Goal: Entertainment & Leisure: Consume media (video, audio)

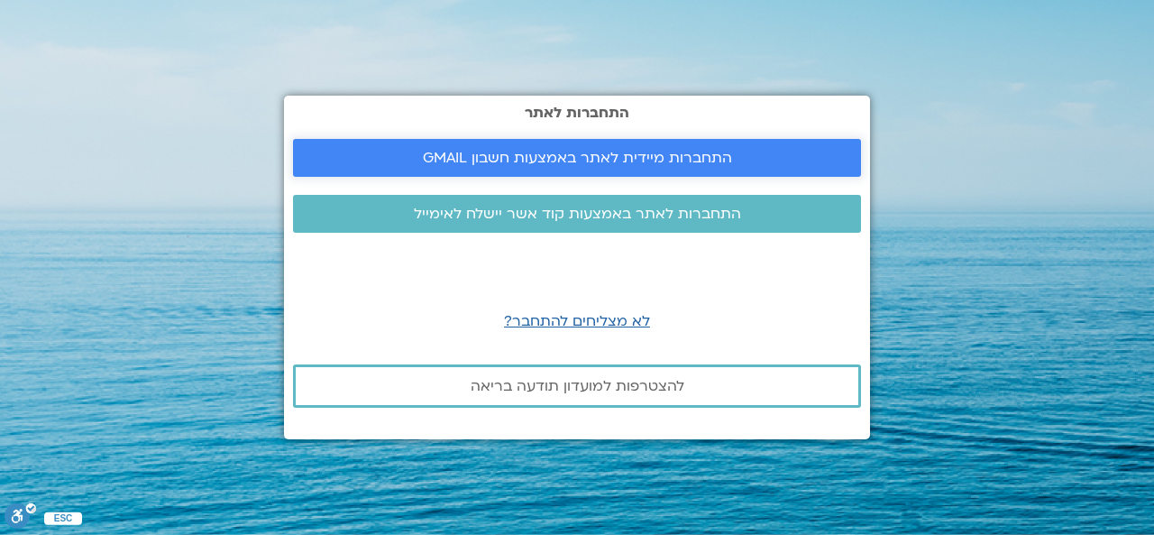
click at [620, 154] on span "התחברות מיידית לאתר באמצעות חשבון GMAIL" at bounding box center [577, 158] width 309 height 16
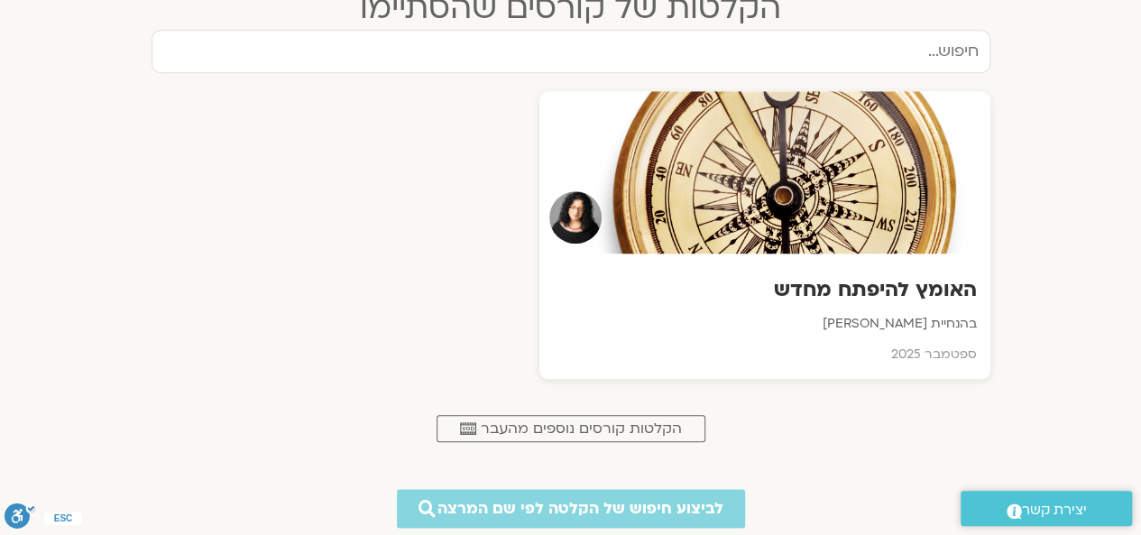
scroll to position [812, 0]
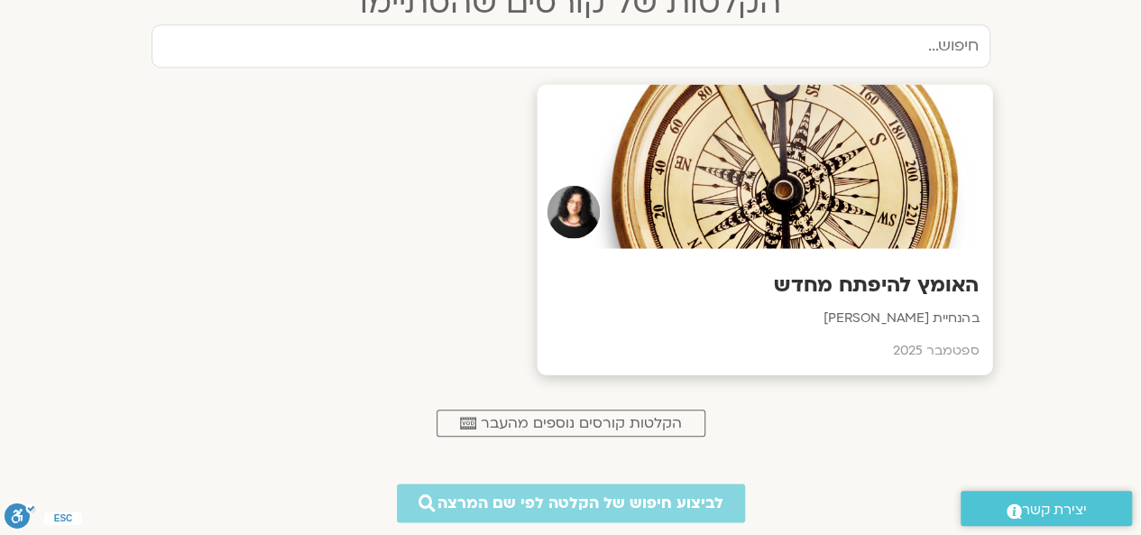
click at [826, 274] on h3 "האומץ להיפתח מחדש" at bounding box center [764, 285] width 428 height 28
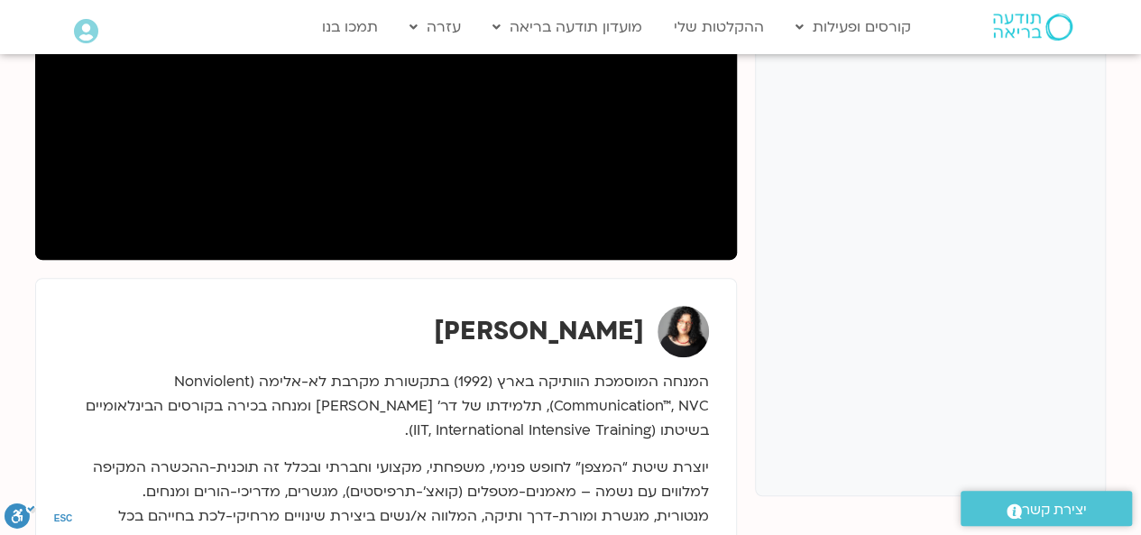
scroll to position [451, 0]
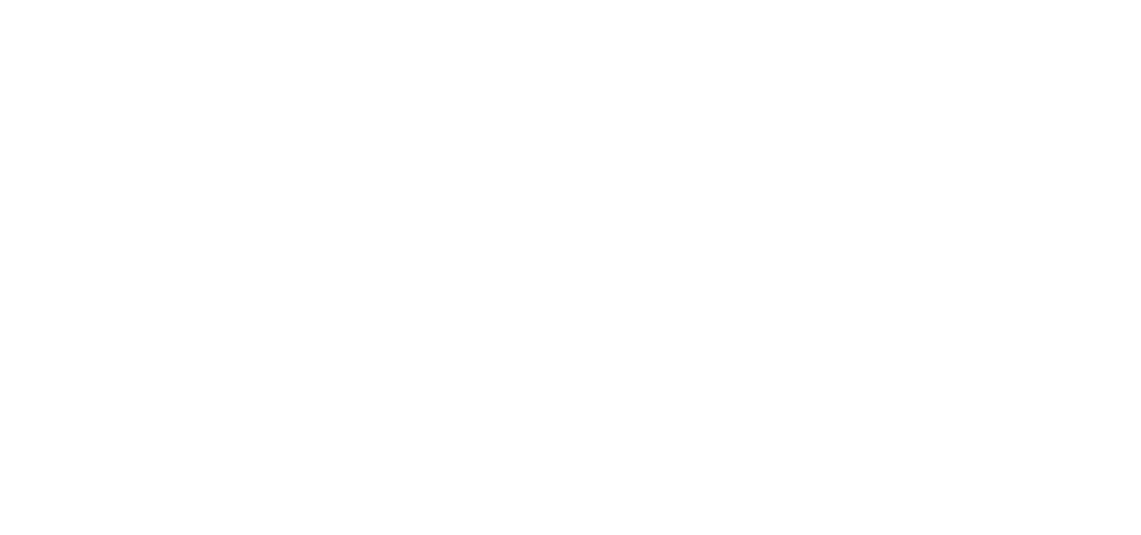
scroll to position [792, 0]
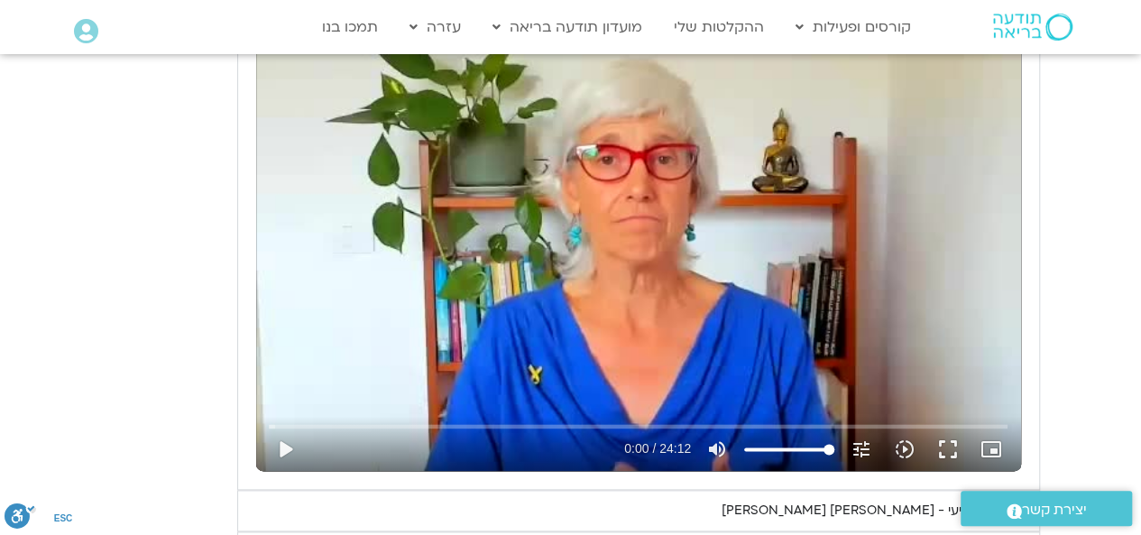
scroll to position [902, 0]
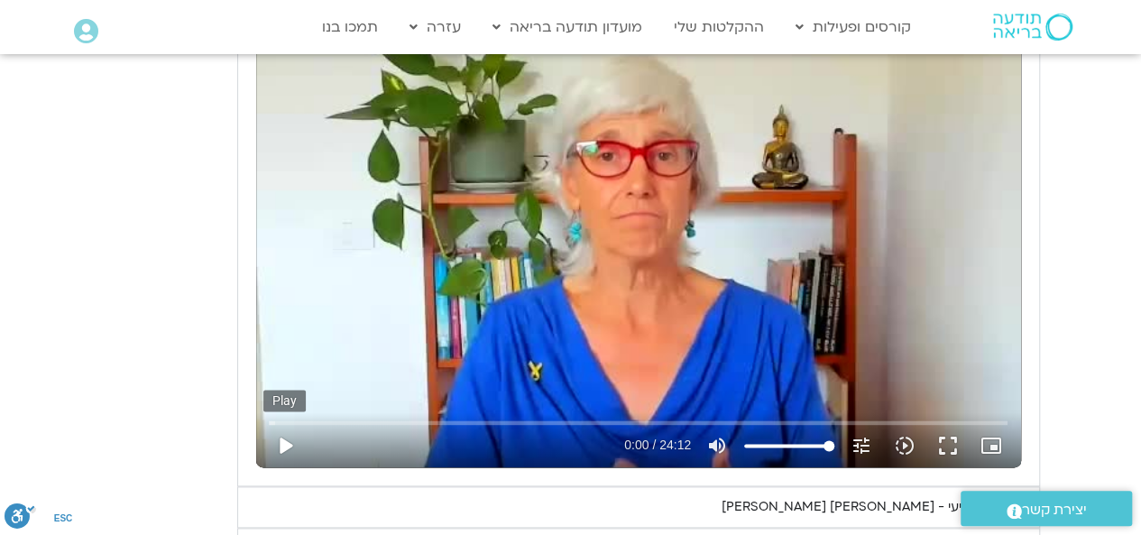
click at [283, 441] on button "play_arrow" at bounding box center [284, 445] width 43 height 43
type input "1.129784"
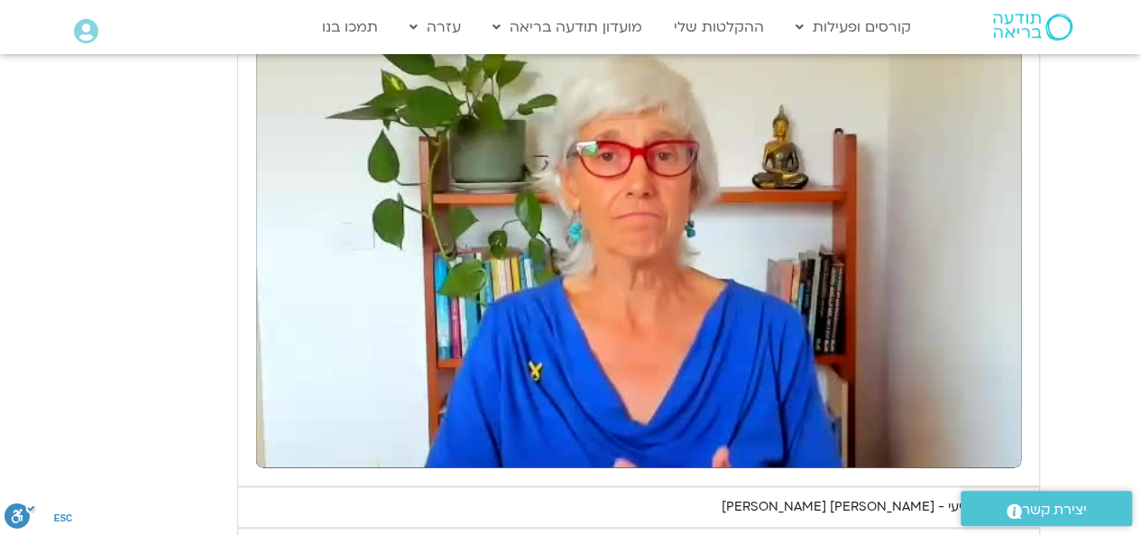
click at [263, 424] on button "pause" at bounding box center [284, 445] width 43 height 43
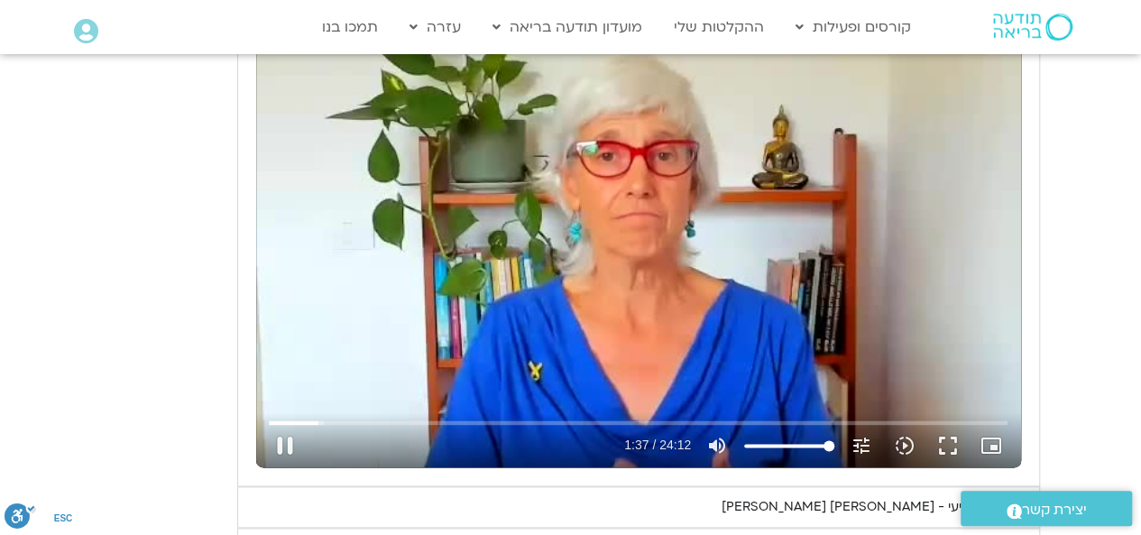
click at [527, 428] on div "Accordion. Open links with Enter or Space, close with Escape, and navigate with…" at bounding box center [463, 445] width 313 height 43
click at [520, 417] on input "Seek" at bounding box center [638, 422] width 739 height 11
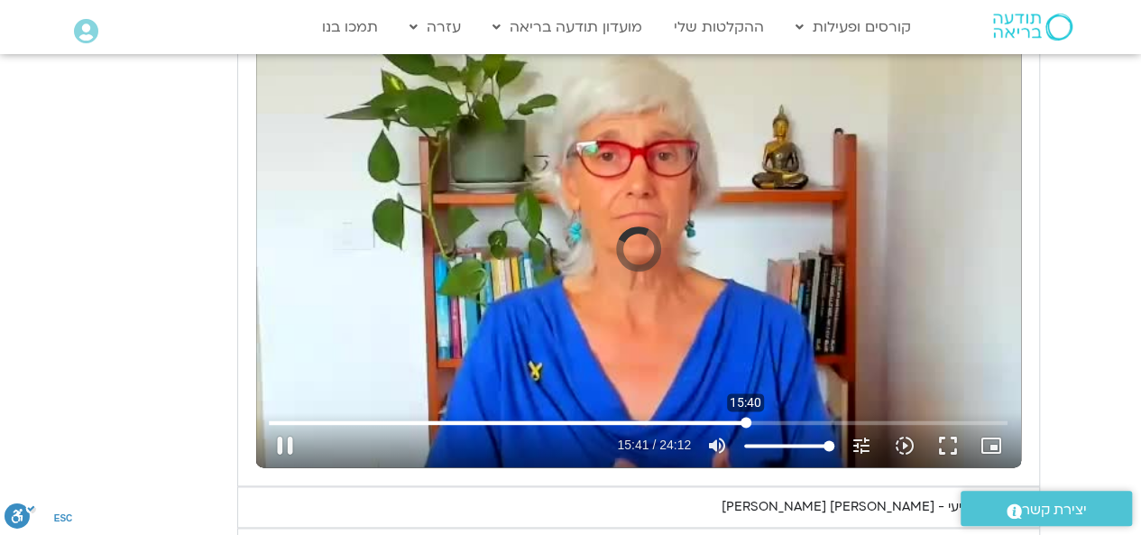
click at [745, 417] on input "Seek" at bounding box center [638, 422] width 739 height 11
click at [702, 423] on input "Seek" at bounding box center [638, 422] width 739 height 11
click at [860, 417] on input "Seek" at bounding box center [638, 422] width 739 height 11
click at [842, 423] on input "Seek" at bounding box center [638, 422] width 739 height 11
click at [281, 450] on button "pause" at bounding box center [284, 445] width 43 height 43
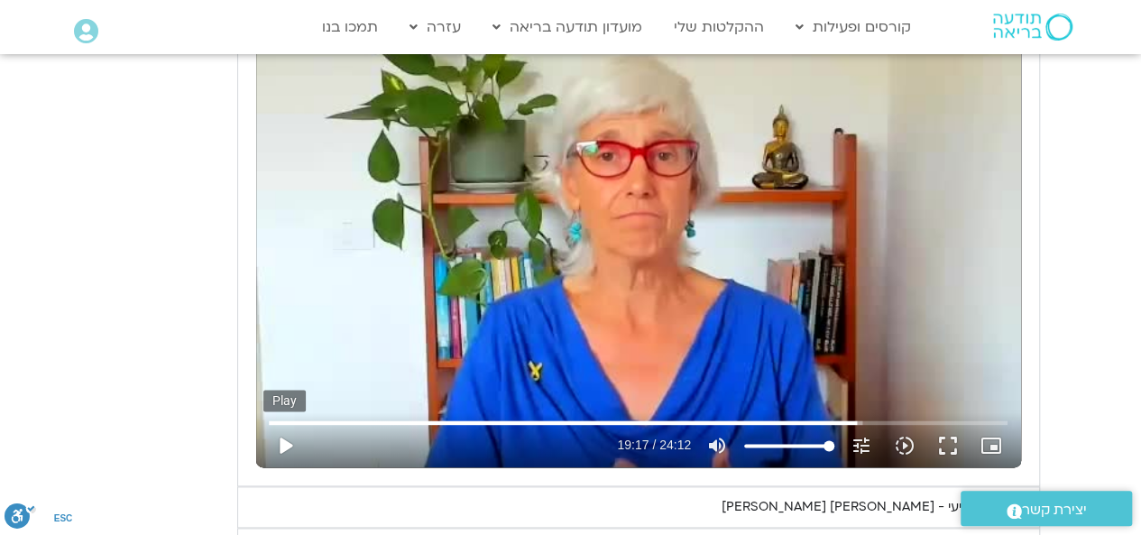
click at [286, 444] on button "play_arrow" at bounding box center [284, 445] width 43 height 43
click at [814, 419] on input "Seek" at bounding box center [638, 422] width 739 height 11
click at [808, 421] on input "Seek" at bounding box center [638, 422] width 739 height 11
click at [873, 426] on input "Seek" at bounding box center [638, 422] width 739 height 11
click at [844, 419] on input "Seek" at bounding box center [638, 422] width 739 height 11
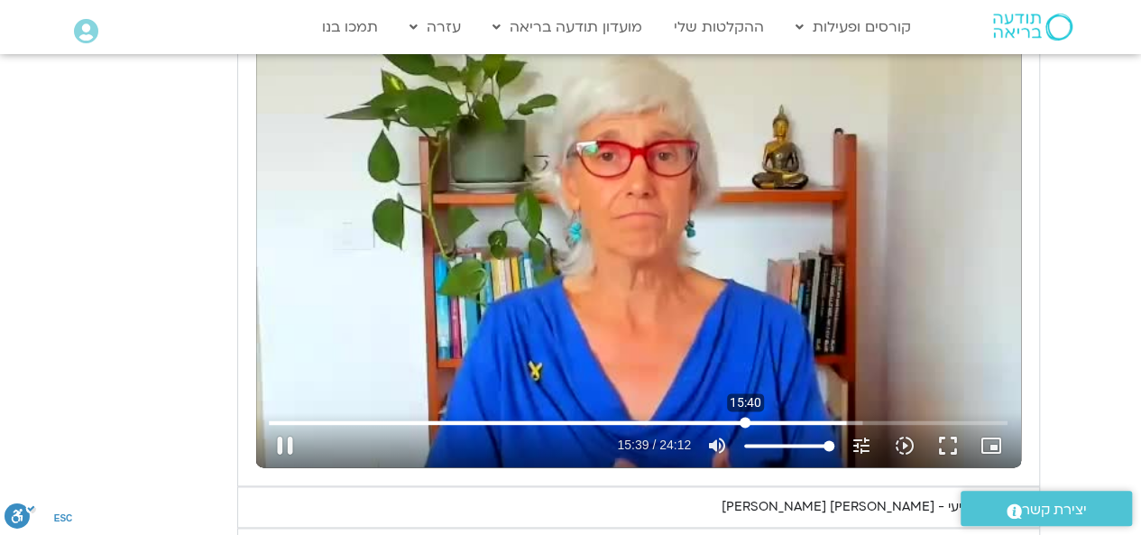
click at [745, 423] on input "Seek" at bounding box center [638, 422] width 739 height 11
click at [696, 418] on input "Seek" at bounding box center [638, 422] width 739 height 11
click at [790, 418] on input "Seek" at bounding box center [638, 422] width 739 height 11
click at [287, 448] on button "pause" at bounding box center [284, 445] width 43 height 43
click at [284, 446] on button "play_arrow" at bounding box center [284, 445] width 43 height 43
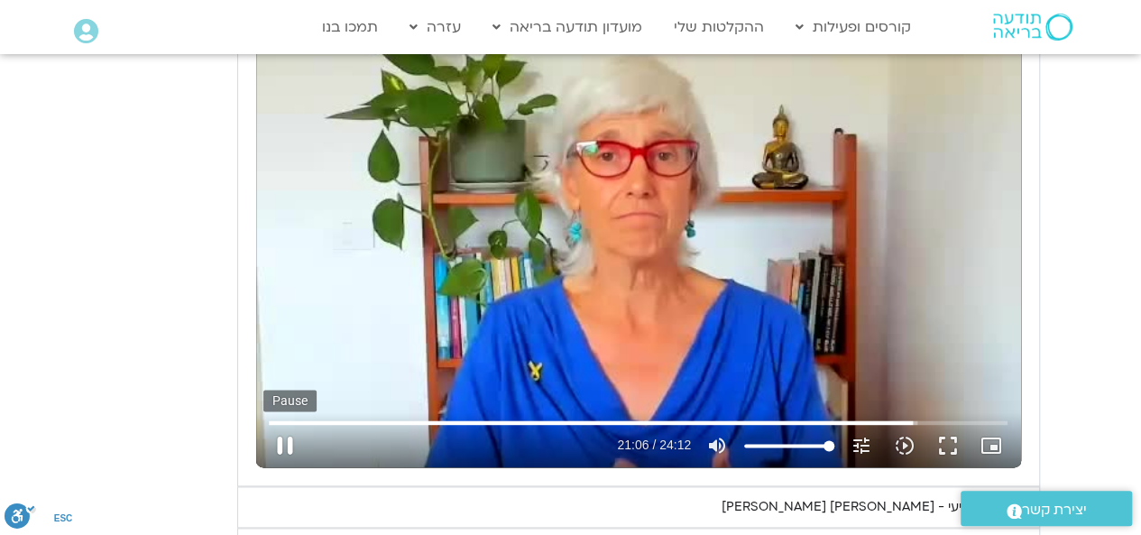
click at [292, 445] on button "pause" at bounding box center [284, 445] width 43 height 43
click at [290, 445] on button "play_arrow" at bounding box center [284, 445] width 43 height 43
click at [977, 423] on input "Seek" at bounding box center [638, 422] width 739 height 11
click at [633, 421] on input "Seek" at bounding box center [638, 422] width 739 height 11
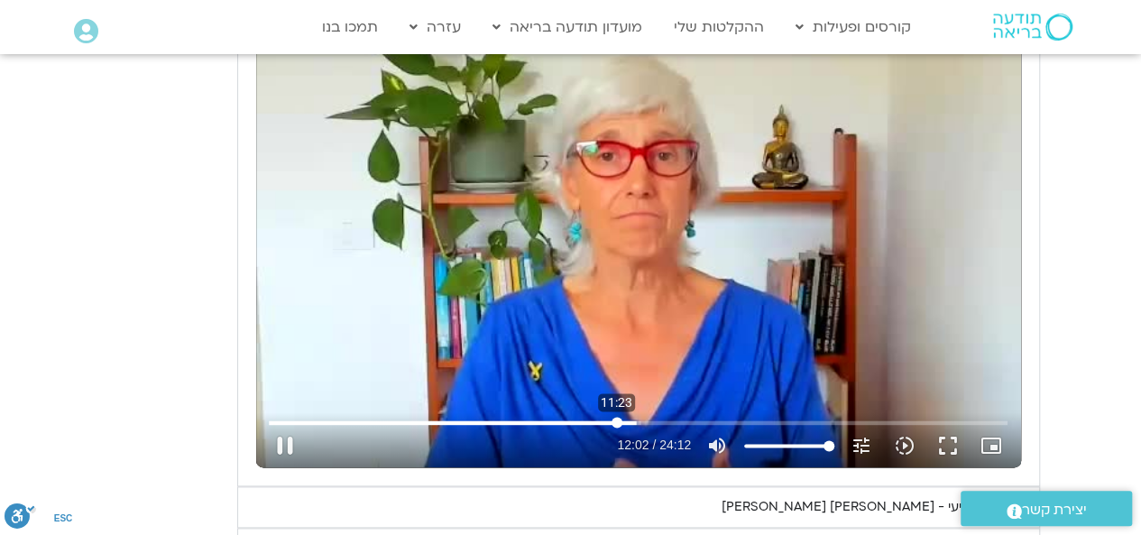
click at [616, 425] on input "Seek" at bounding box center [638, 422] width 739 height 11
click at [591, 419] on input "Seek" at bounding box center [638, 422] width 739 height 11
click at [565, 421] on input "Seek" at bounding box center [638, 422] width 739 height 11
click at [288, 443] on button "pause" at bounding box center [284, 445] width 43 height 43
click at [283, 444] on button "play_arrow" at bounding box center [284, 445] width 43 height 43
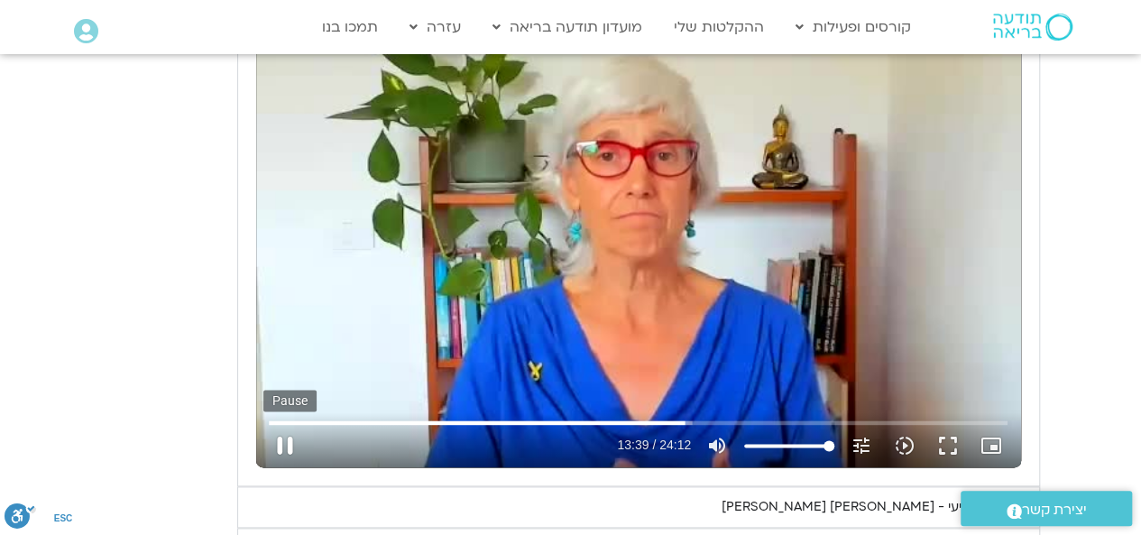
click at [285, 444] on button "pause" at bounding box center [284, 445] width 43 height 43
type input "819.392615"
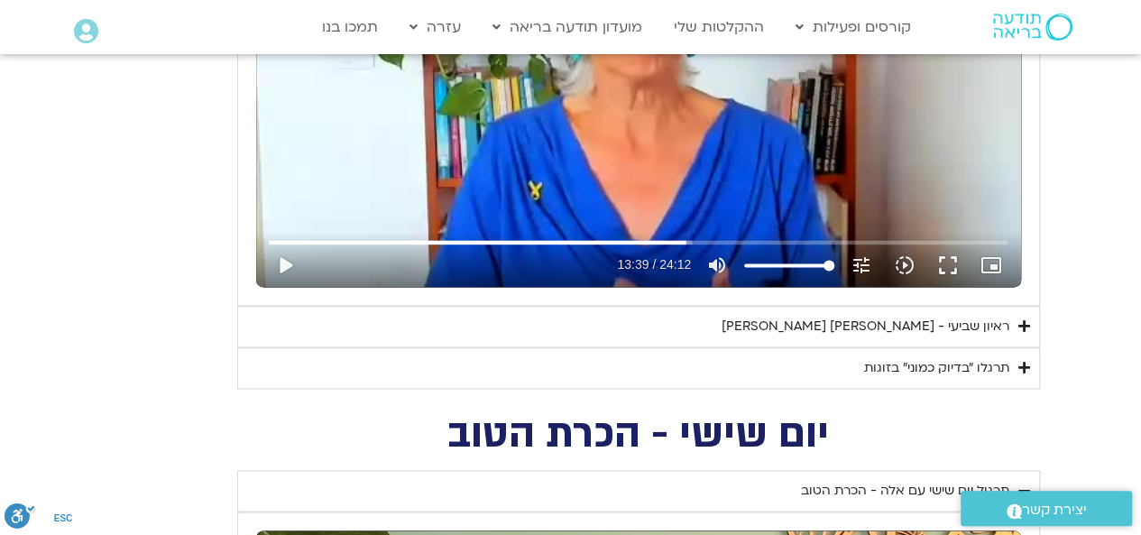
click at [1011, 324] on summary "ראיון שביעי - [PERSON_NAME] [PERSON_NAME]" at bounding box center [638, 326] width 803 height 41
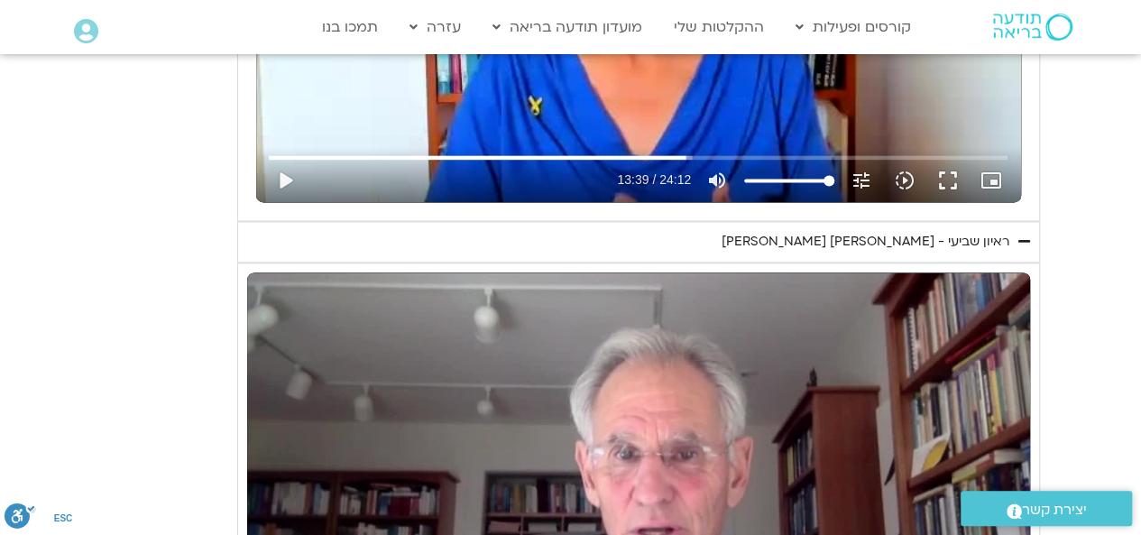
scroll to position [1353, 0]
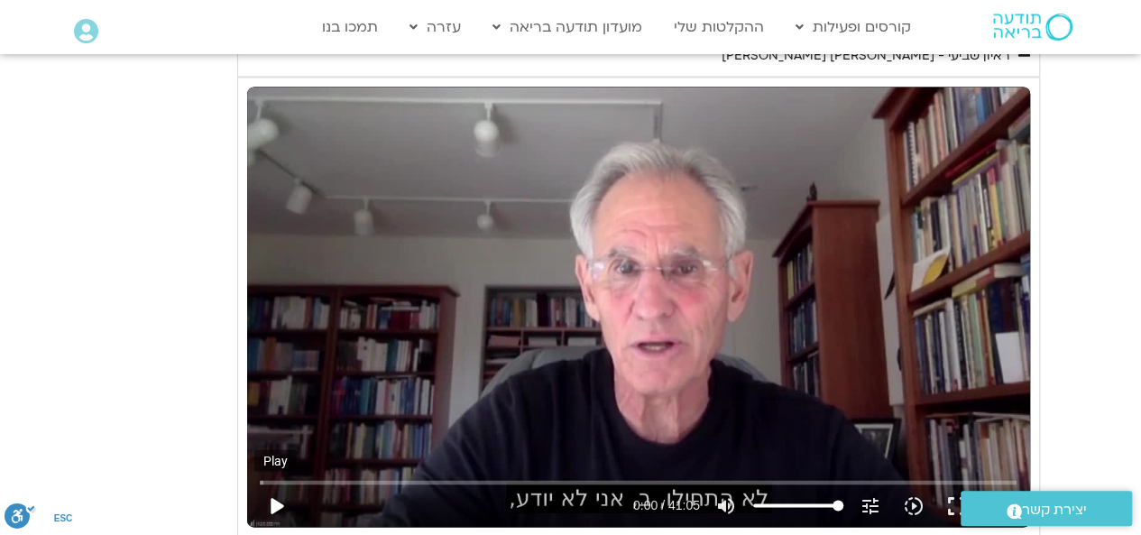
click at [272, 511] on button "play_arrow" at bounding box center [275, 504] width 43 height 43
click at [428, 477] on input "Seek" at bounding box center [638, 481] width 757 height 11
click at [743, 472] on div "Skip Ad 26:35 pause 9:02 / 41:05 volume_up Mute tune Resolution Auto 720p slow_…" at bounding box center [637, 497] width 767 height 59
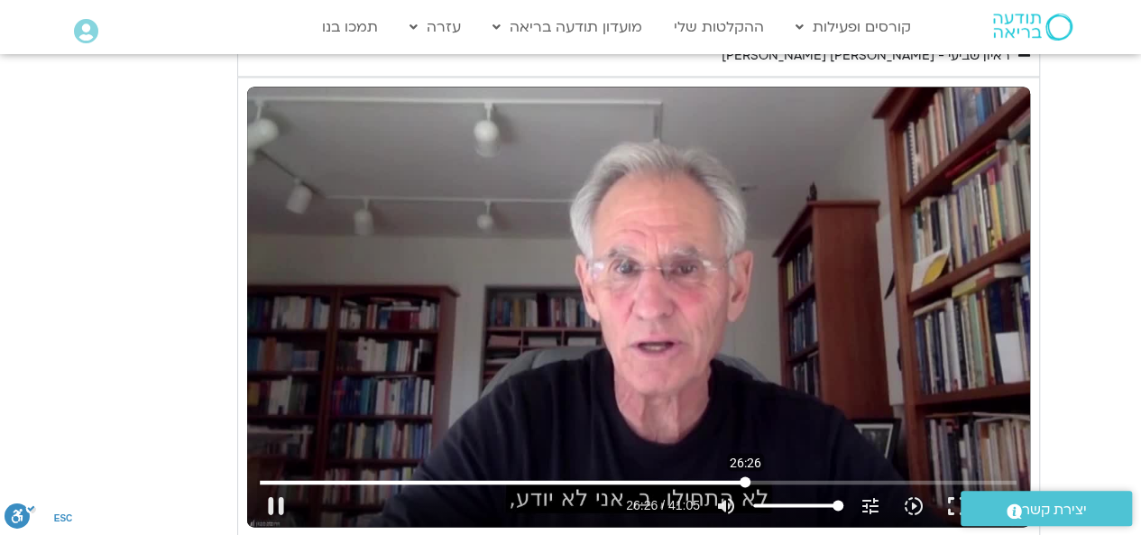
click at [745, 477] on input "Seek" at bounding box center [638, 481] width 757 height 11
click at [615, 479] on input "Seek" at bounding box center [638, 481] width 757 height 11
click at [426, 469] on div "Skip Ad 9:21 pause 19:17 / 41:05 volume_up Mute tune Resolution Auto 720p slow_…" at bounding box center [637, 497] width 767 height 59
click at [426, 476] on input "Seek" at bounding box center [638, 481] width 757 height 11
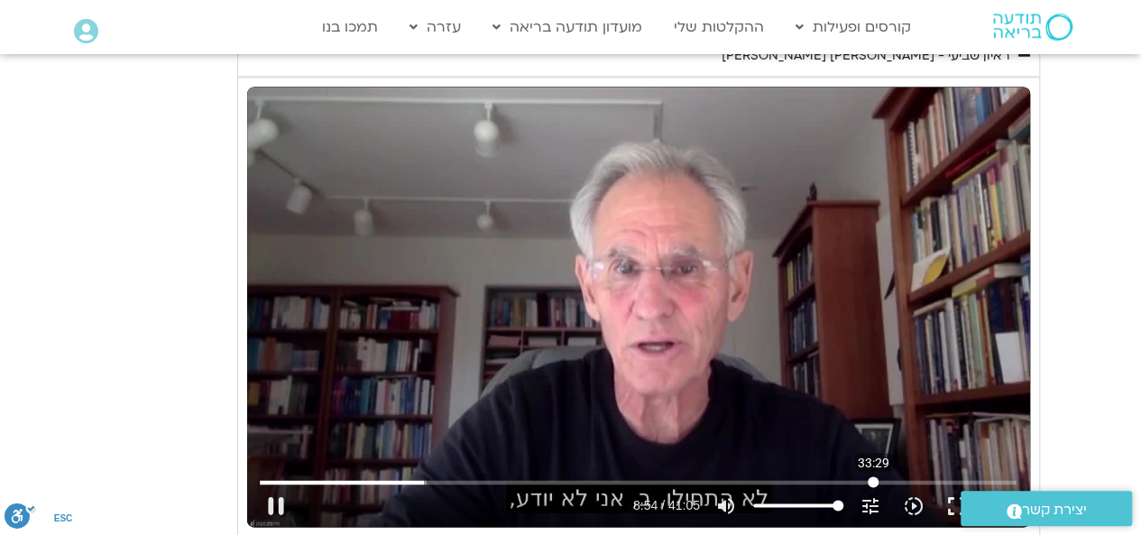
click at [873, 481] on input "Seek" at bounding box center [638, 481] width 757 height 11
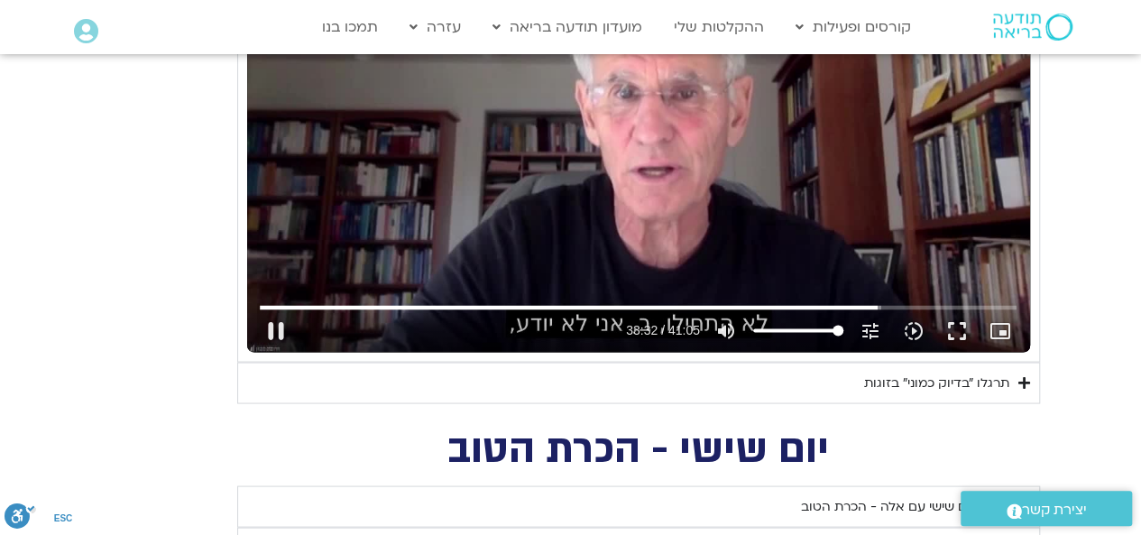
scroll to position [1533, 0]
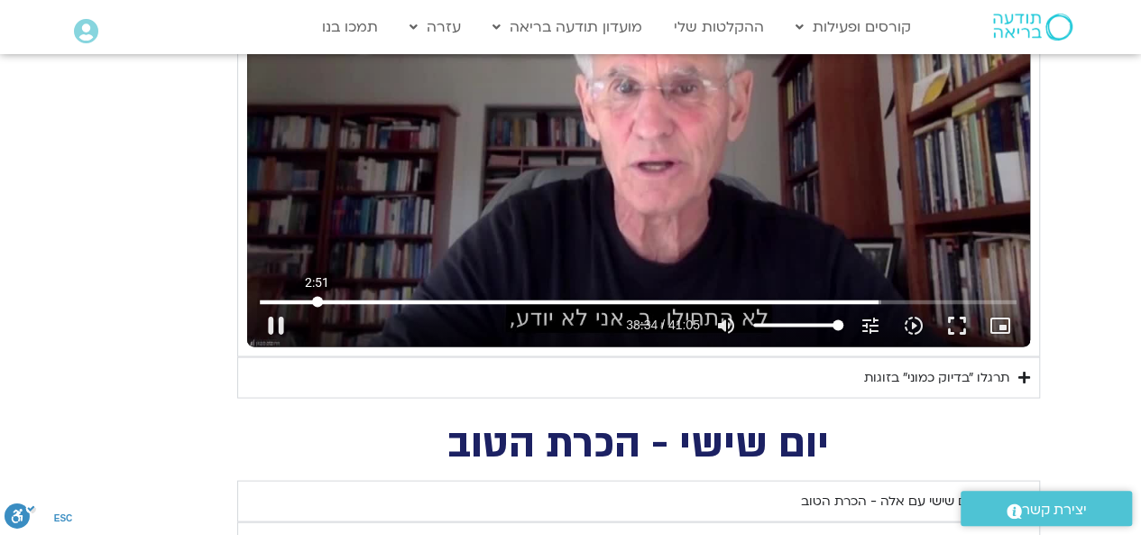
click at [317, 301] on input "Seek" at bounding box center [638, 301] width 757 height 11
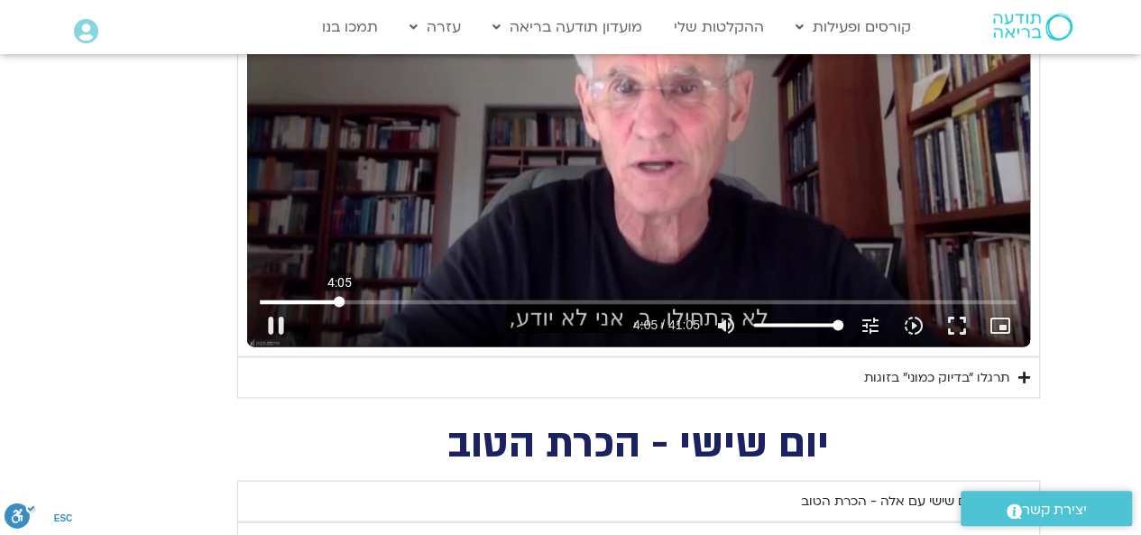
click at [339, 301] on input "Seek" at bounding box center [638, 301] width 757 height 11
click at [426, 297] on input "Seek" at bounding box center [638, 301] width 757 height 11
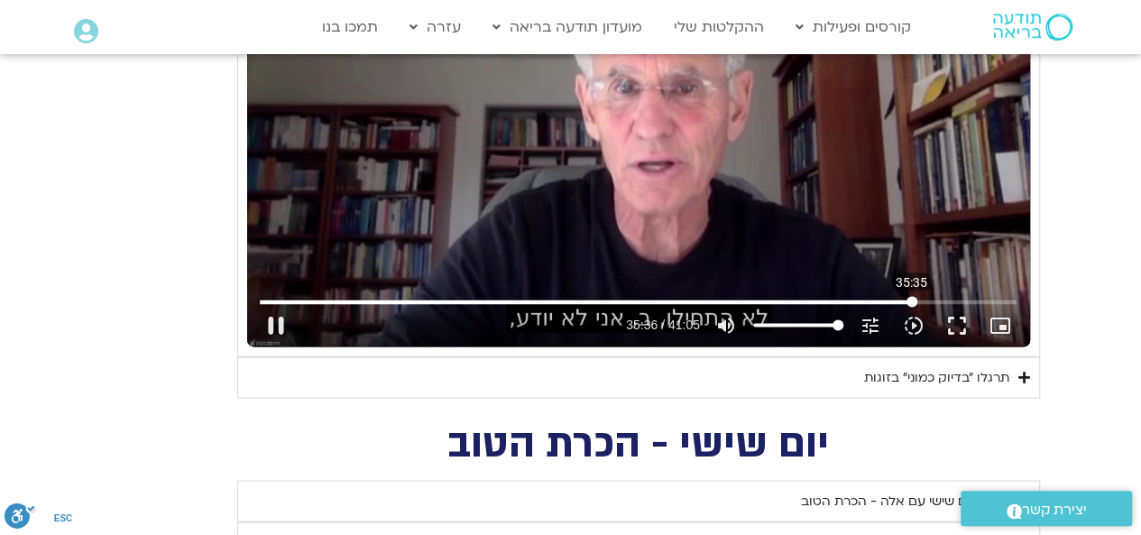
click at [911, 300] on input "Seek" at bounding box center [638, 301] width 757 height 11
click at [283, 312] on button "pause" at bounding box center [275, 324] width 43 height 43
type input "2140.719056"
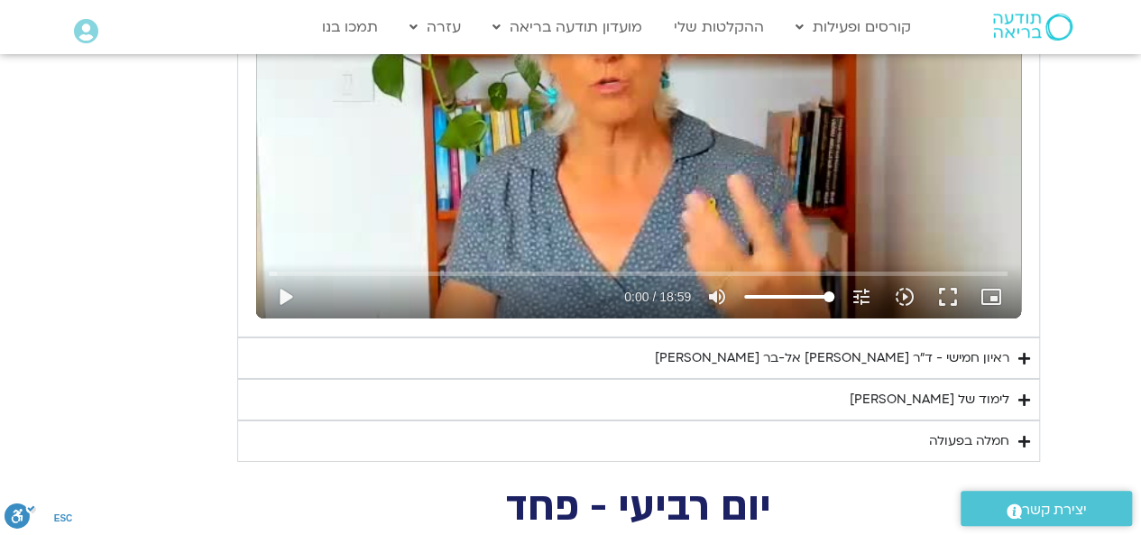
scroll to position [2976, 0]
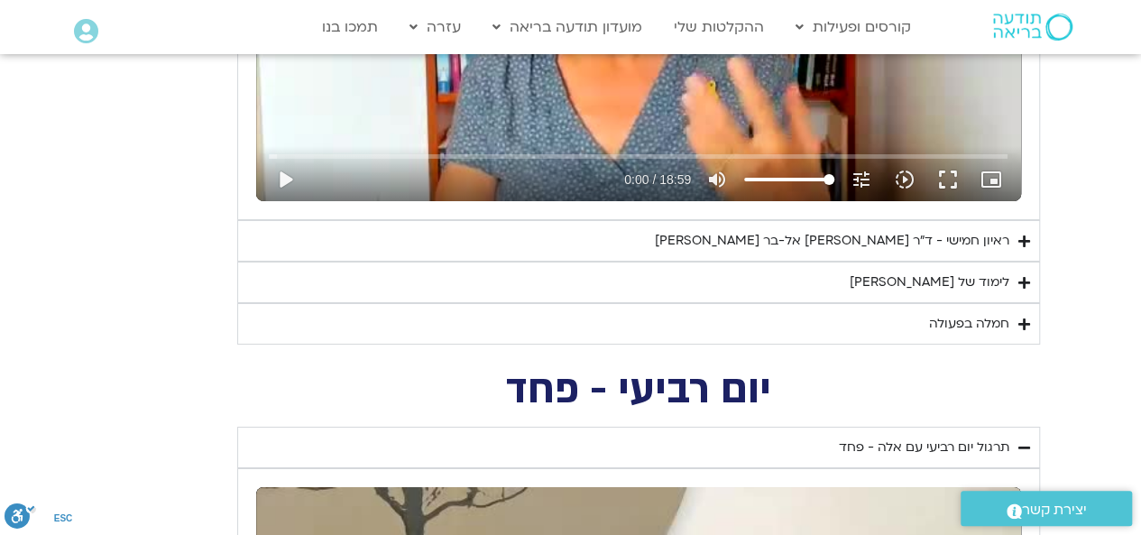
click at [1033, 229] on summary "ראיון חמישי - ד"ר [PERSON_NAME]" at bounding box center [638, 240] width 803 height 41
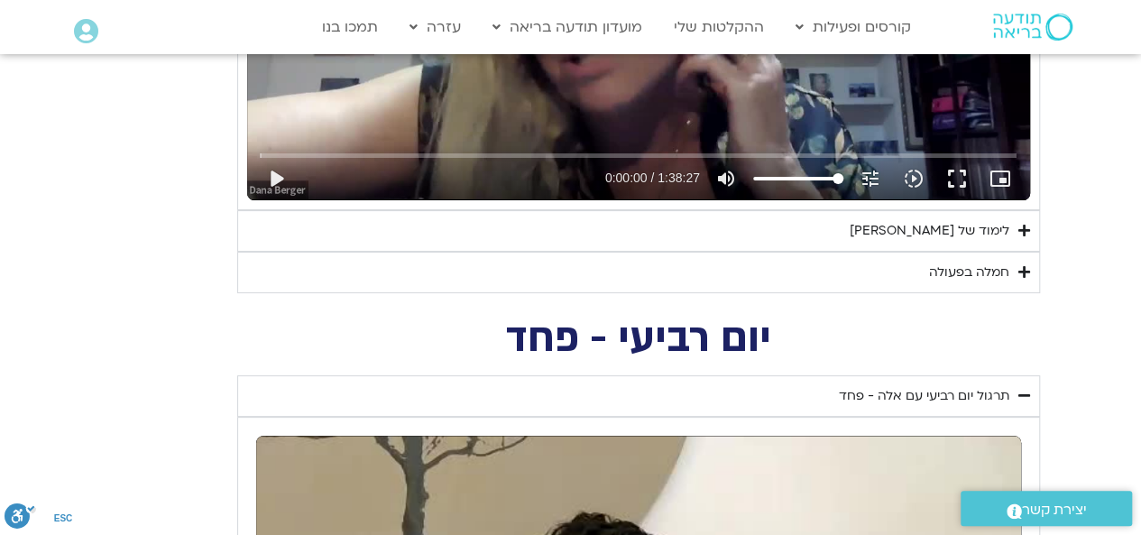
scroll to position [3517, 0]
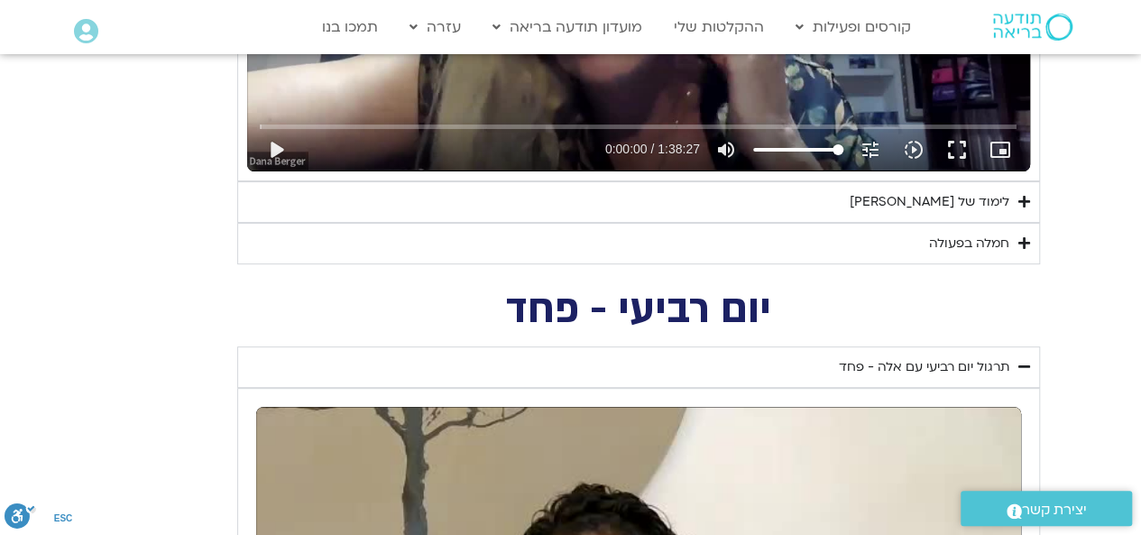
click at [1022, 195] on icon "Accordion. Open links with Enter or Space, close with Escape, and navigate with…" at bounding box center [1024, 202] width 12 height 14
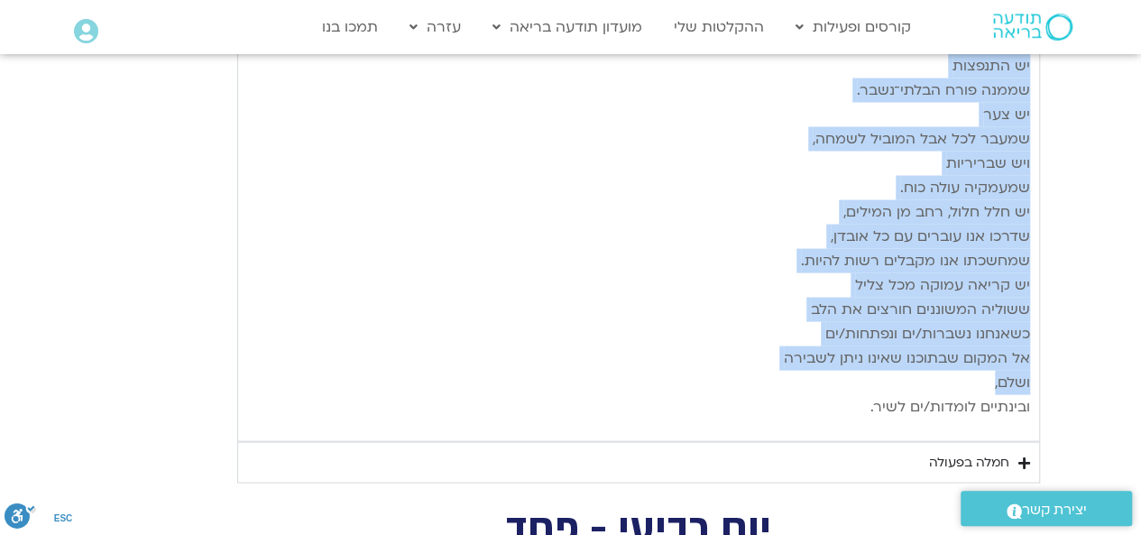
scroll to position [5230, 0]
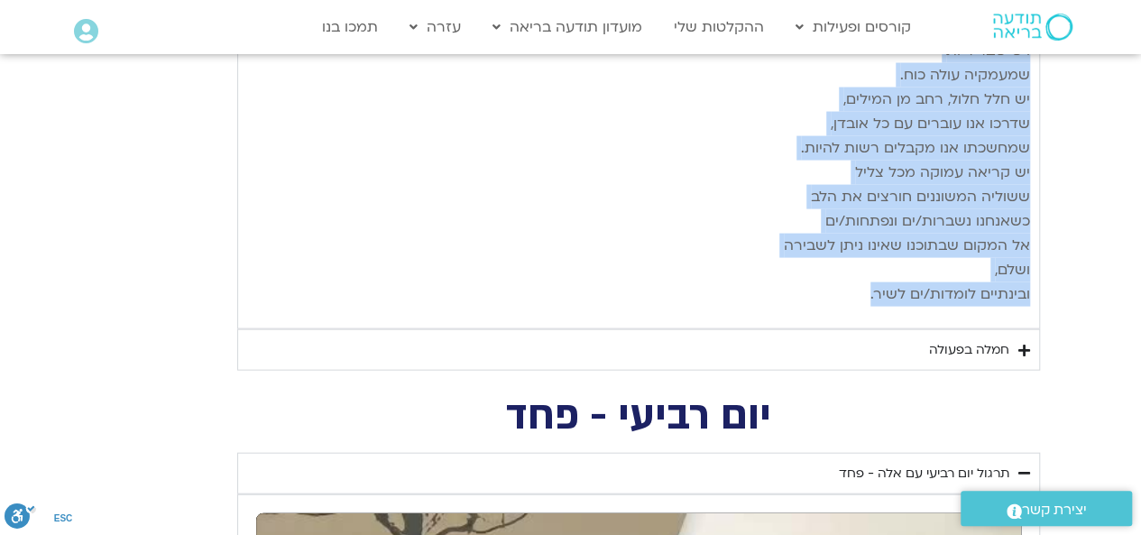
drag, startPoint x: 1026, startPoint y: 145, endPoint x: 860, endPoint y: 235, distance: 188.8
copy div "בתרבויות שמאניות מאמינים שכאשר אדם עובר טראומה, נשמתו עוזבת את גופו כדי להגן על…"
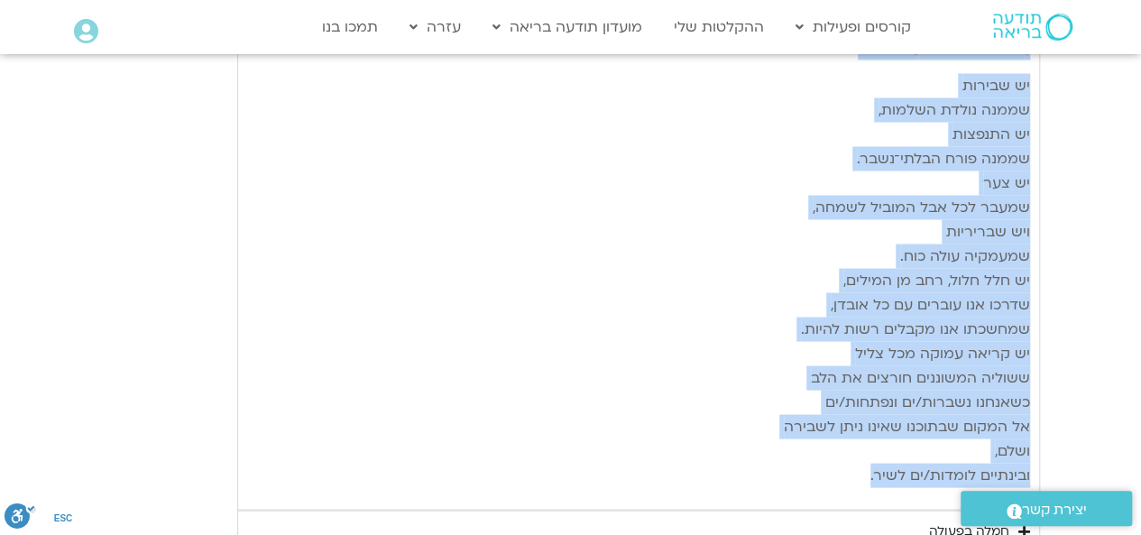
scroll to position [5410, 0]
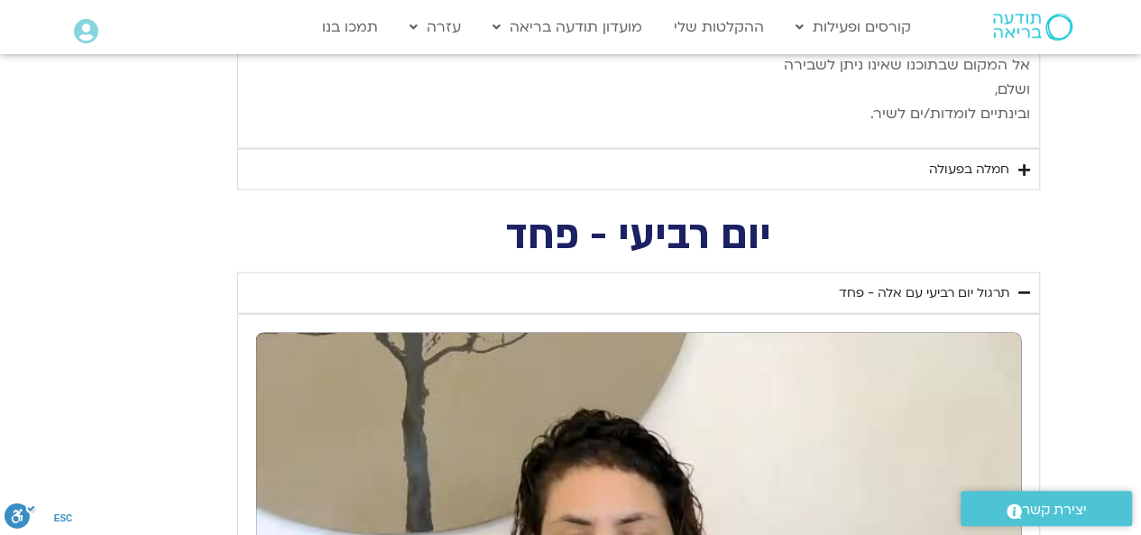
click at [1023, 163] on icon "Accordion. Open links with Enter or Space, close with Escape, and navigate with…" at bounding box center [1024, 170] width 12 height 14
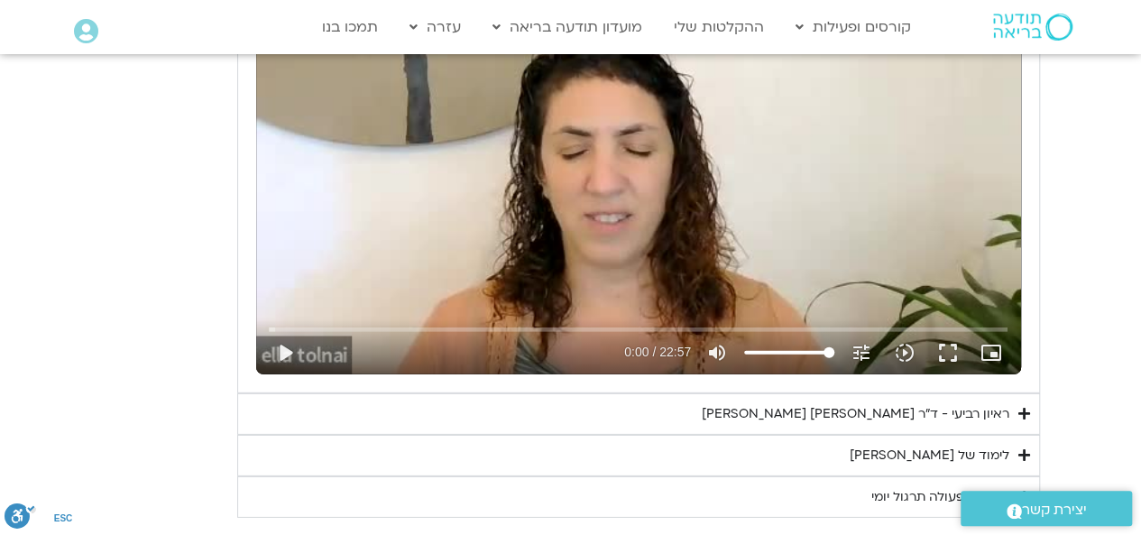
scroll to position [5952, 0]
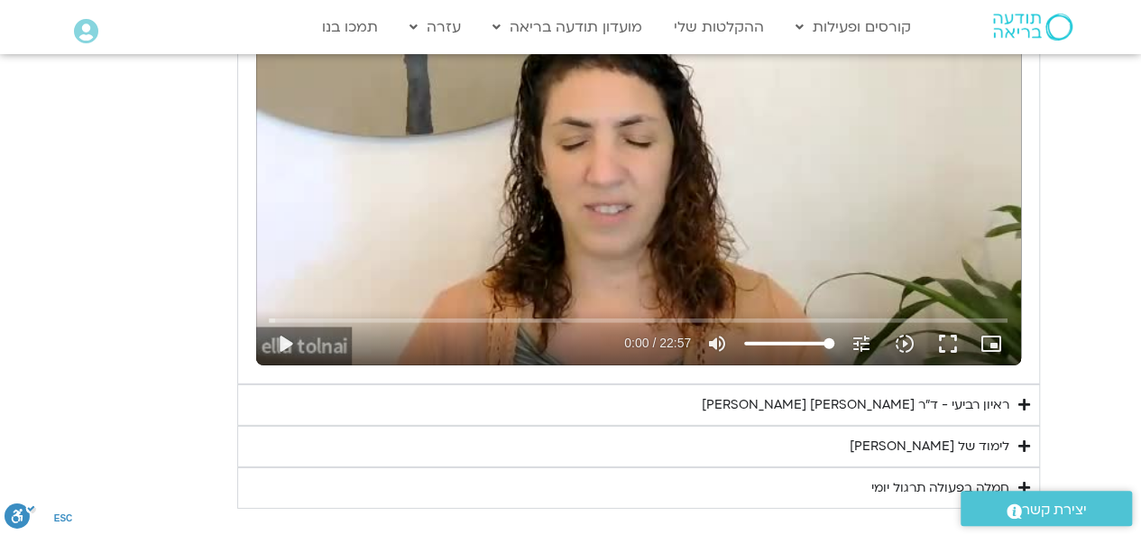
click at [1019, 439] on icon "Accordion. Open links with Enter or Space, close with Escape, and navigate with…" at bounding box center [1024, 446] width 12 height 14
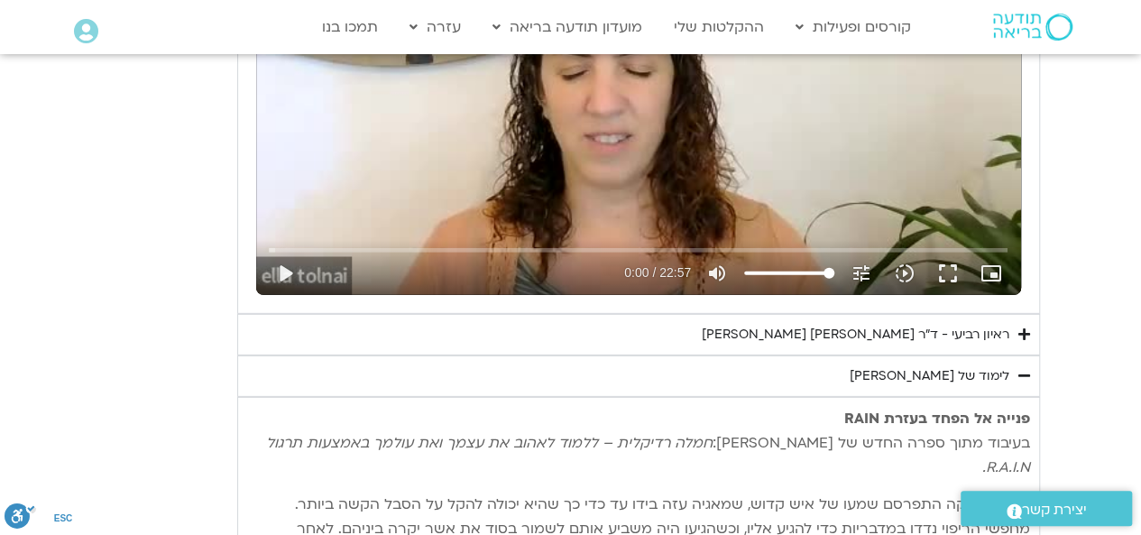
scroll to position [6132, 0]
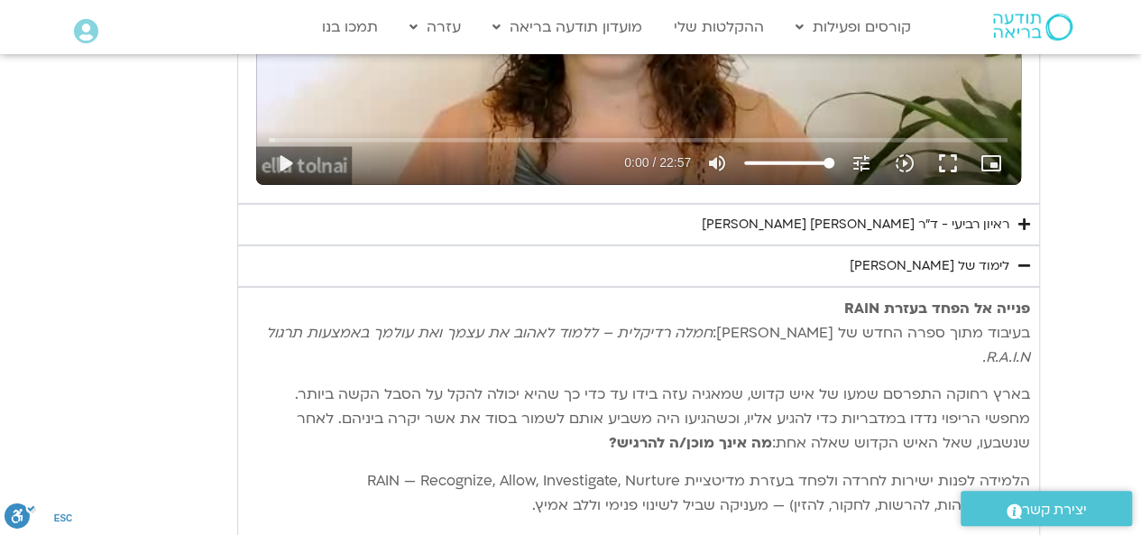
click at [1023, 217] on icon "Accordion. Open links with Enter or Space, close with Escape, and navigate with…" at bounding box center [1024, 224] width 12 height 14
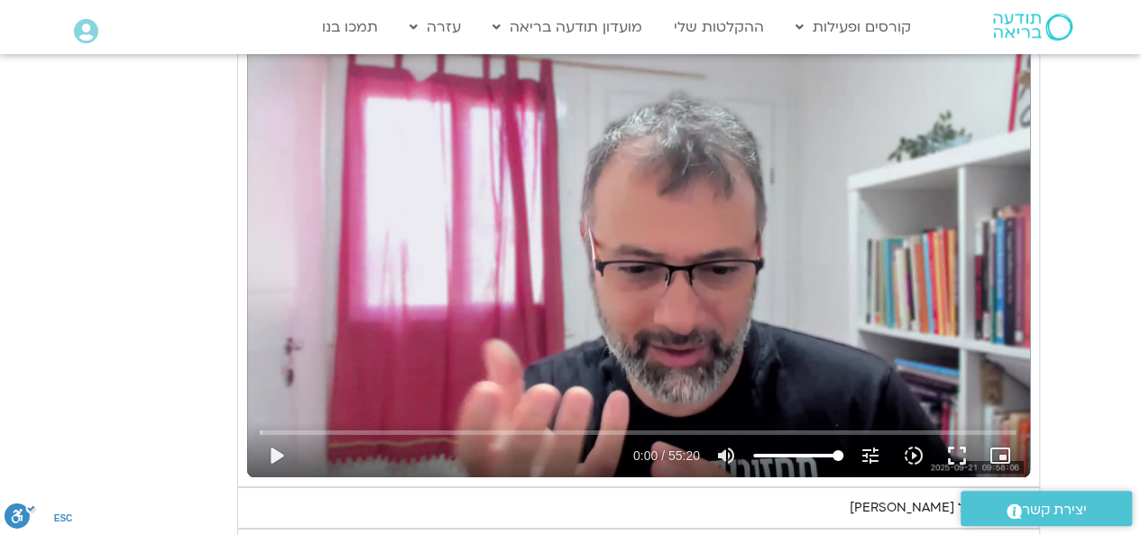
scroll to position [6402, 0]
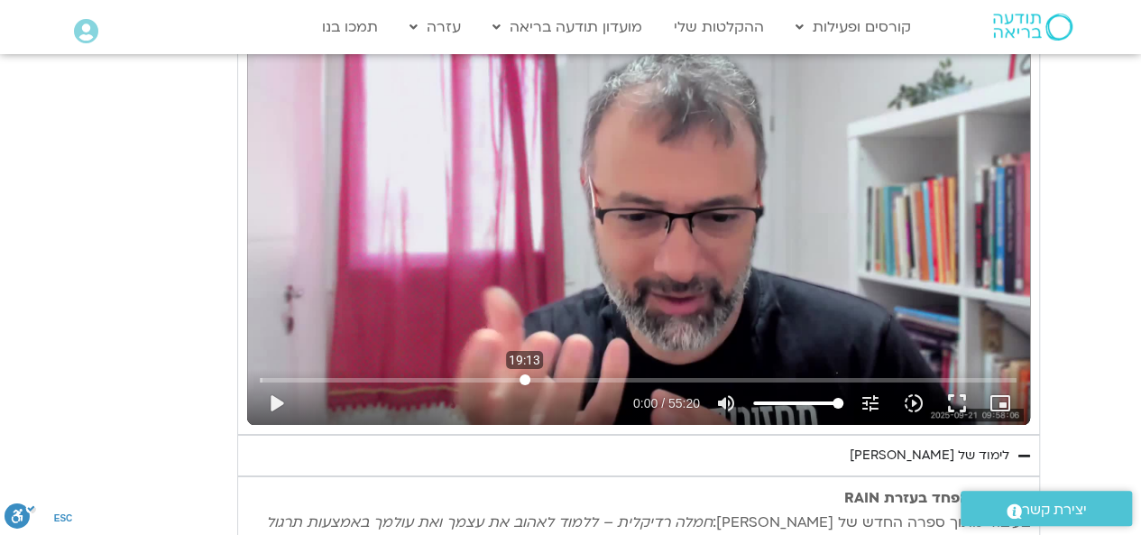
click at [524, 374] on input "Seek" at bounding box center [638, 379] width 757 height 11
click at [283, 381] on button "play_arrow" at bounding box center [275, 402] width 43 height 43
type input "1156.522703"
click at [285, 381] on button "pause" at bounding box center [275, 402] width 43 height 43
type input "1161.429873"
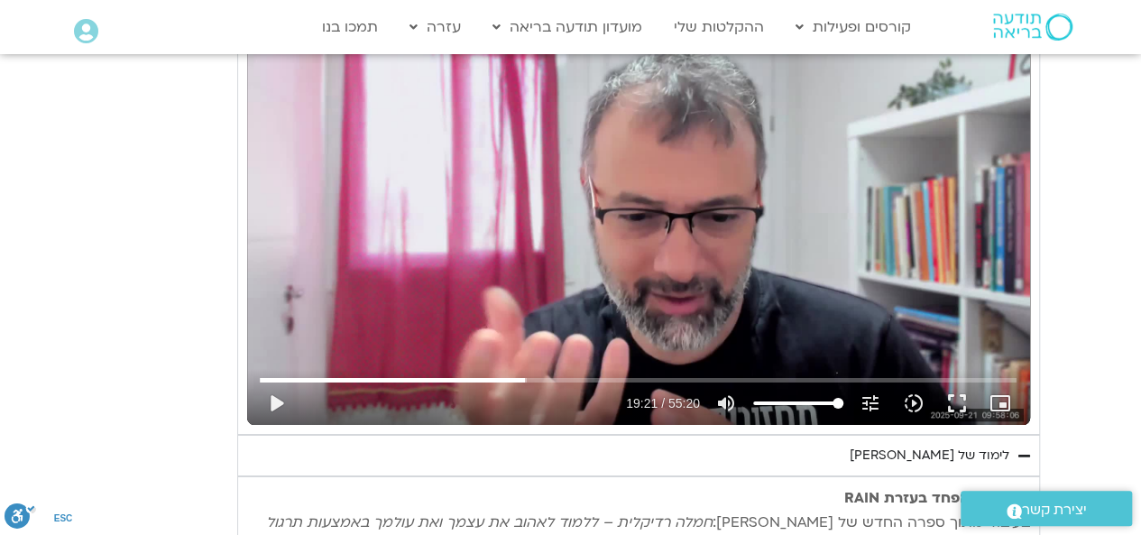
scroll to position [6583, 0]
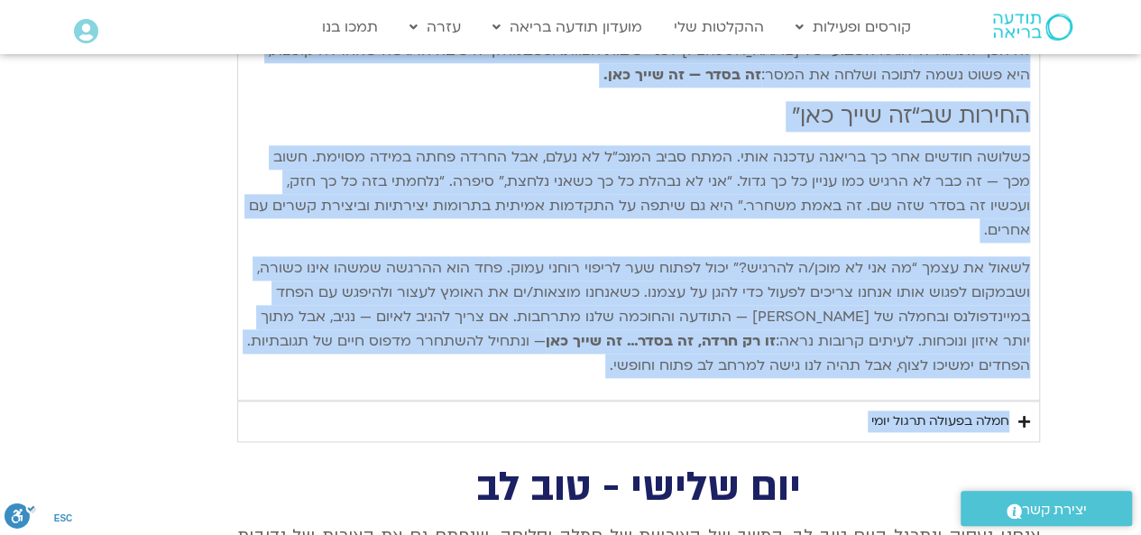
scroll to position [7845, 0]
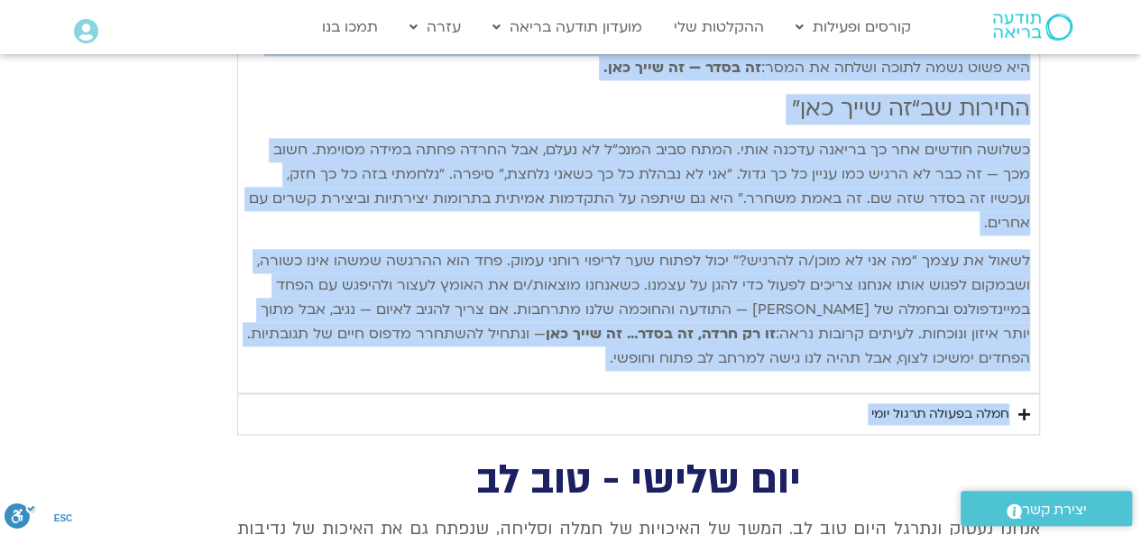
drag, startPoint x: 1028, startPoint y: 232, endPoint x: 679, endPoint y: 176, distance: 353.4
copy div "פנייה אל הפחד בעזרת RAIN בעיבוד מתוך ספרה החדש של טארה: חמלה רדיקלית – ללמוד לא…"
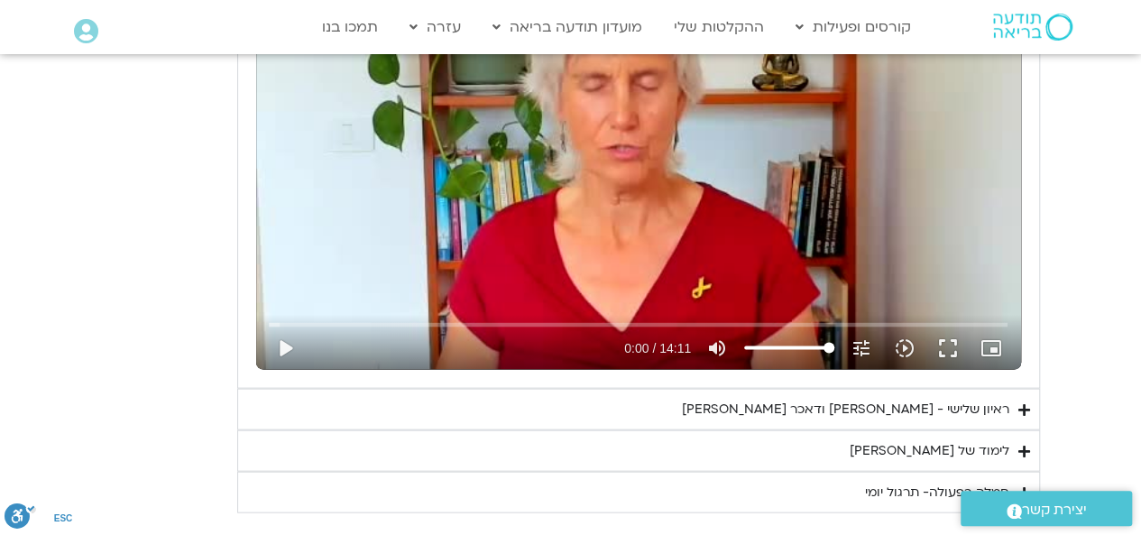
scroll to position [8567, 0]
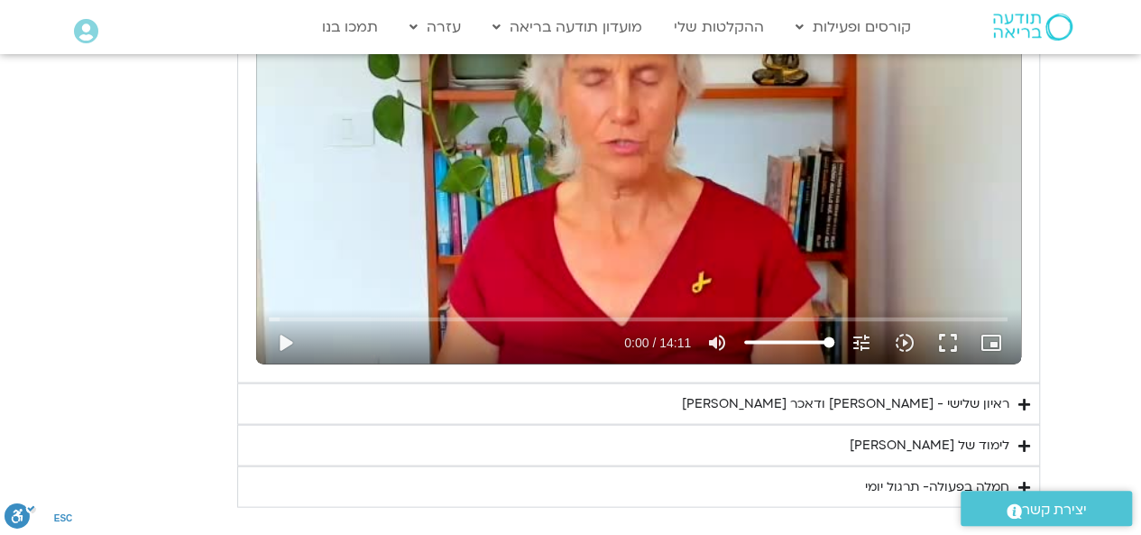
click at [1029, 439] on icon "Accordion. Open links with Enter or Space, close with Escape, and navigate with…" at bounding box center [1024, 446] width 12 height 14
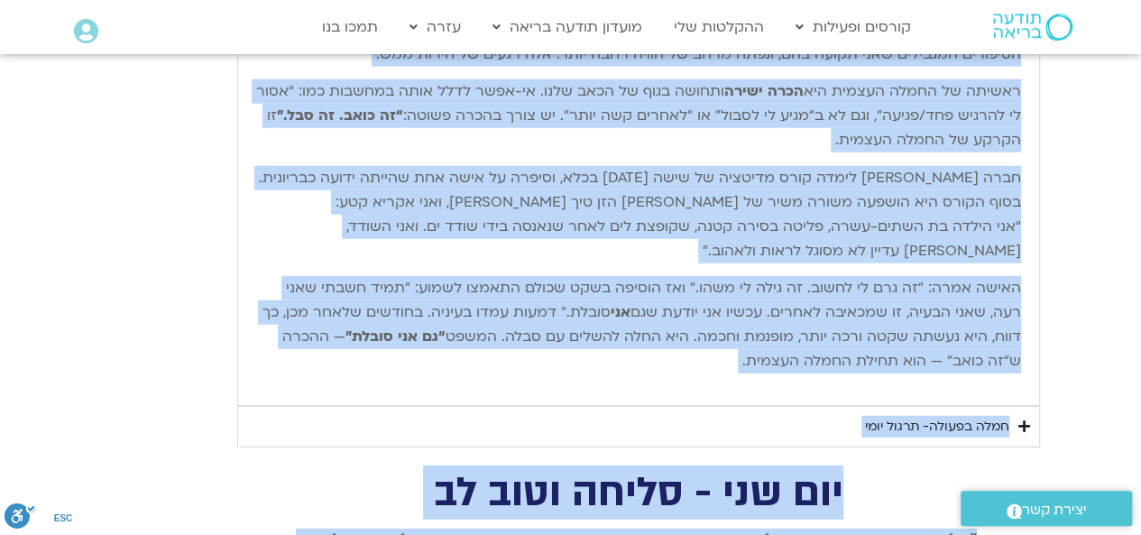
scroll to position [9017, 0]
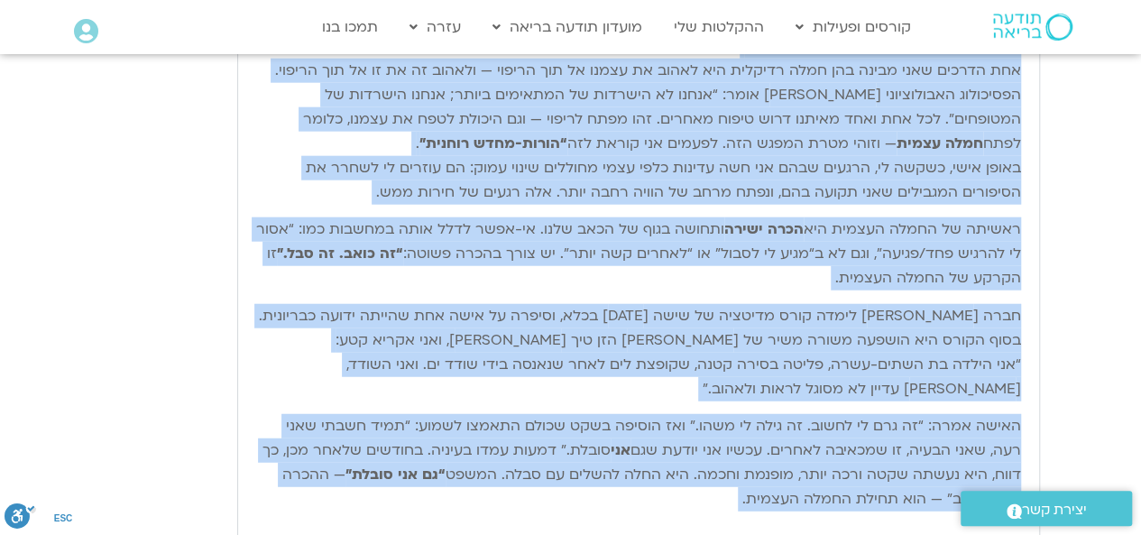
drag, startPoint x: 1019, startPoint y: 306, endPoint x: 748, endPoint y: 331, distance: 271.7
click at [748, 331] on div "שלום חברות וחברים יקרים, וברוכים השבים. אחת הדרכים שאני מבינה בהן חמלה רדיקלית …" at bounding box center [638, 279] width 765 height 491
copy div "שלום חברות וחברים יקרים, וברוכים השבים. אחת הדרכים שאני מבינה בהן חמלה רדיקלית …"
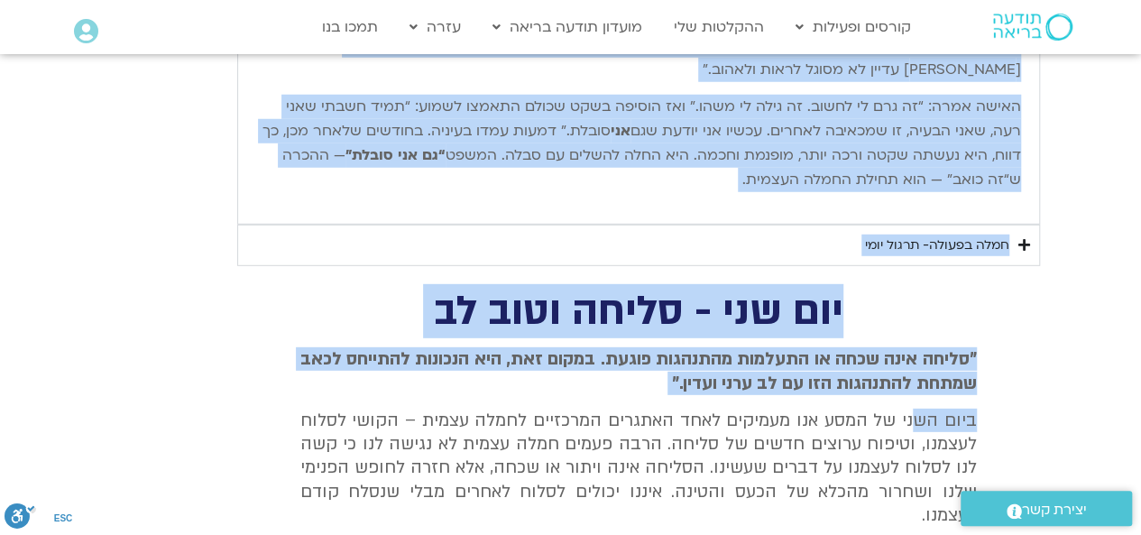
scroll to position [9378, 0]
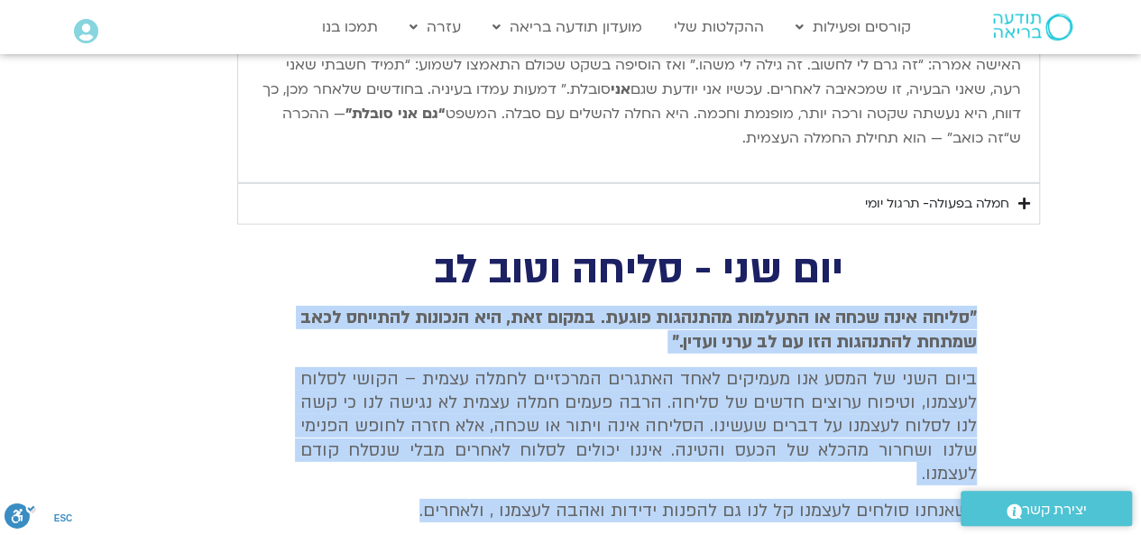
drag, startPoint x: 972, startPoint y: 125, endPoint x: 392, endPoint y: 286, distance: 601.6
click at [392, 306] on div ""סליחה אינה שכחה או התעלמות מהתנהגות פוגעת. במקום זאת, היא הנכונות להתייחס לכאב…" at bounding box center [638, 414] width 676 height 216
copy div ""סליחה אינה שכחה או התעלמות מהתנהגות פוגעת. במקום זאת, היא הנכונות להתייחס לכאב…"
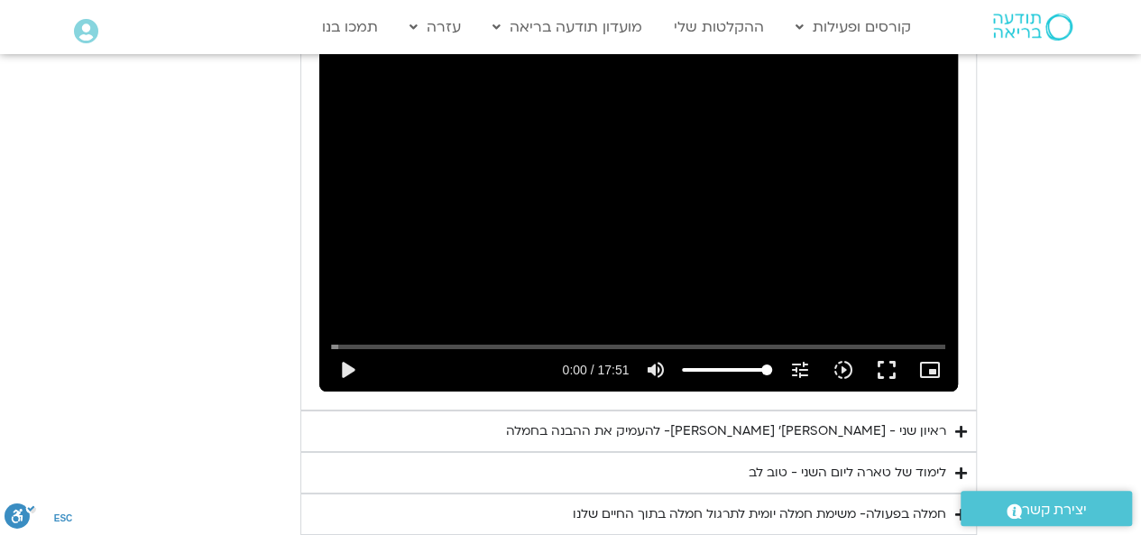
scroll to position [10009, 0]
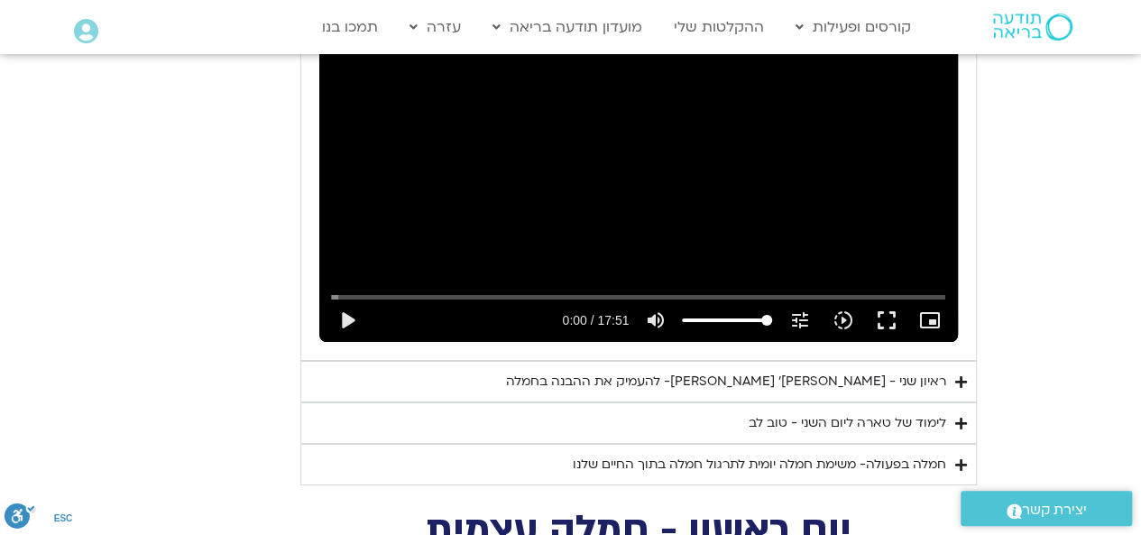
click at [960, 375] on icon "Accordion. Open links with Enter or Space, close with Escape, and navigate with…" at bounding box center [961, 382] width 12 height 14
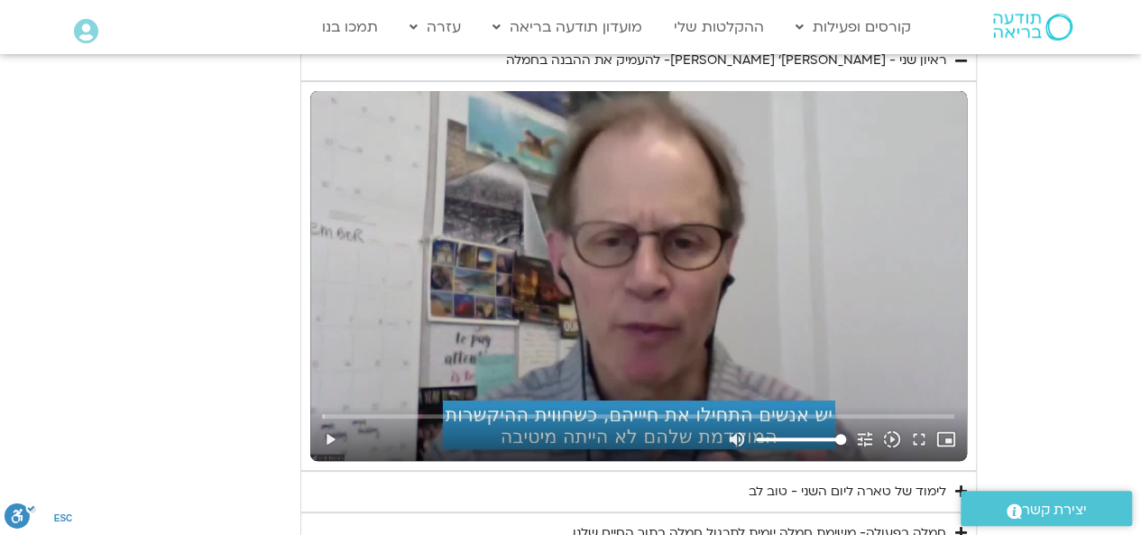
scroll to position [10370, 0]
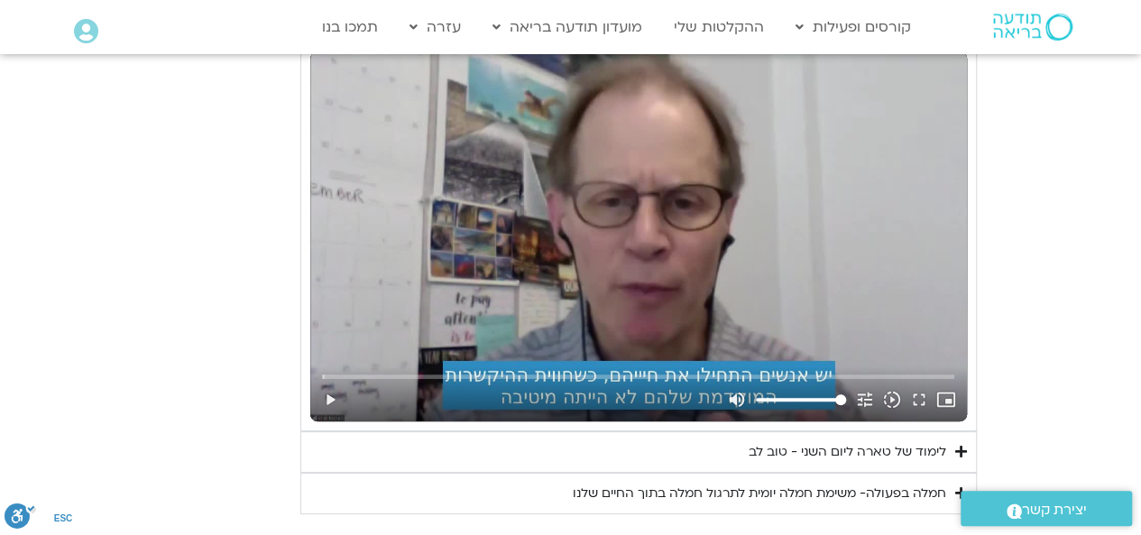
click at [962, 445] on icon "Accordion. Open links with Enter or Space, close with Escape, and navigate with…" at bounding box center [961, 452] width 12 height 14
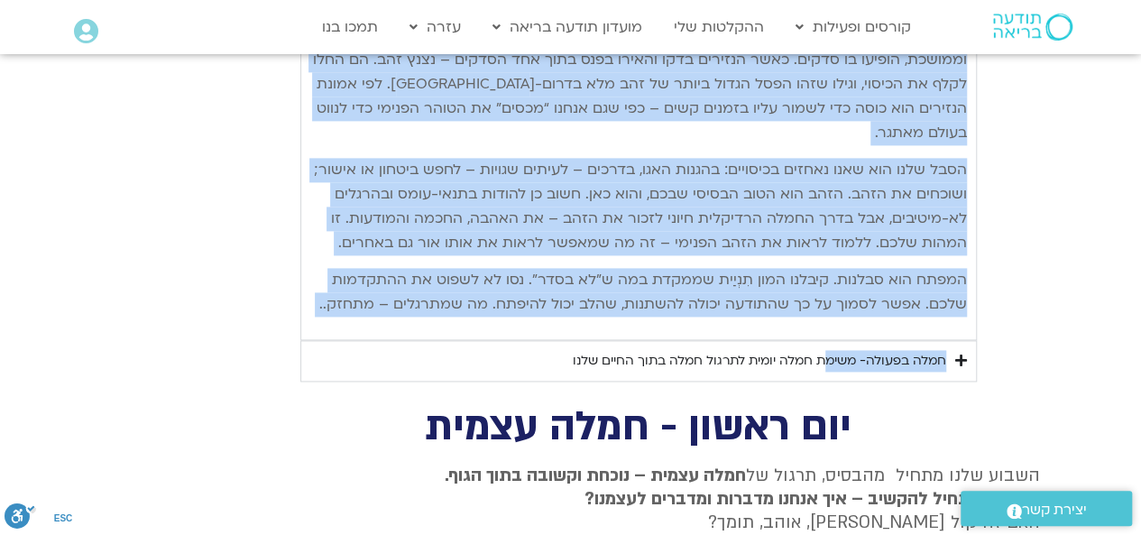
scroll to position [11272, 0]
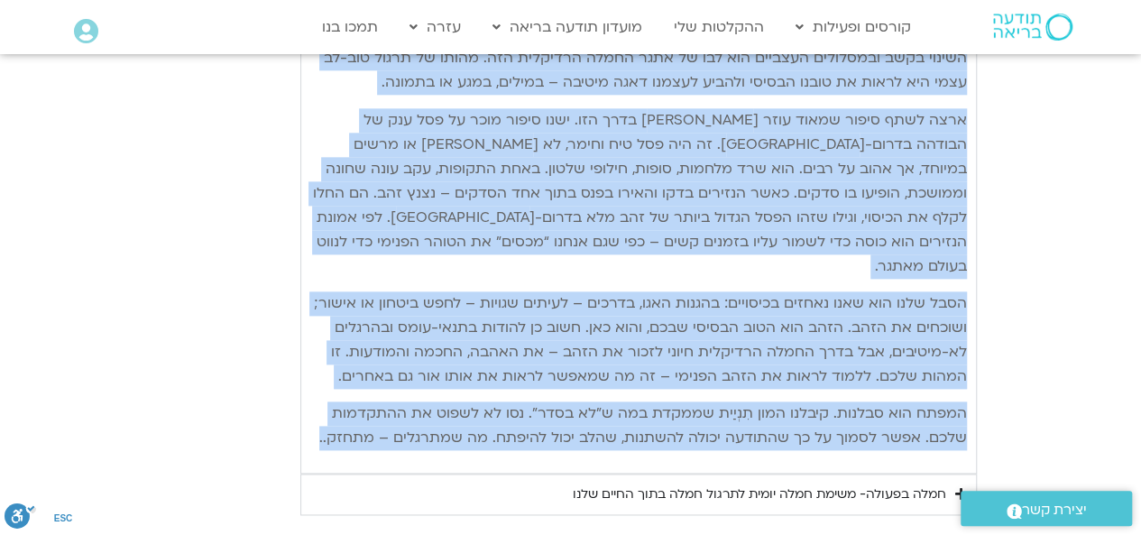
drag, startPoint x: 965, startPoint y: 188, endPoint x: 471, endPoint y: 197, distance: 494.2
click at [316, 234] on div "היום השני של אתגר החמלה מוקדש לסליחה ולטוב-לב כלפי עצמנו – להתייחסות לחיים הפני…" at bounding box center [638, 16] width 656 height 870
copy div "היום השני של אתגר החמלה מוקדש לסליחה ולטוב-לב כלפי עצמנו – להתייחסות לחיים הפני…"
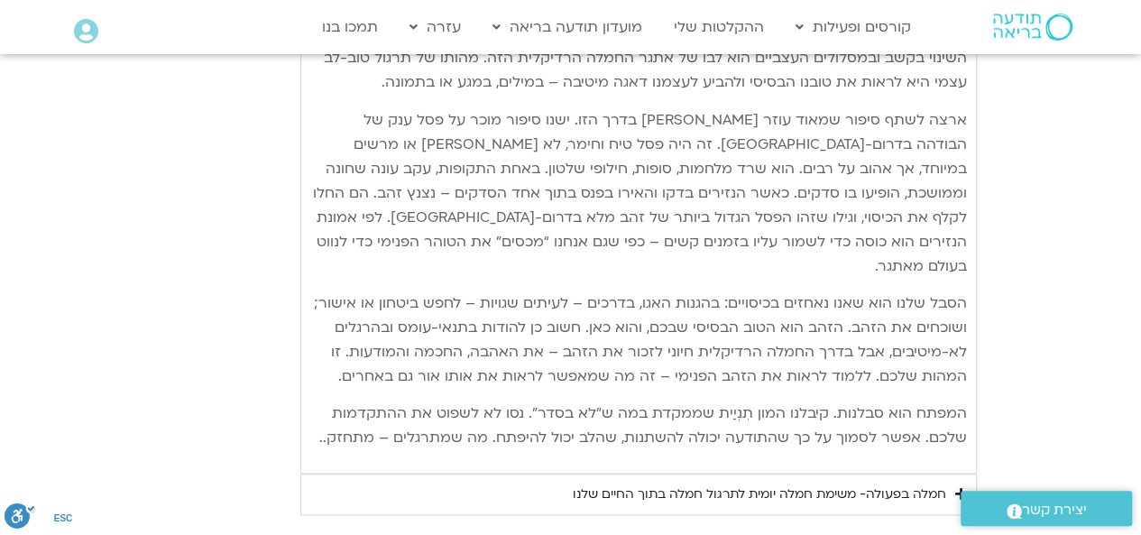
click at [959, 487] on icon "Accordion. Open links with Enter or Space, close with Escape, and navigate with…" at bounding box center [961, 494] width 12 height 14
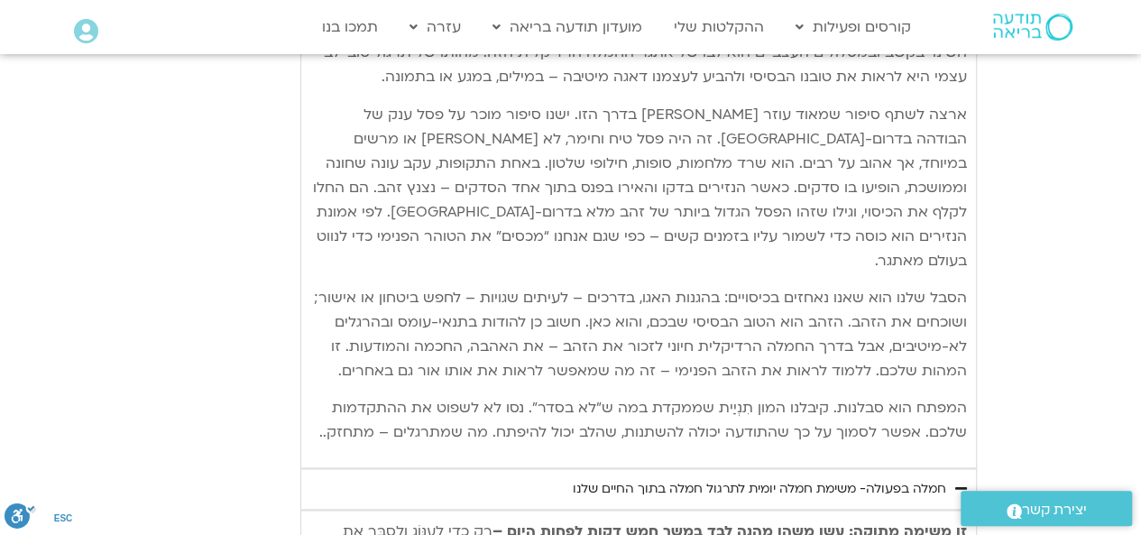
scroll to position [11362, 0]
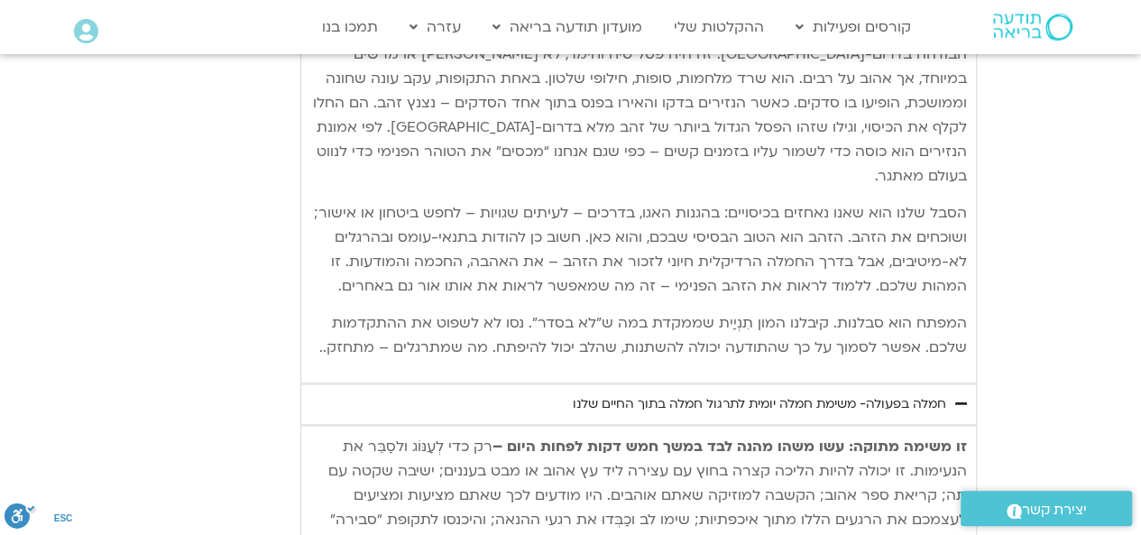
drag, startPoint x: 966, startPoint y: 234, endPoint x: 794, endPoint y: 351, distance: 207.6
click at [794, 435] on p "זו משימה מתוקה: עשו משהו מהנה לבד במשך חמש דקות לפחות היום – רק כדי לְעַנּוֹג ו…" at bounding box center [638, 508] width 656 height 146
copy p "זו משימה מתוקה: עשו משהו מהנה לבד במשך חמש דקות לפחות היום – רק כדי לְעַנּוֹג ו…"
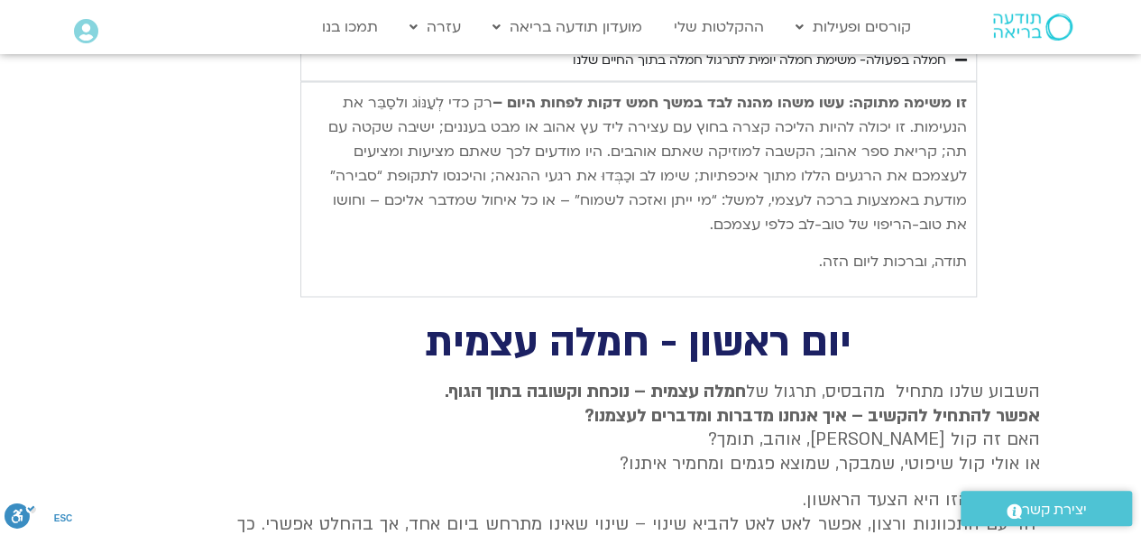
scroll to position [11723, 0]
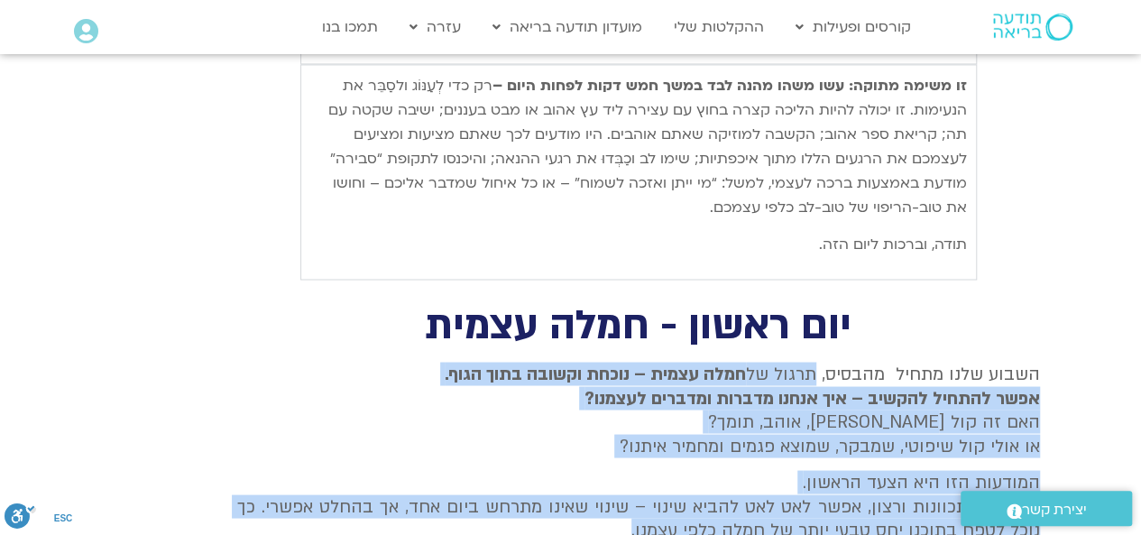
drag, startPoint x: 806, startPoint y: 169, endPoint x: 601, endPoint y: 318, distance: 254.3
click at [601, 362] on div "השבוע שלנו מתחיל מהבסיס, תרגול של חמלה עצמית – נוכחת וקשובה בתוך הגוף. אפשר להת…" at bounding box center [638, 451] width 803 height 179
copy div "תרגול של חמלה עצמית – נוכחת וקשובה בתוך הגוף. אפשר להתחיל להקשיב – איך אנחנו מד…"
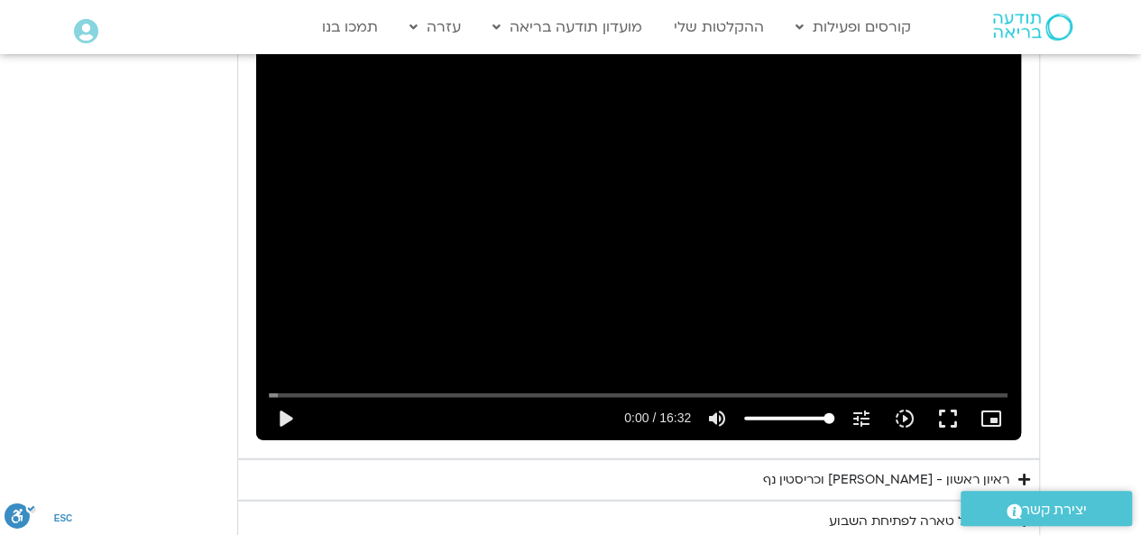
scroll to position [12354, 0]
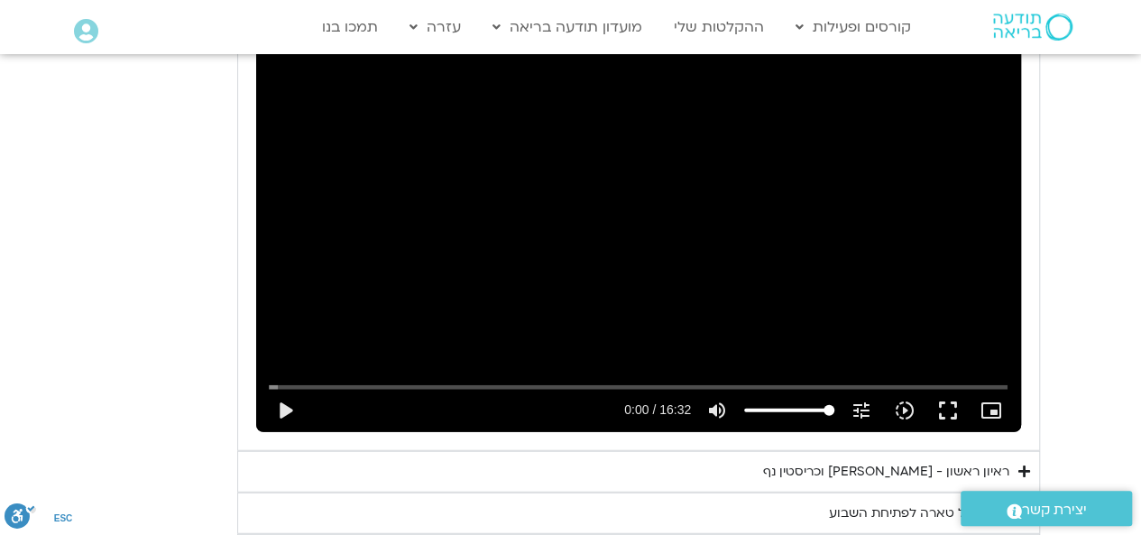
click at [1022, 506] on icon "Accordion. Open links with Enter or Space, close with Escape, and navigate with…" at bounding box center [1024, 513] width 12 height 14
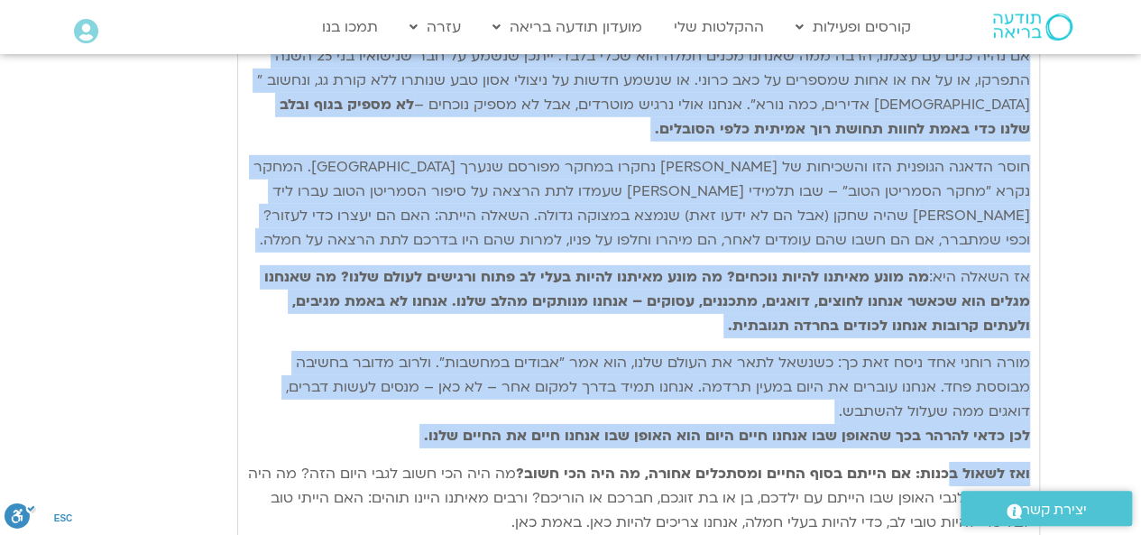
scroll to position [12895, 0]
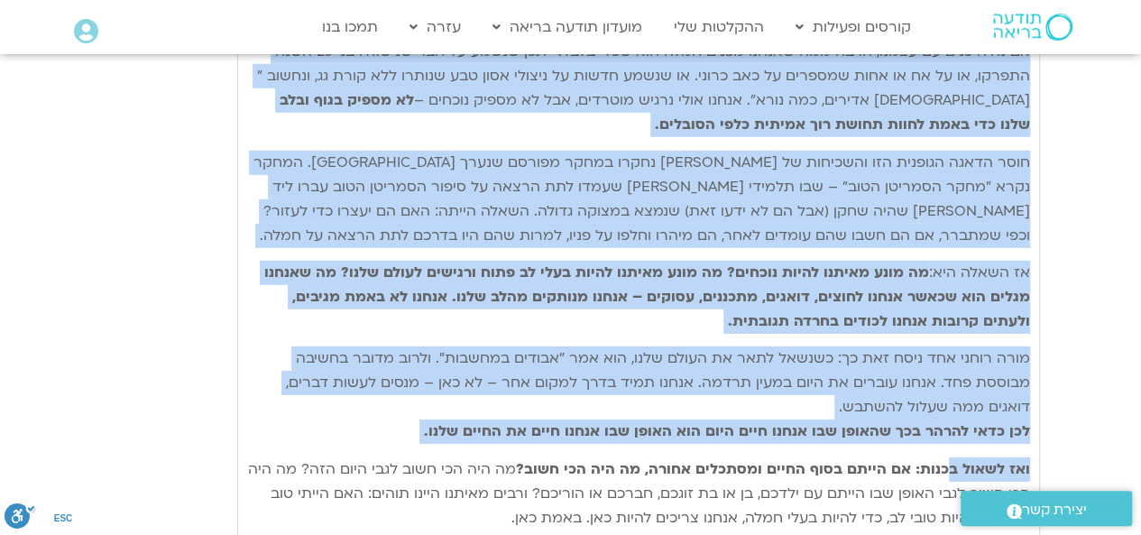
drag, startPoint x: 1026, startPoint y: 160, endPoint x: 526, endPoint y: 294, distance: 518.2
click at [526, 294] on div "נתחיל את היום שלנו עם היסוד הבסיסי ביותר של חמלה – נוכחות קשובה המושרשת בגוף. א…" at bounding box center [638, 267] width 783 height 528
copy div "נתחיל את היום שלנו עם היסוד הבסיסי ביותר של חמלה – נוכחות קשובה המושרשת בגוף. א…"
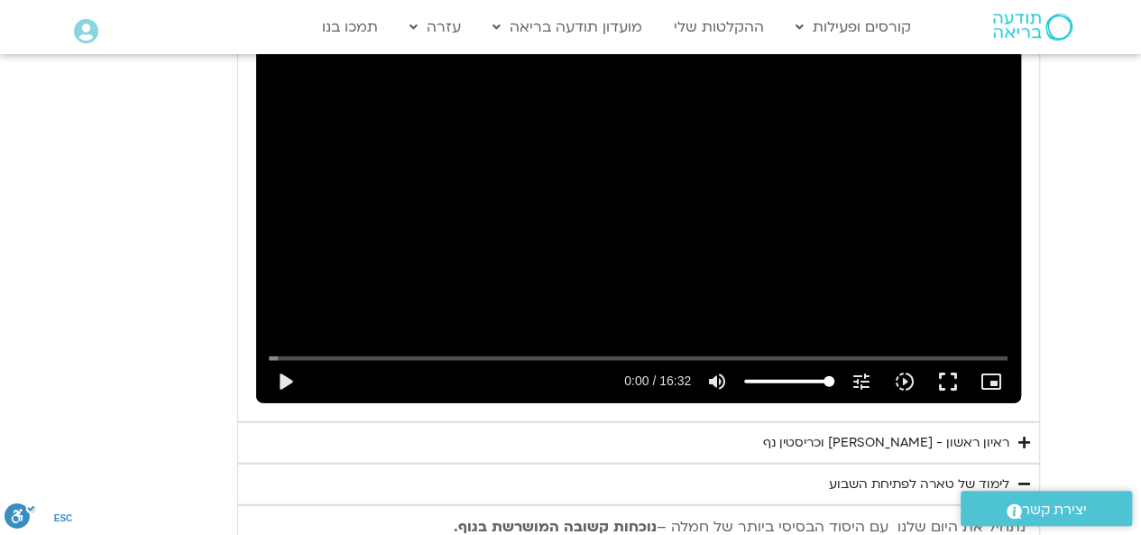
scroll to position [12354, 0]
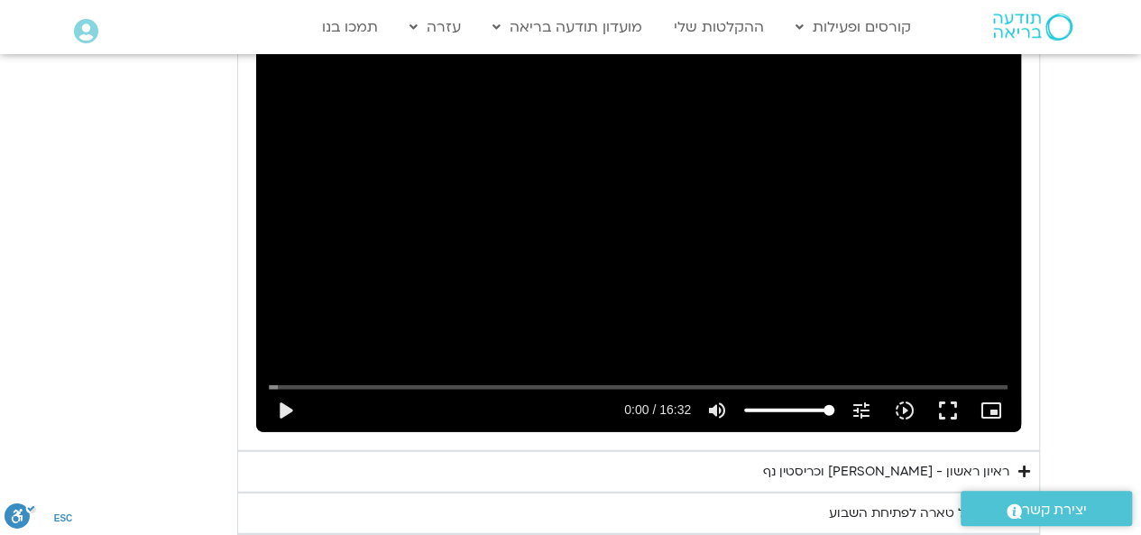
click at [886, 461] on div "ראיון ראשון - [PERSON_NAME] וכריסטין נף" at bounding box center [886, 472] width 246 height 22
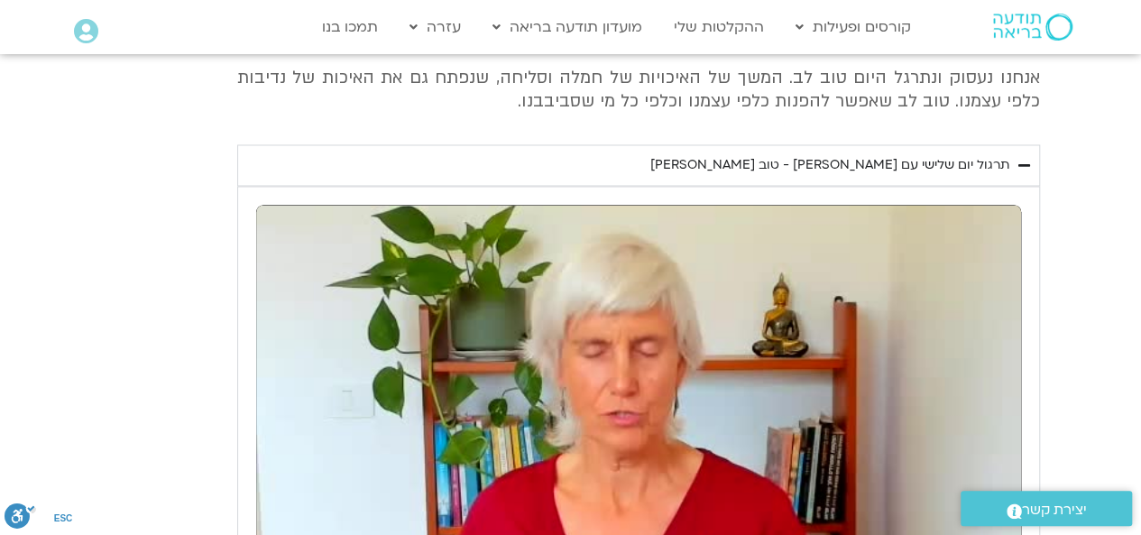
scroll to position [8476, 0]
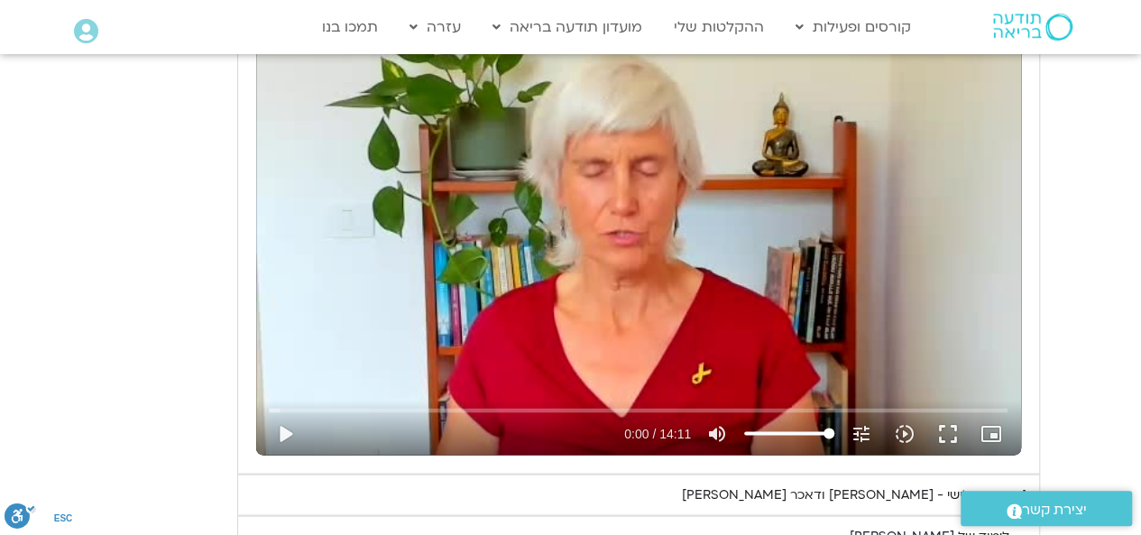
click at [952, 483] on div "ראיון שלישי - [PERSON_NAME] ודאכר קלטנר" at bounding box center [845, 494] width 327 height 22
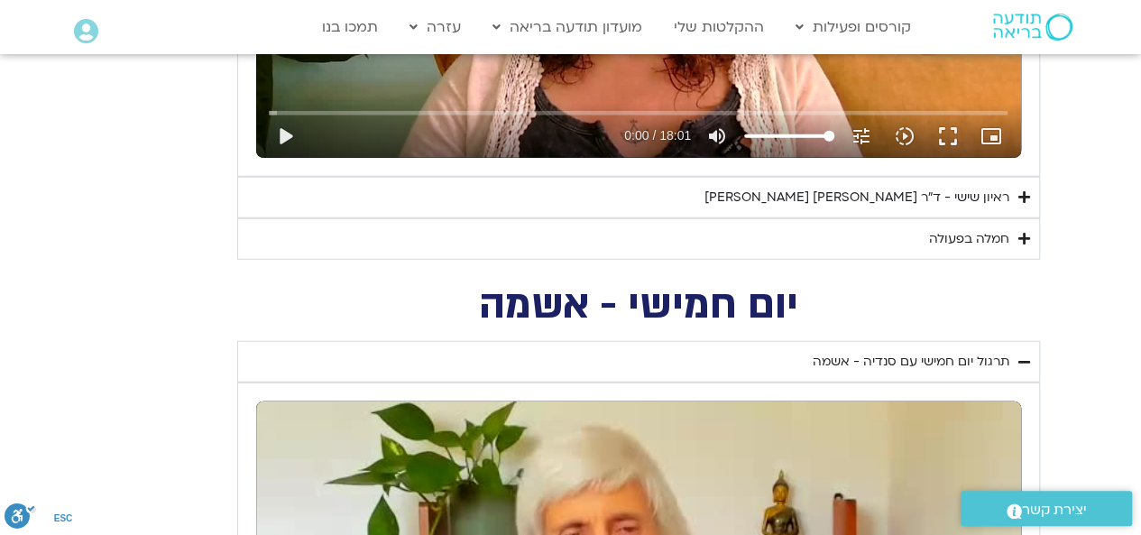
scroll to position [2345, 0]
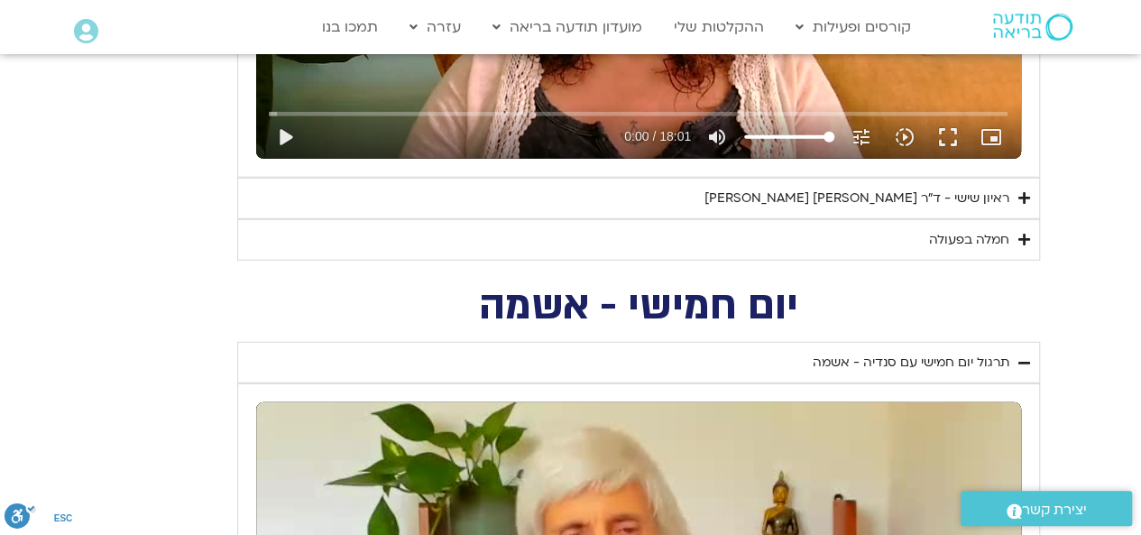
click at [1014, 234] on summary "חמלה בפעולה" at bounding box center [638, 239] width 803 height 41
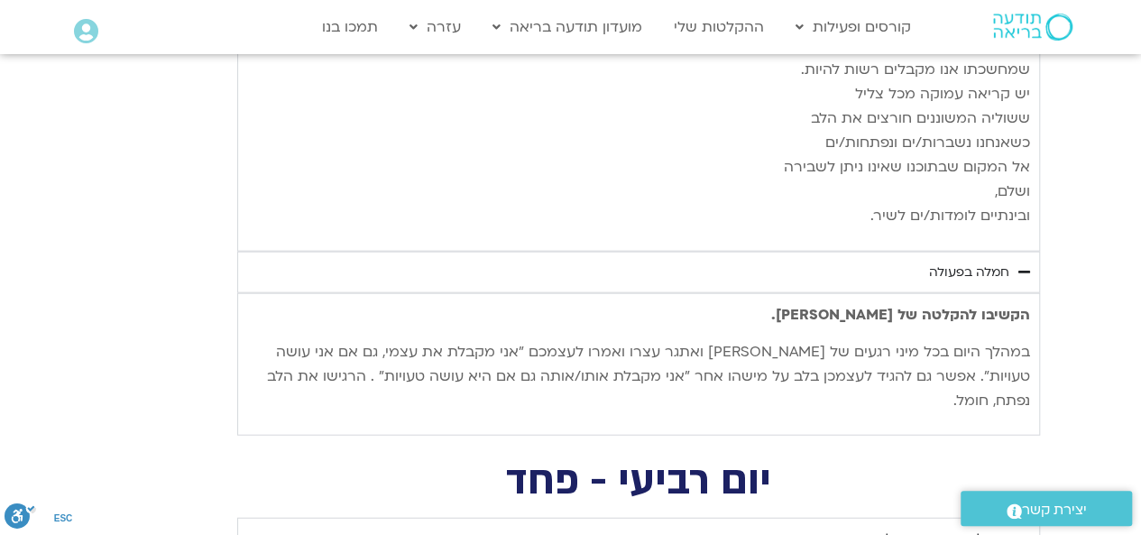
scroll to position [5410, 0]
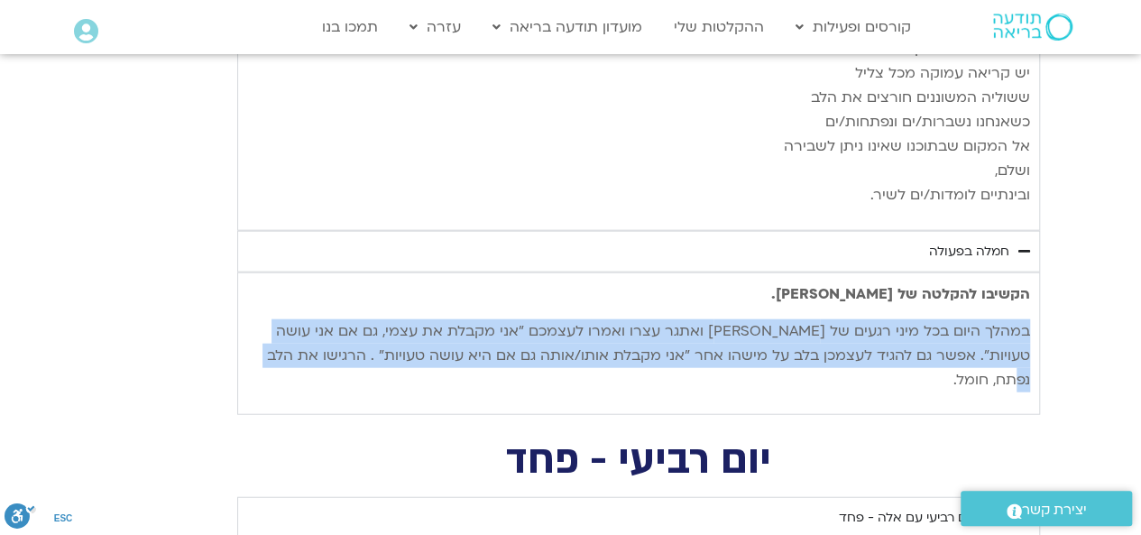
drag, startPoint x: 1028, startPoint y: 271, endPoint x: 294, endPoint y: 291, distance: 734.3
click at [294, 319] on p "במהלך היום בכל מיני רגעים של [PERSON_NAME] ואתגר עצרו ואמרו לעצמכם ״אני מקבלת א…" at bounding box center [638, 355] width 783 height 73
copy p "במהלך היום בכל מיני רגעים של [PERSON_NAME] ואתגר עצרו ואמרו לעצמכם ״אני מקבלת א…"
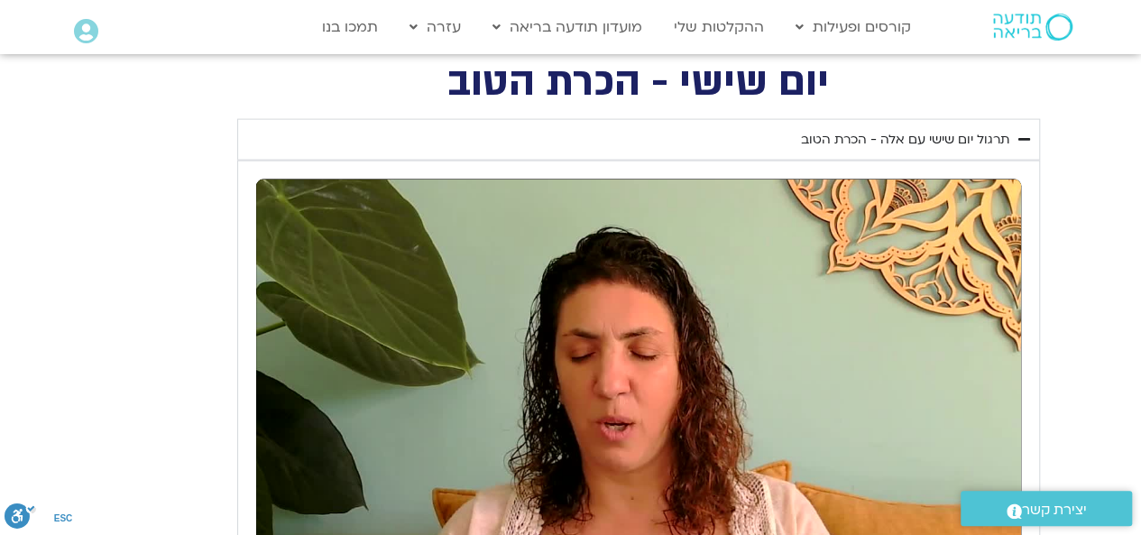
scroll to position [1623, 0]
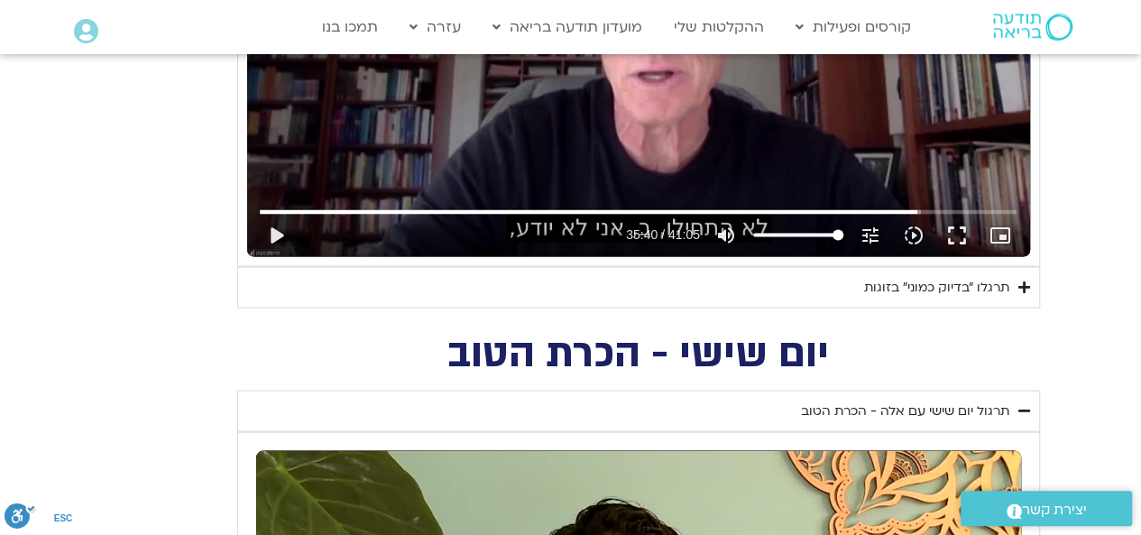
click at [1024, 280] on icon "Accordion. Open links with Enter or Space, close with Escape, and navigate with…" at bounding box center [1024, 287] width 12 height 14
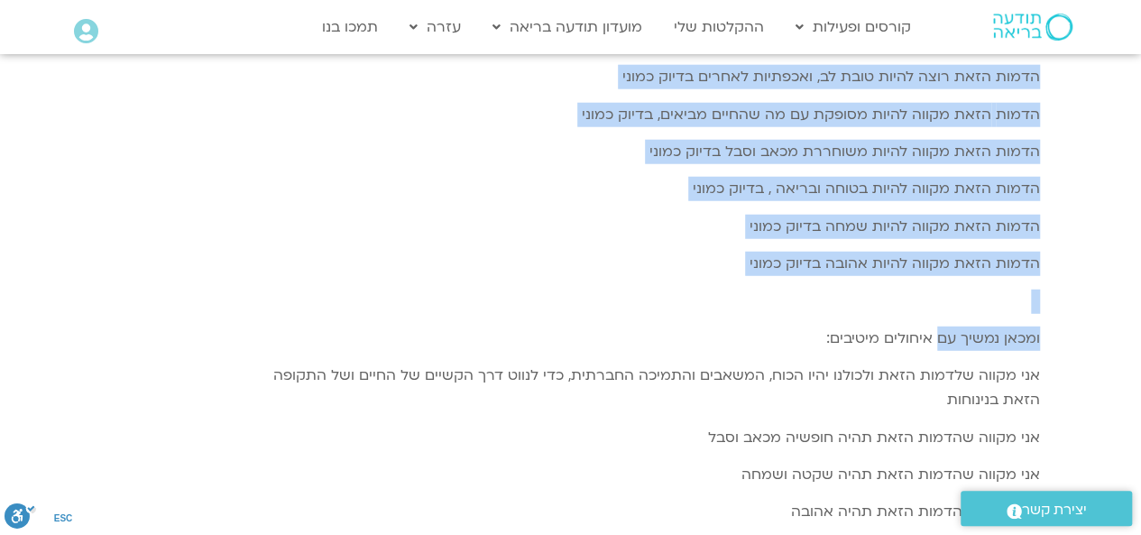
scroll to position [2435, 0]
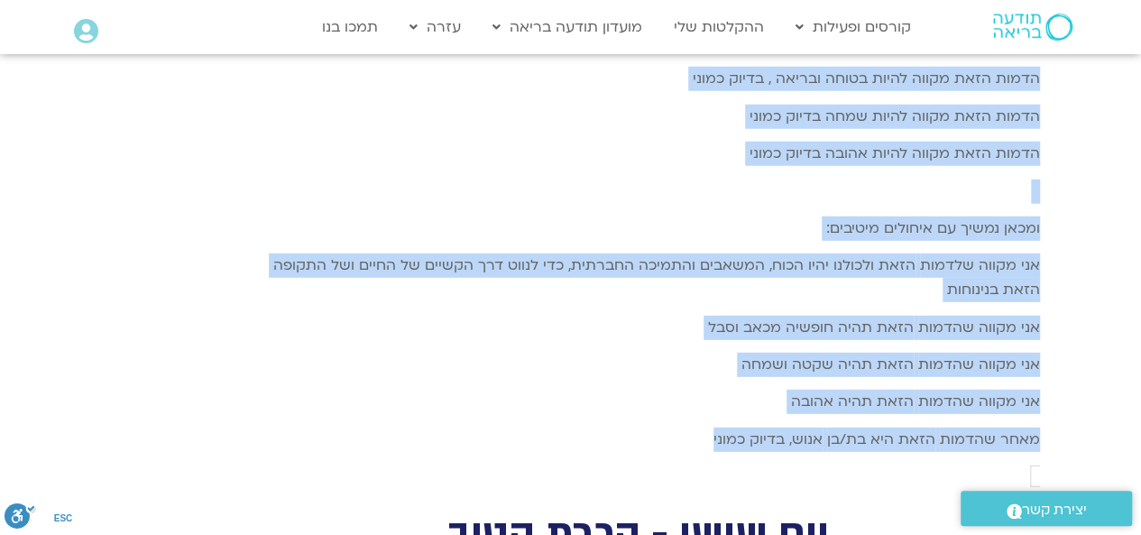
drag, startPoint x: 1028, startPoint y: 234, endPoint x: 681, endPoint y: 419, distance: 393.7
copy div "שבוע מול אדם אהוב, ותרגלו את המדיטציה: בדיוק כמוני/ ראם דאס (תרגום מיכל גורל) י…"
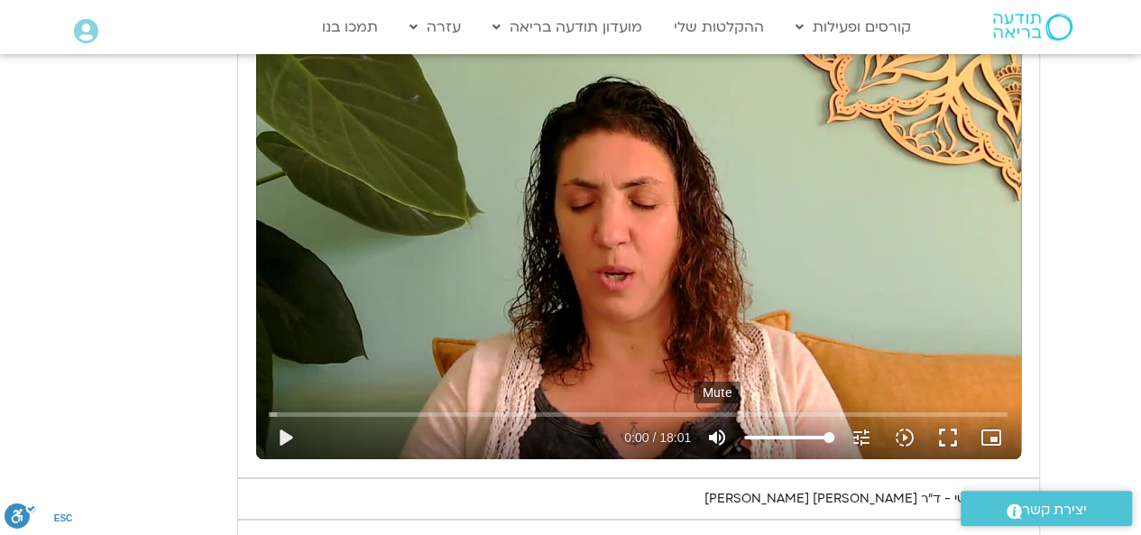
scroll to position [3066, 0]
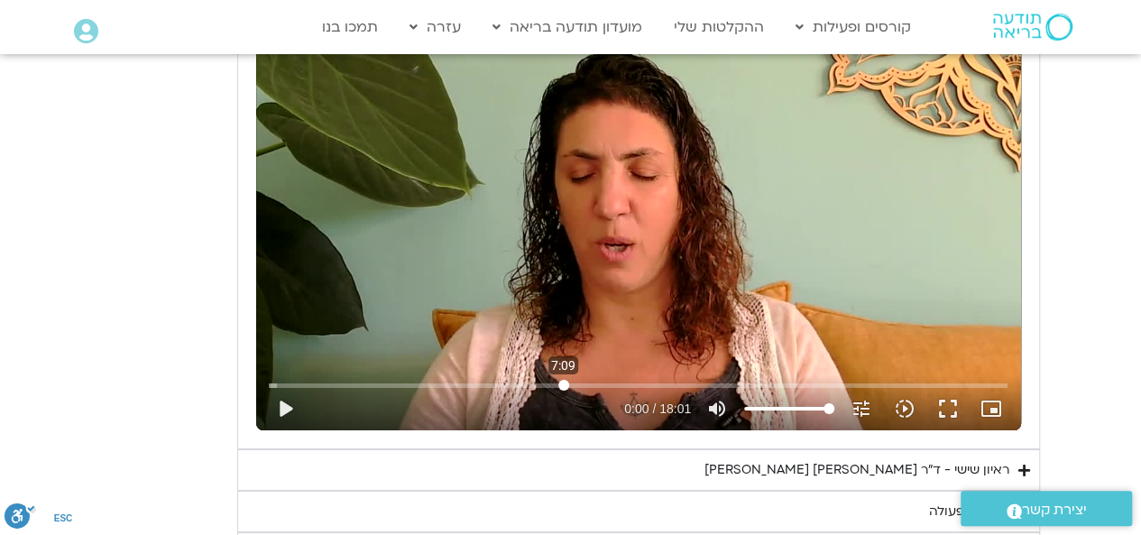
click at [563, 380] on input "Seek" at bounding box center [638, 385] width 739 height 11
click at [276, 387] on button "play_arrow" at bounding box center [284, 408] width 43 height 43
click at [447, 372] on div "Skip Ad 0:35 pause 7:17 / 18:01 volume_up Mute tune Resolution Auto 720p slow_m…" at bounding box center [637, 401] width 749 height 59
click at [447, 380] on input "Seek" at bounding box center [638, 385] width 739 height 11
click at [271, 380] on input "Seek" at bounding box center [638, 385] width 739 height 11
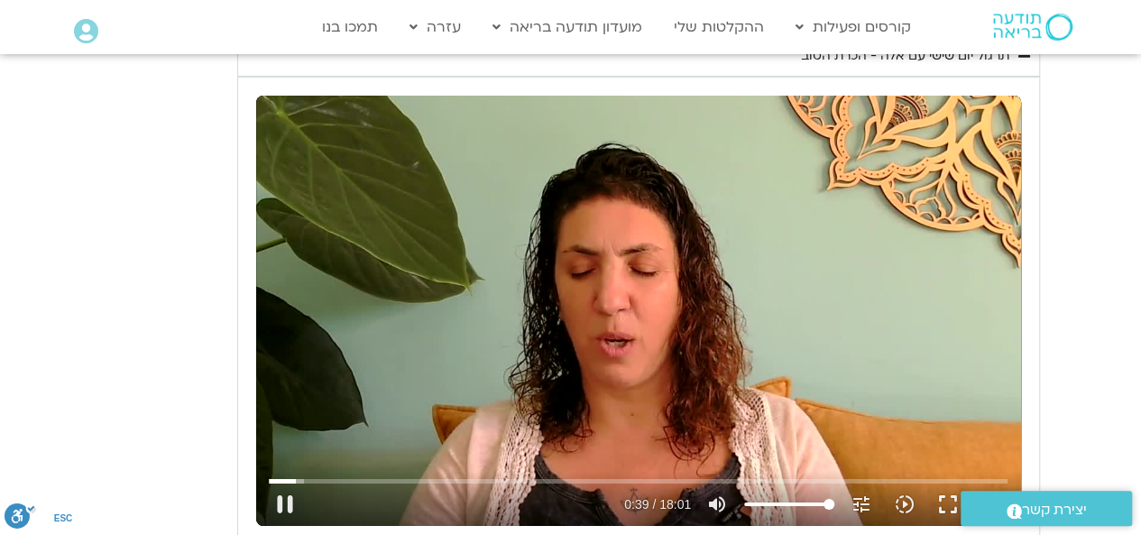
scroll to position [3061, 0]
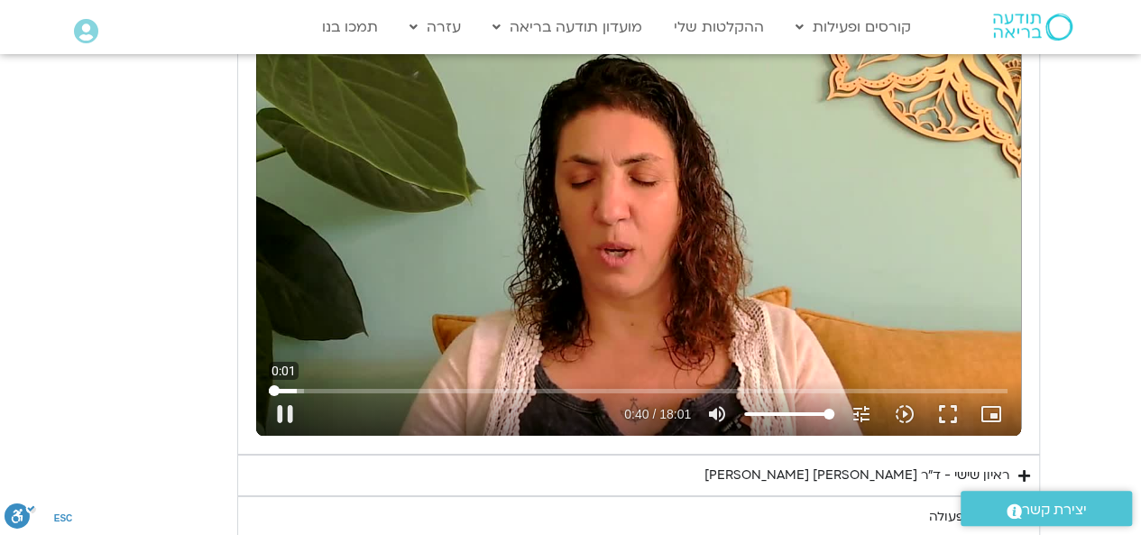
click at [274, 385] on input "Seek" at bounding box center [638, 390] width 739 height 11
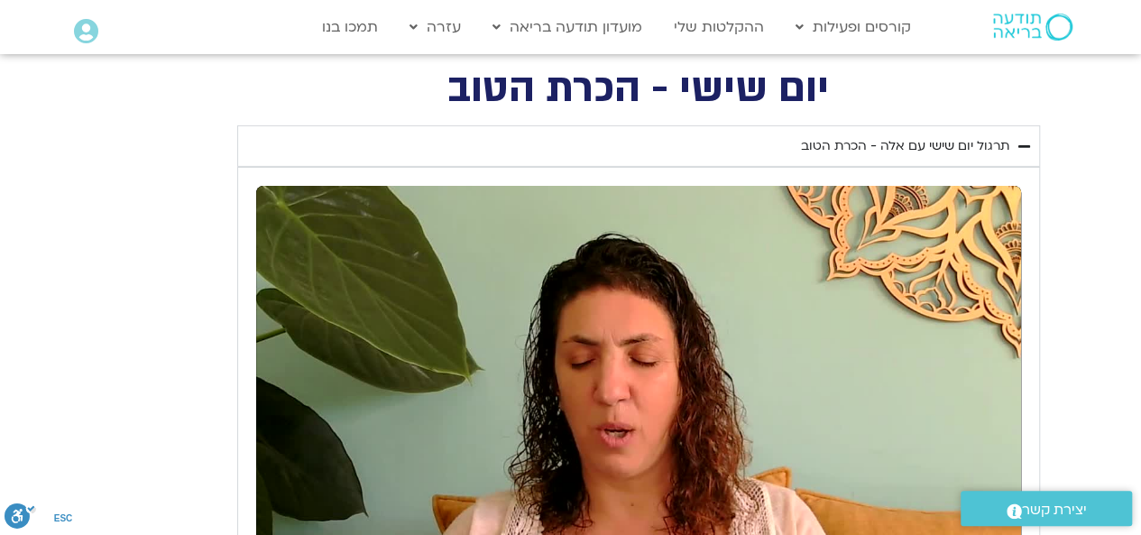
scroll to position [2970, 0]
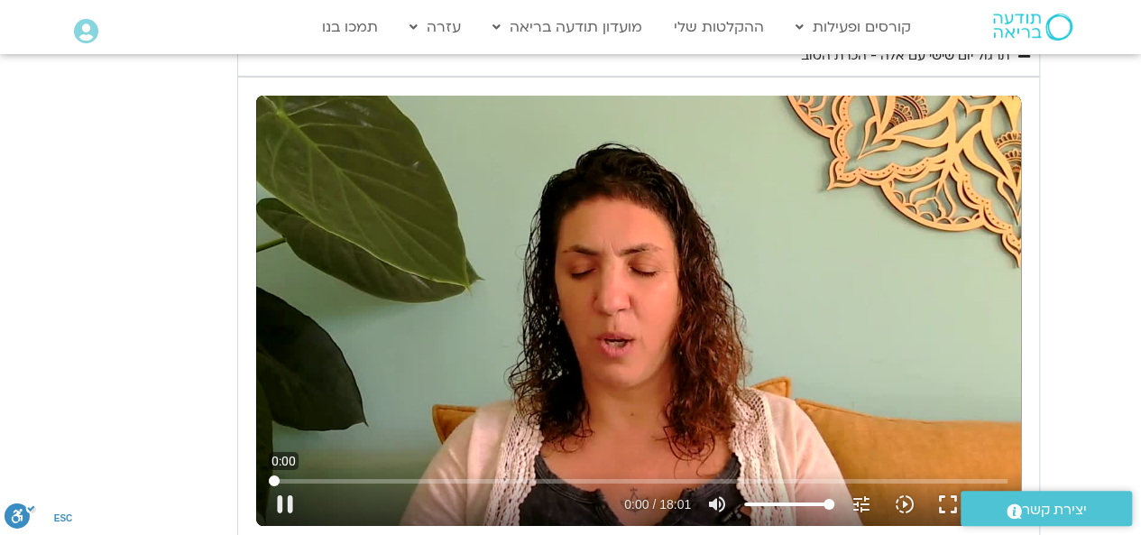
drag, startPoint x: 305, startPoint y: 446, endPoint x: 258, endPoint y: 445, distance: 46.9
click at [269, 475] on input "Seek" at bounding box center [638, 480] width 739 height 11
drag, startPoint x: 305, startPoint y: 445, endPoint x: 269, endPoint y: 446, distance: 36.1
click at [271, 475] on input "Seek" at bounding box center [638, 480] width 739 height 11
click at [278, 475] on input "Seek" at bounding box center [638, 480] width 739 height 11
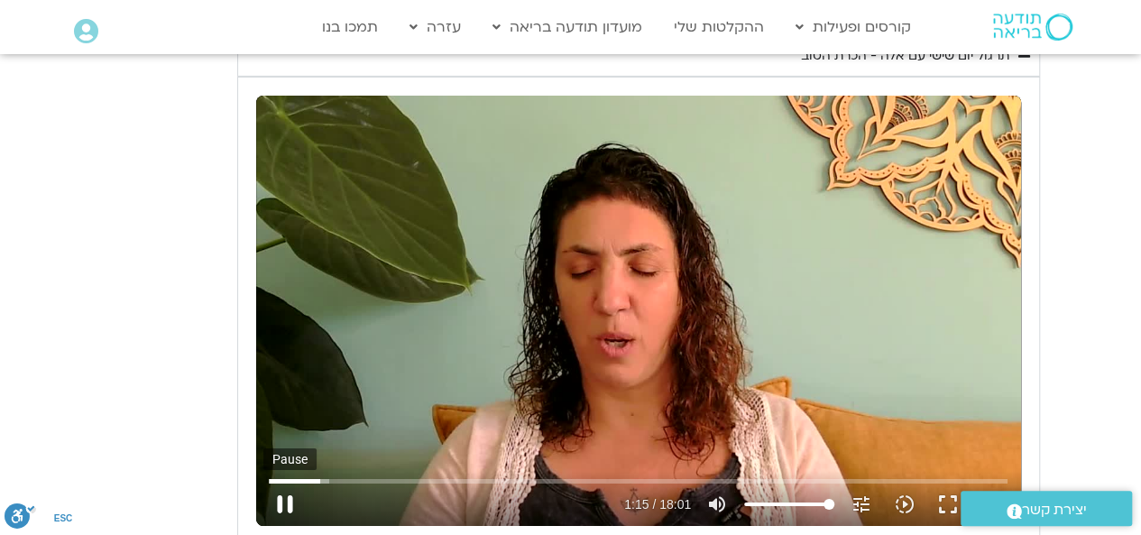
drag, startPoint x: 280, startPoint y: 471, endPoint x: 290, endPoint y: 454, distance: 20.3
click at [281, 482] on button "pause" at bounding box center [284, 503] width 43 height 43
click at [307, 475] on input "Seek" at bounding box center [638, 480] width 739 height 11
click at [289, 482] on button "play_arrow" at bounding box center [284, 503] width 43 height 43
click at [326, 475] on input "Seek" at bounding box center [638, 480] width 739 height 11
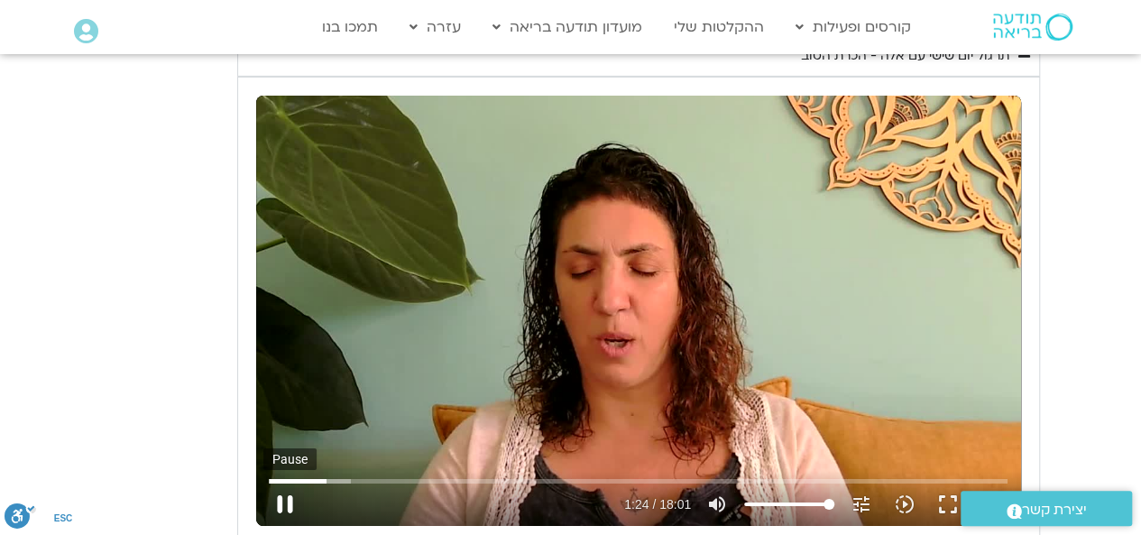
click at [280, 482] on button "pause" at bounding box center [284, 503] width 43 height 43
click at [285, 482] on button "play_arrow" at bounding box center [284, 503] width 43 height 43
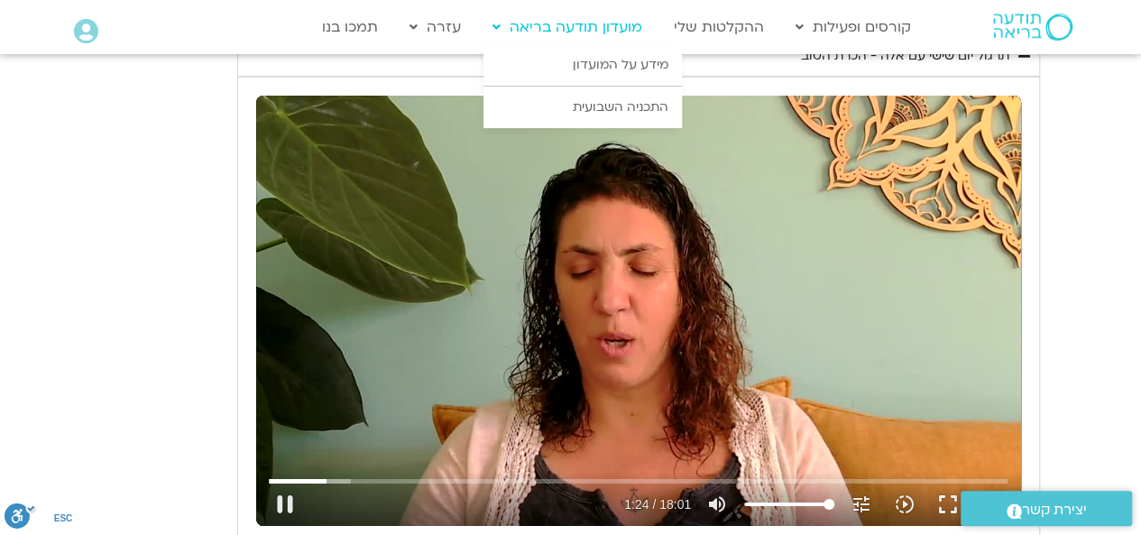
type input "85.129856"
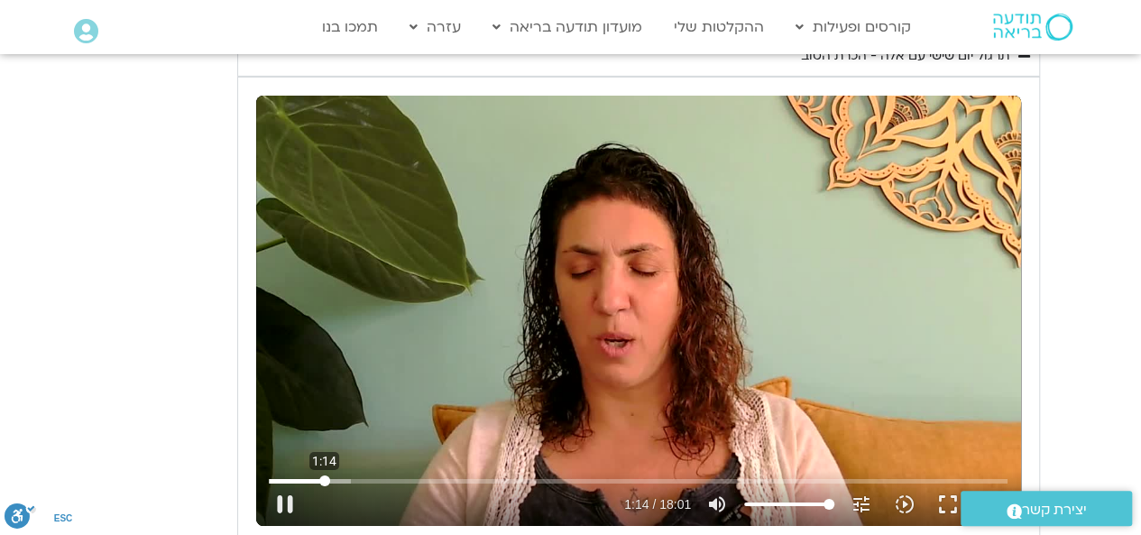
click at [324, 475] on input "Seek" at bounding box center [638, 480] width 739 height 11
click at [286, 483] on button "pause" at bounding box center [284, 503] width 43 height 43
click at [282, 482] on button "play_arrow" at bounding box center [284, 503] width 43 height 43
click at [342, 475] on input "Seek" at bounding box center [638, 480] width 739 height 11
click at [340, 475] on input "Seek" at bounding box center [638, 480] width 739 height 11
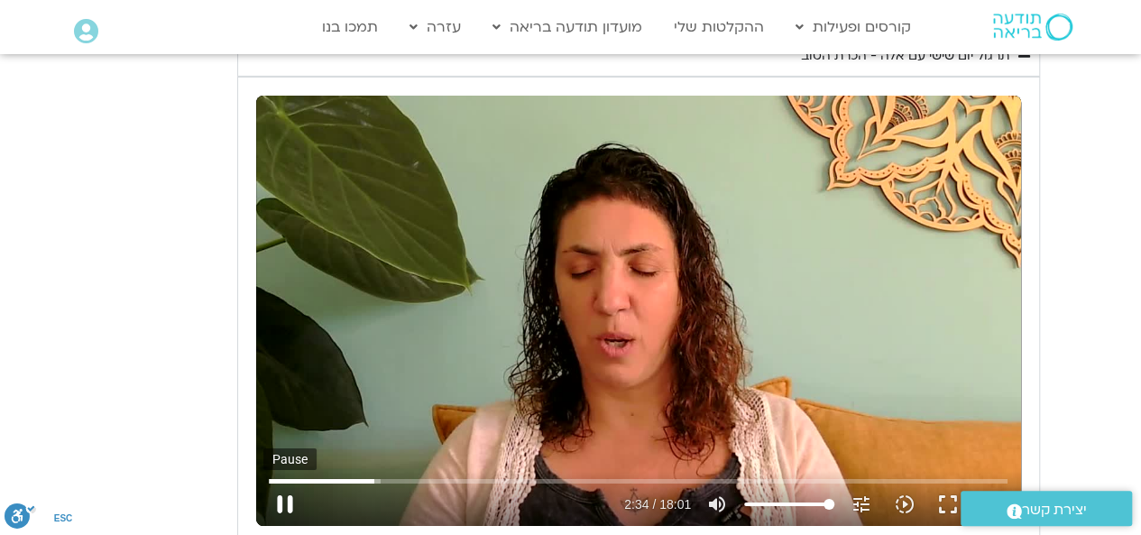
click at [294, 482] on button "pause" at bounding box center [284, 503] width 43 height 43
click at [276, 482] on button "play_arrow" at bounding box center [284, 503] width 43 height 43
click at [289, 482] on button "pause" at bounding box center [284, 503] width 43 height 43
click at [290, 482] on button "play_arrow" at bounding box center [284, 503] width 43 height 43
click at [381, 475] on input "Seek" at bounding box center [638, 480] width 739 height 11
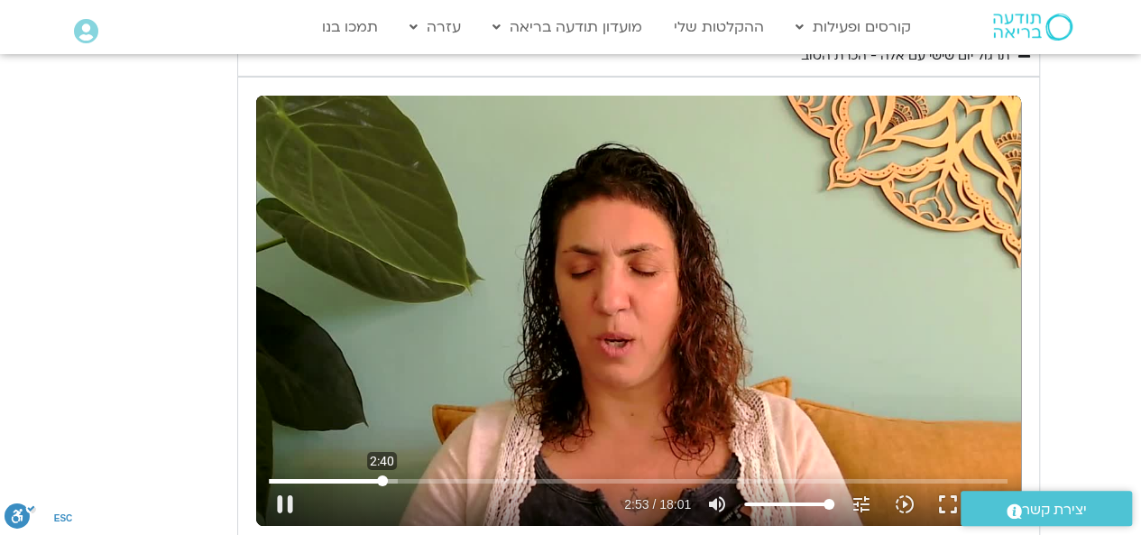
click at [381, 475] on input "Seek" at bounding box center [638, 480] width 739 height 11
click at [418, 475] on input "Seek" at bounding box center [638, 480] width 739 height 11
drag, startPoint x: 285, startPoint y: 476, endPoint x: 357, endPoint y: 337, distance: 156.5
click at [285, 482] on button "pause" at bounding box center [284, 503] width 43 height 43
click at [417, 475] on input "Seek" at bounding box center [638, 480] width 739 height 11
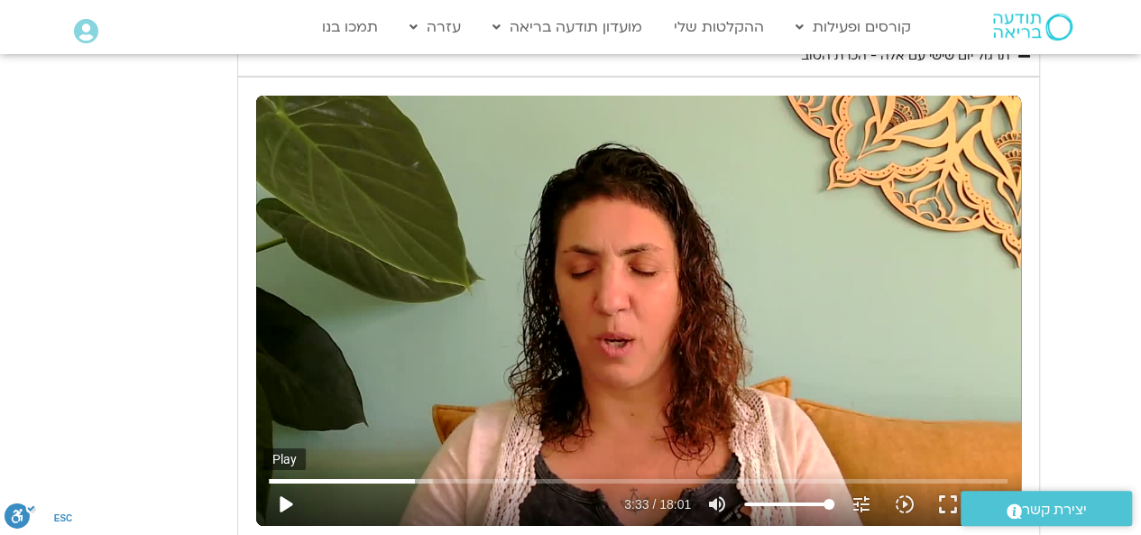
click at [283, 482] on button "play_arrow" at bounding box center [284, 503] width 43 height 43
click at [414, 475] on input "Seek" at bounding box center [638, 480] width 739 height 11
click at [412, 475] on input "Seek" at bounding box center [638, 480] width 739 height 11
click at [401, 475] on input "Seek" at bounding box center [638, 480] width 739 height 11
click at [286, 482] on button "pause" at bounding box center [284, 503] width 43 height 43
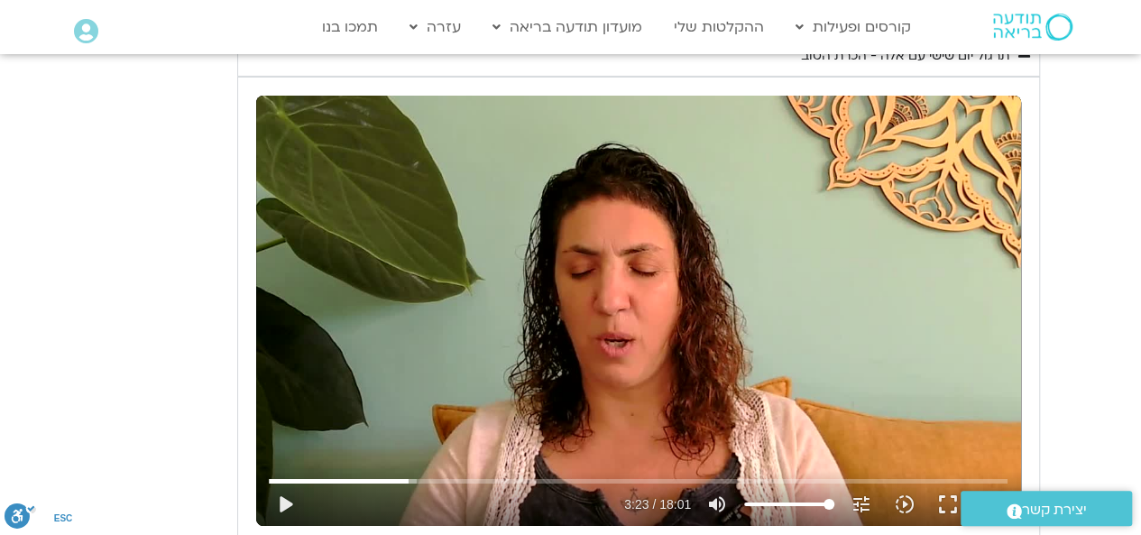
click at [263, 482] on button "play_arrow" at bounding box center [284, 503] width 43 height 43
click at [287, 482] on button "pause" at bounding box center [284, 503] width 43 height 43
click at [289, 482] on button "play_arrow" at bounding box center [284, 503] width 43 height 43
click at [415, 475] on input "Seek" at bounding box center [638, 480] width 739 height 11
click at [421, 475] on input "Seek" at bounding box center [638, 480] width 739 height 11
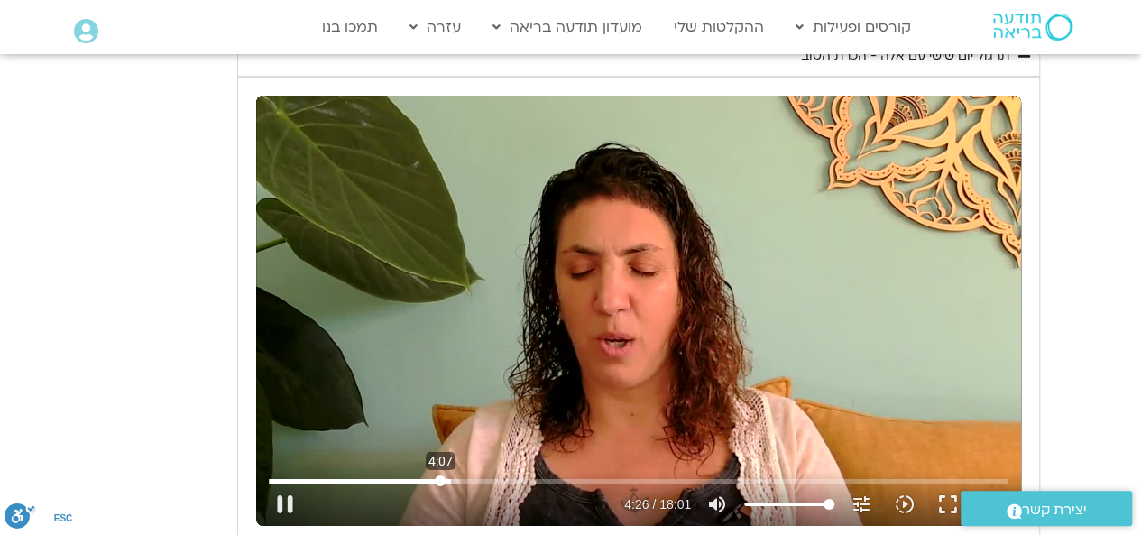
click at [440, 475] on input "Seek" at bounding box center [638, 480] width 739 height 11
drag, startPoint x: 287, startPoint y: 473, endPoint x: 301, endPoint y: 461, distance: 19.2
click at [287, 482] on button "pause" at bounding box center [284, 503] width 43 height 43
click at [435, 475] on input "Seek" at bounding box center [638, 480] width 739 height 11
click at [288, 482] on button "play_arrow" at bounding box center [284, 503] width 43 height 43
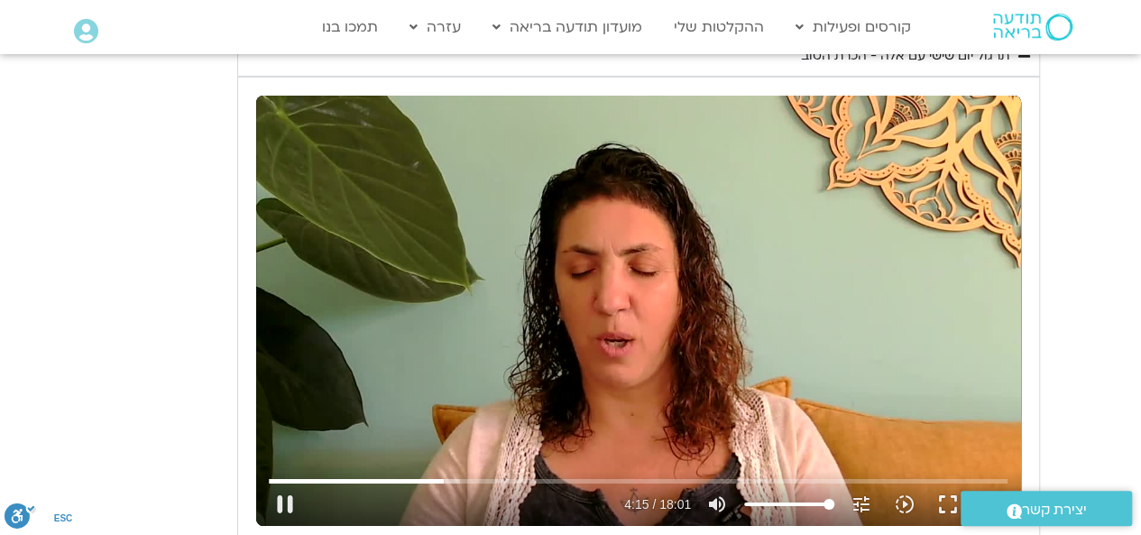
drag, startPoint x: 283, startPoint y: 481, endPoint x: 449, endPoint y: 252, distance: 282.8
click at [281, 482] on button "pause" at bounding box center [284, 503] width 43 height 43
click at [298, 482] on button "play_arrow" at bounding box center [284, 503] width 43 height 43
click at [289, 482] on button "pause" at bounding box center [284, 503] width 43 height 43
click at [467, 475] on input "Seek" at bounding box center [638, 480] width 739 height 11
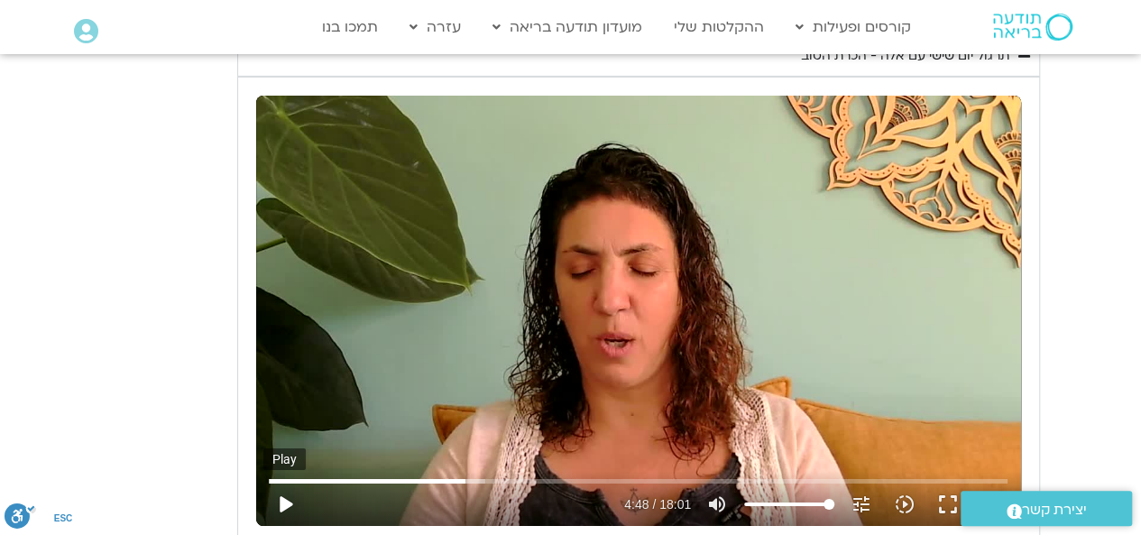
click at [289, 482] on button "play_arrow" at bounding box center [284, 503] width 43 height 43
click at [458, 475] on input "Seek" at bounding box center [638, 480] width 739 height 11
click at [459, 475] on input "Seek" at bounding box center [638, 480] width 739 height 11
click at [445, 475] on input "Seek" at bounding box center [638, 480] width 739 height 11
click at [296, 482] on button "pause" at bounding box center [284, 503] width 43 height 43
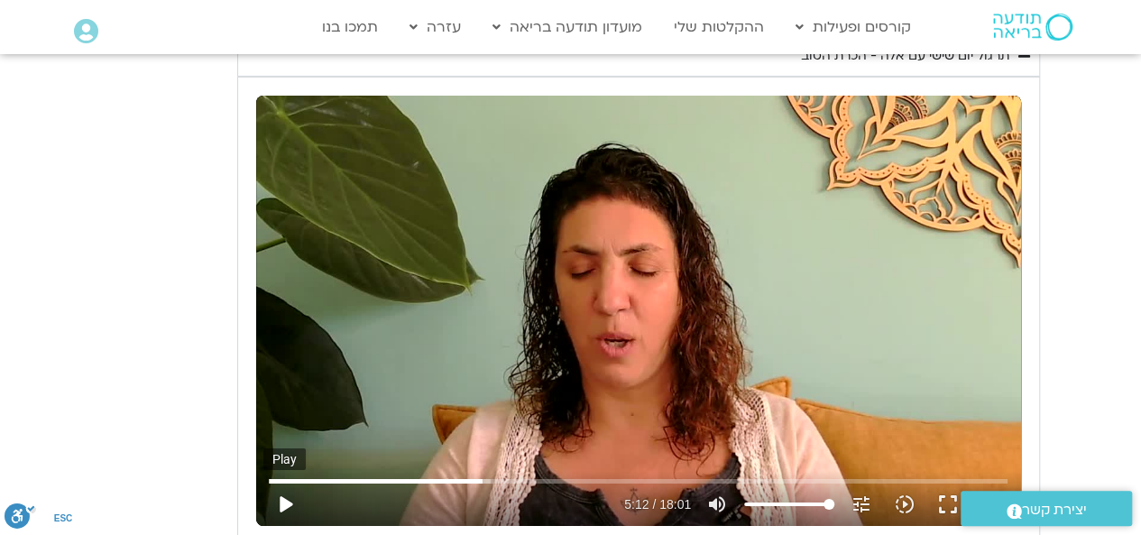
click at [286, 482] on button "play_arrow" at bounding box center [284, 503] width 43 height 43
click at [295, 482] on button "pause" at bounding box center [284, 503] width 43 height 43
click at [281, 482] on button "play_arrow" at bounding box center [284, 503] width 43 height 43
click at [548, 475] on input "Seek" at bounding box center [638, 480] width 739 height 11
click at [604, 475] on input "Seek" at bounding box center [638, 480] width 739 height 11
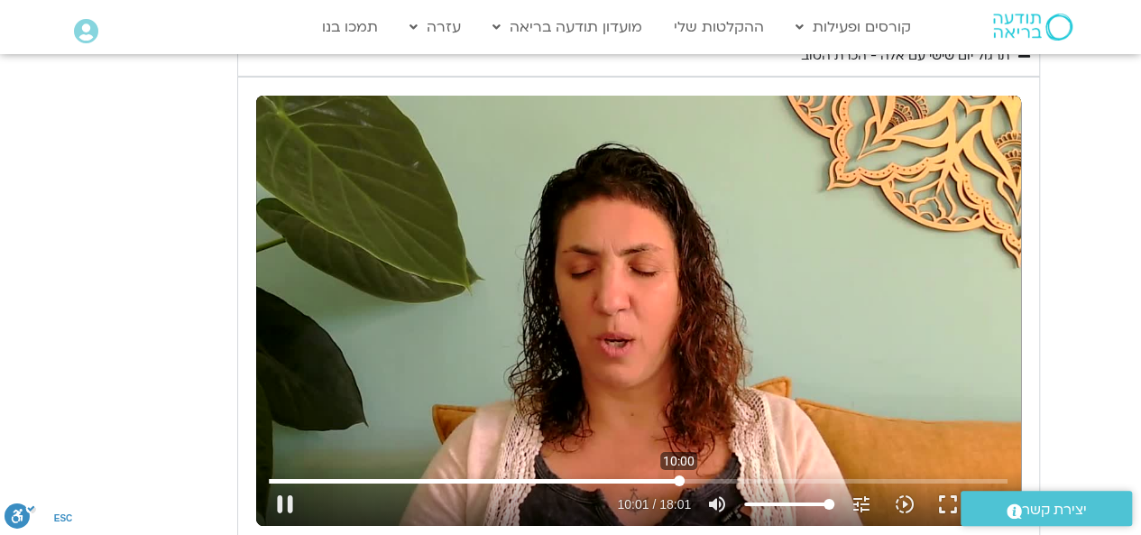
click at [678, 475] on input "Seek" at bounding box center [638, 480] width 739 height 11
click at [783, 475] on input "Seek" at bounding box center [638, 480] width 739 height 11
click at [861, 475] on input "Seek" at bounding box center [638, 480] width 739 height 11
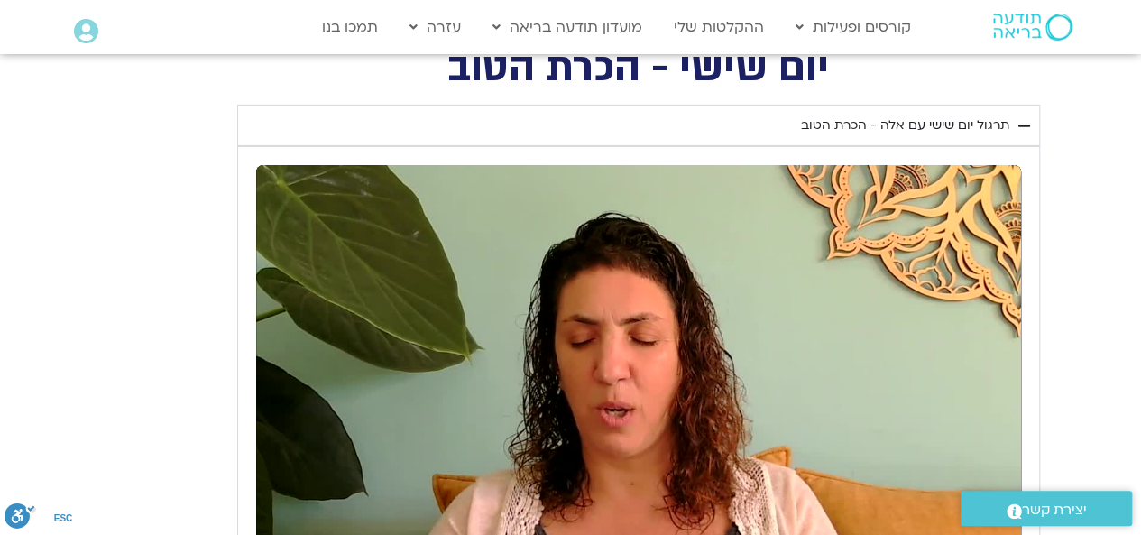
type input "874.254021"
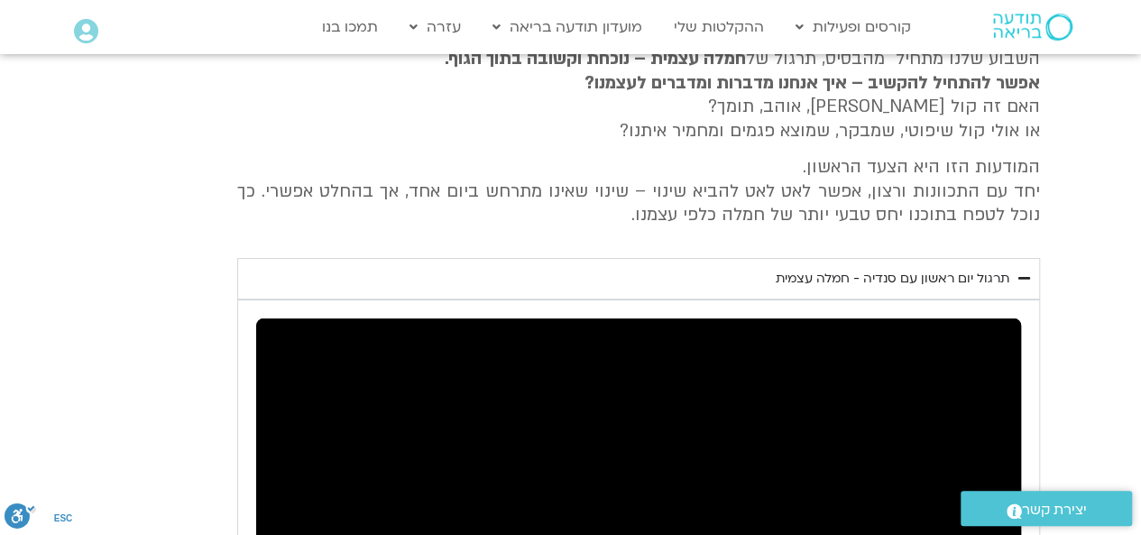
scroll to position [13688, 0]
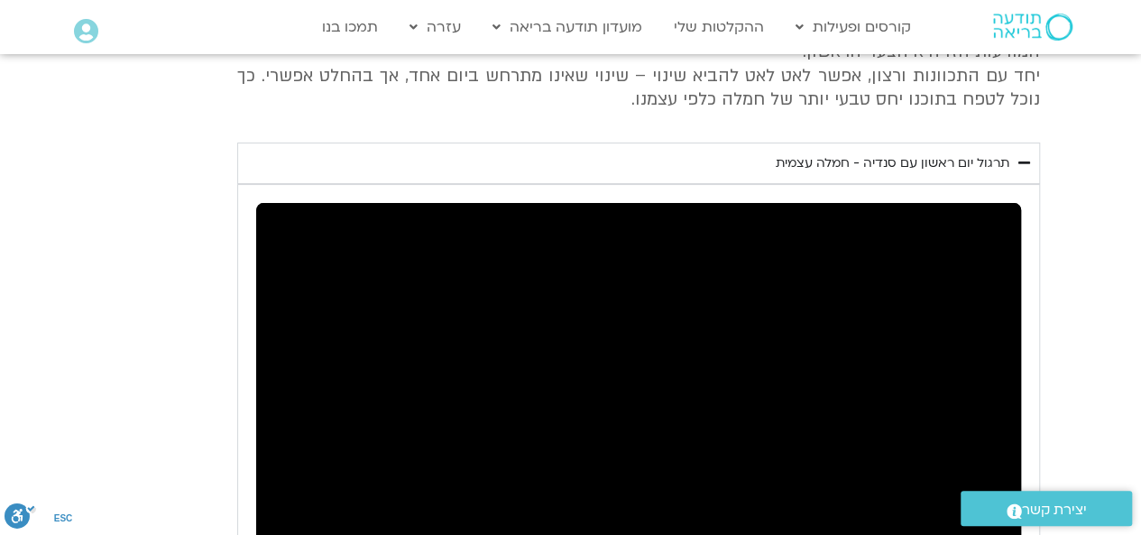
type input "0.574923"
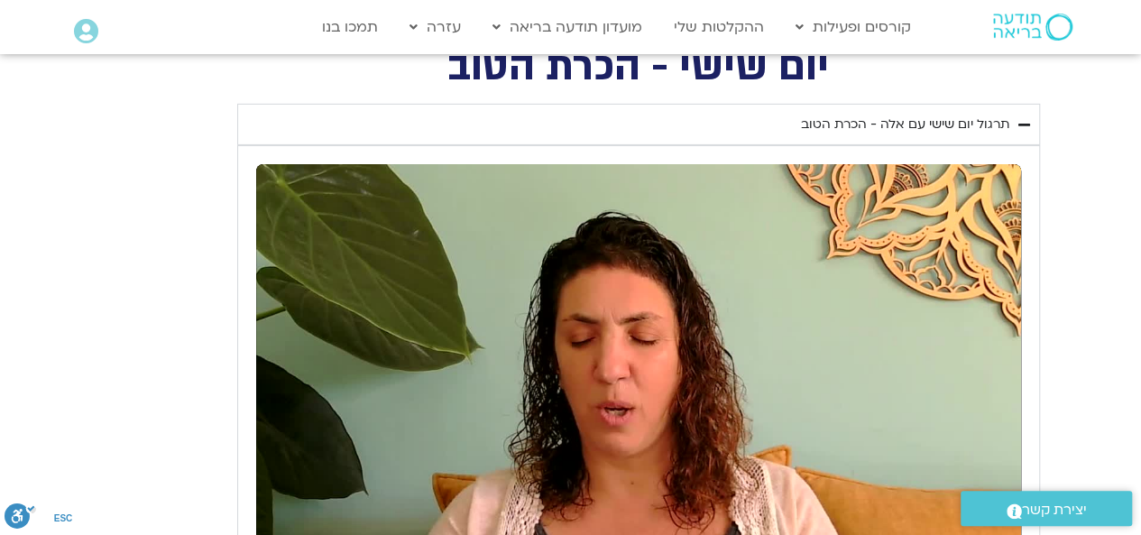
scroll to position [3172, 0]
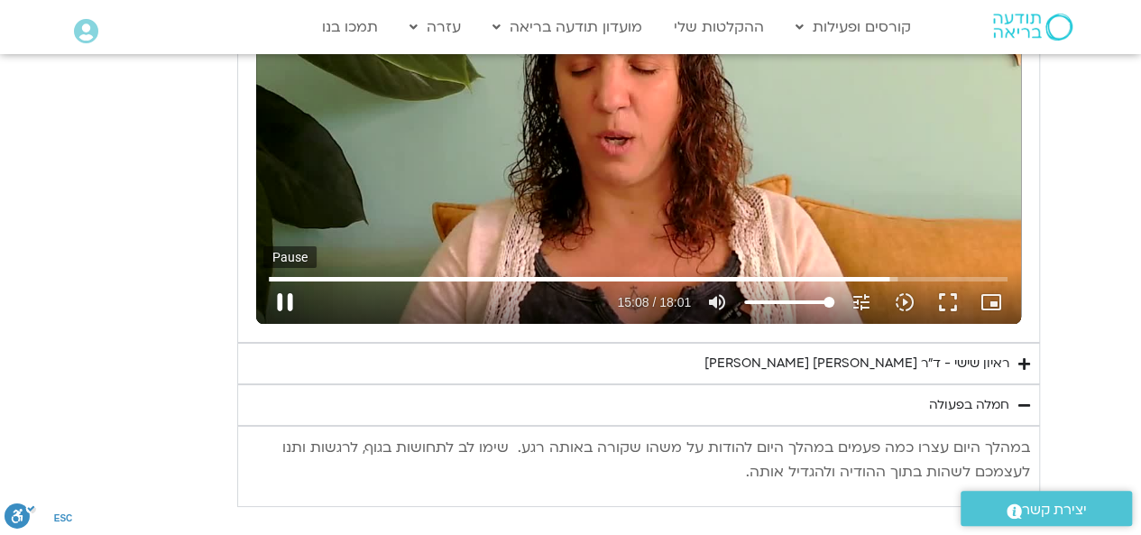
click at [289, 280] on button "pause" at bounding box center [284, 301] width 43 height 43
type input "908.812592"
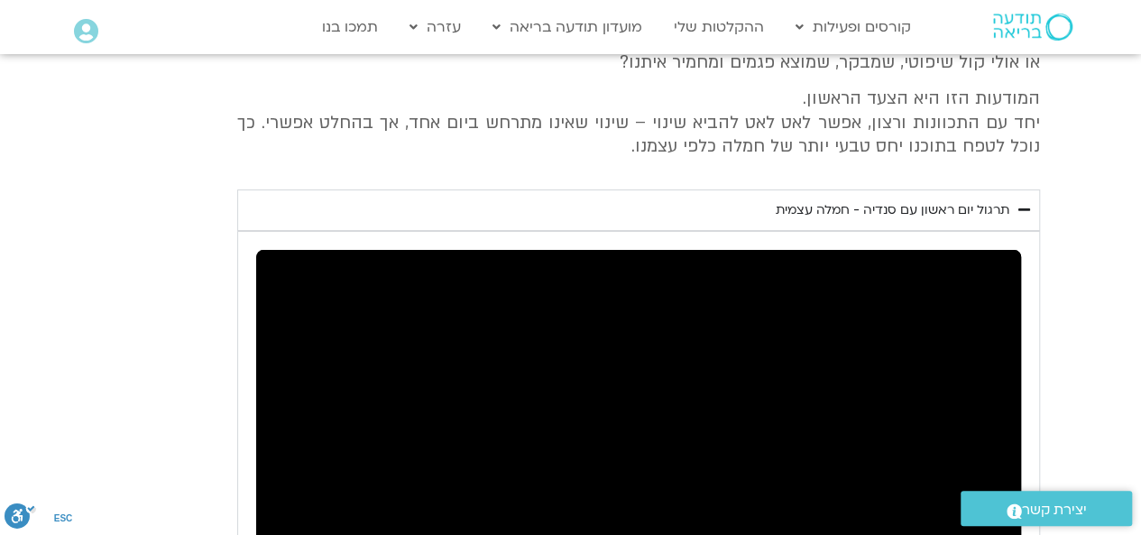
scroll to position [13662, 0]
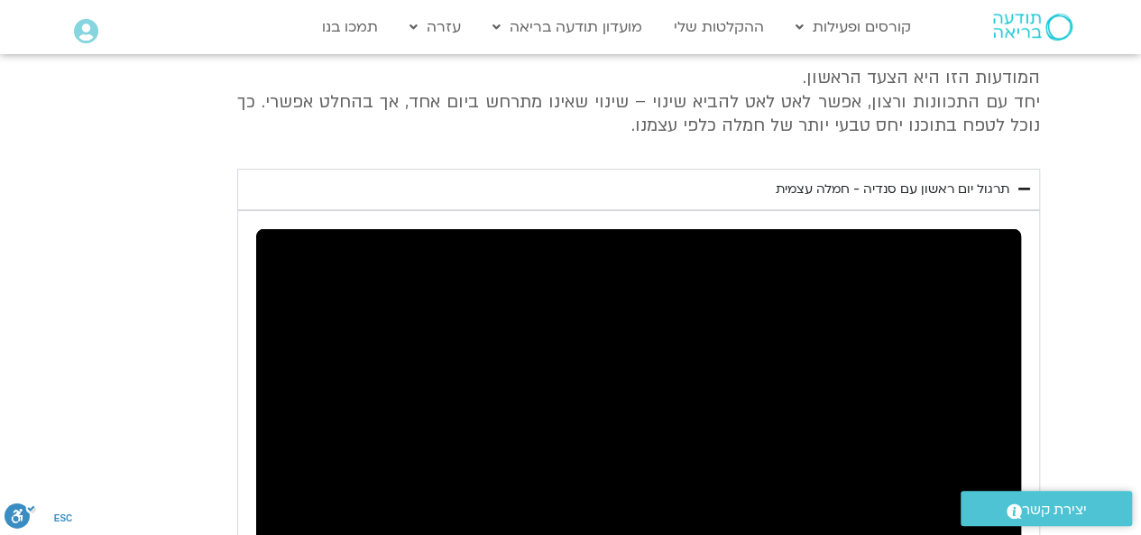
type input "322.787442"
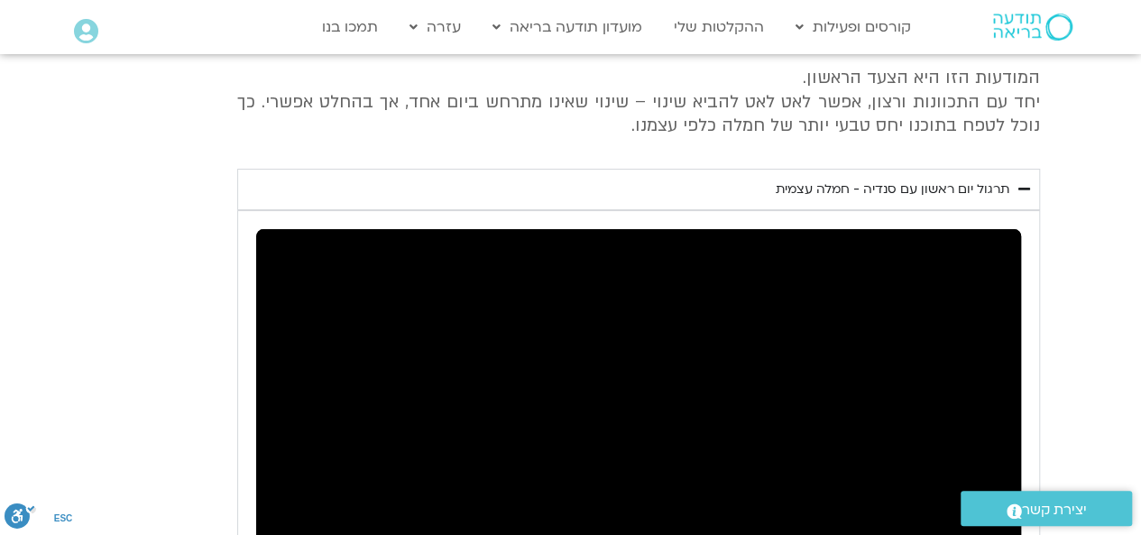
drag, startPoint x: 281, startPoint y: 394, endPoint x: 315, endPoint y: 368, distance: 42.4
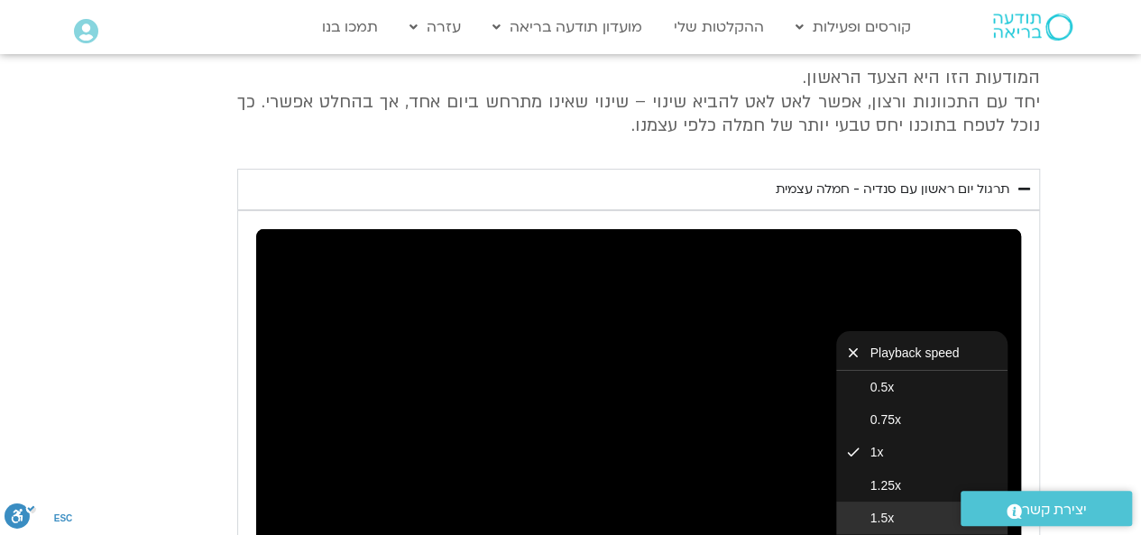
click at [913, 501] on button "1.5x" at bounding box center [921, 517] width 171 height 32
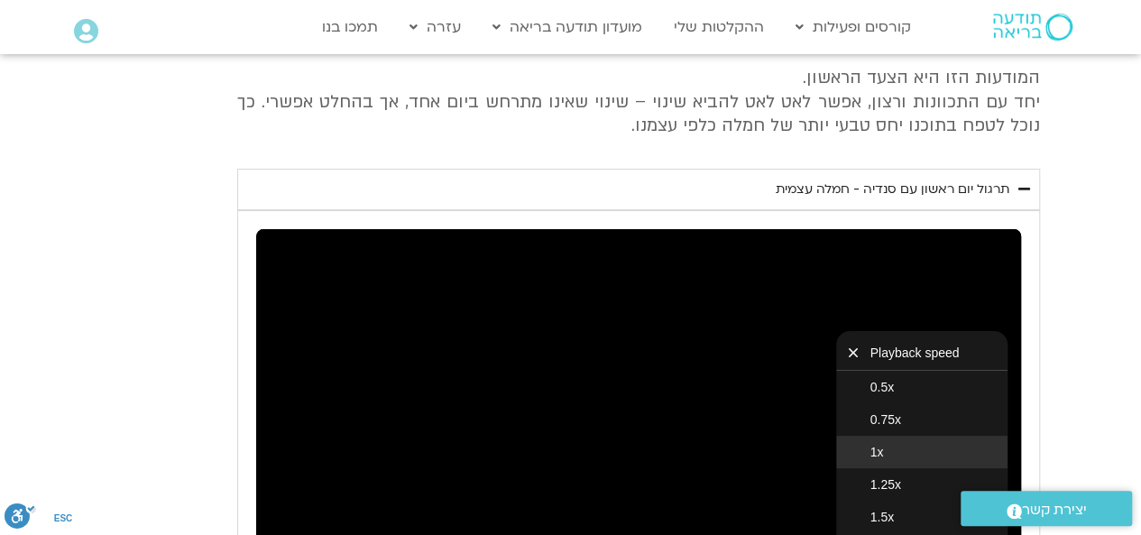
click at [901, 436] on button "1x" at bounding box center [921, 452] width 171 height 32
type input "923.70083"
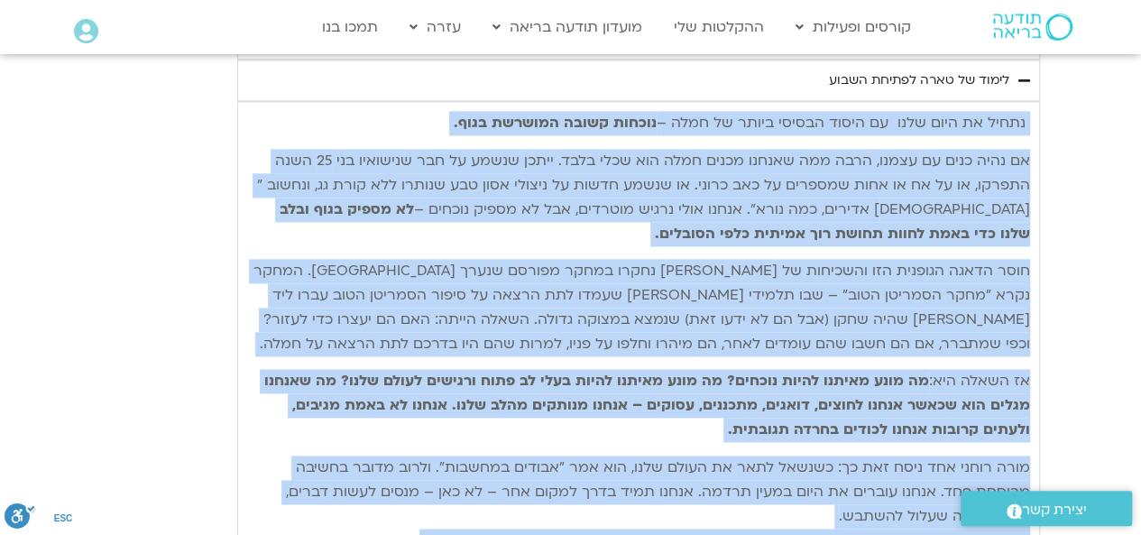
scroll to position [14834, 0]
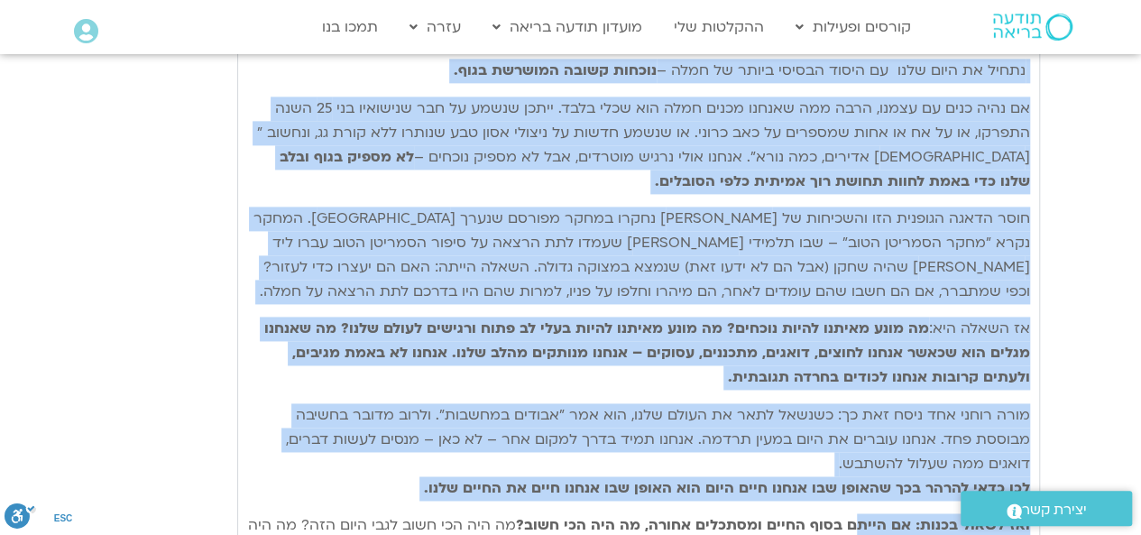
drag, startPoint x: 1028, startPoint y: 185, endPoint x: 518, endPoint y: 329, distance: 530.4
click at [518, 329] on div "נתחיל את היום שלנו עם היסוד הבסיסי ביותר של חמלה – נוכחות קשובה המושרשת בגוף. א…" at bounding box center [638, 323] width 783 height 528
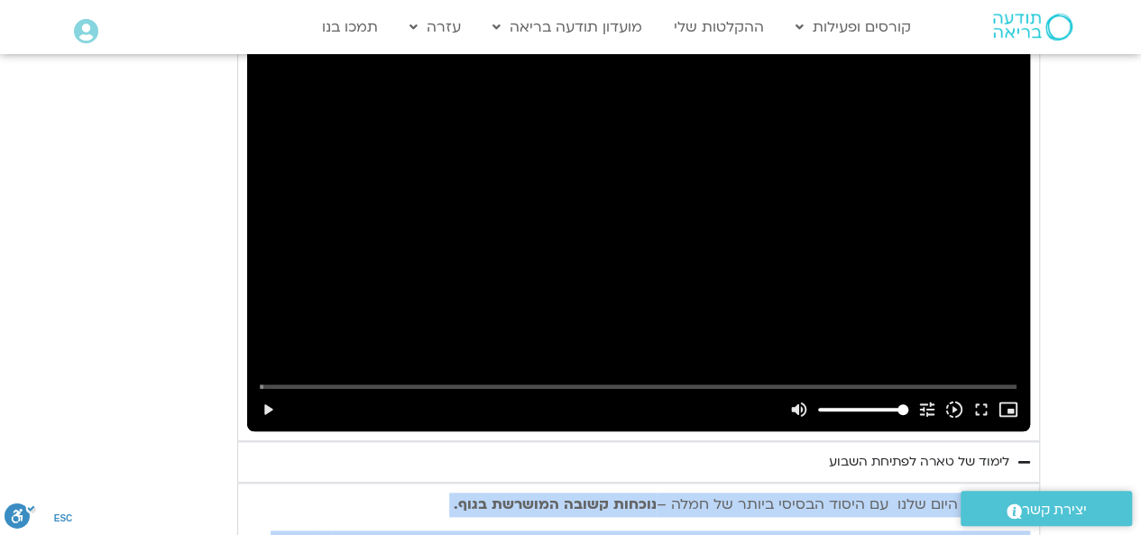
scroll to position [14383, 0]
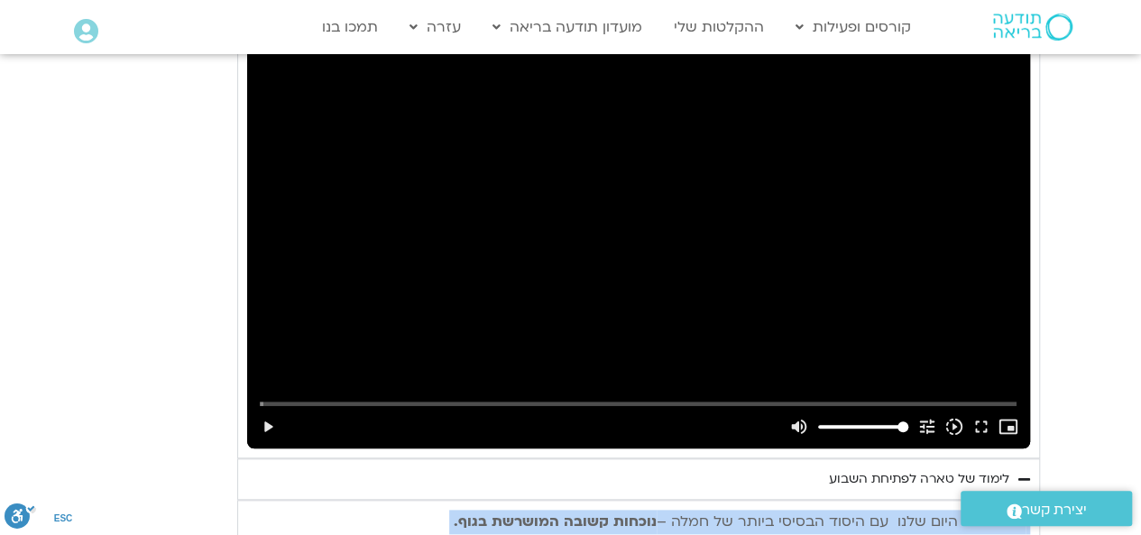
click at [429, 509] on p "נתחיל את היום שלנו עם היסוד הבסיסי ביותר של חמלה – נוכחות קשובה המושרשת בגוף." at bounding box center [638, 521] width 783 height 24
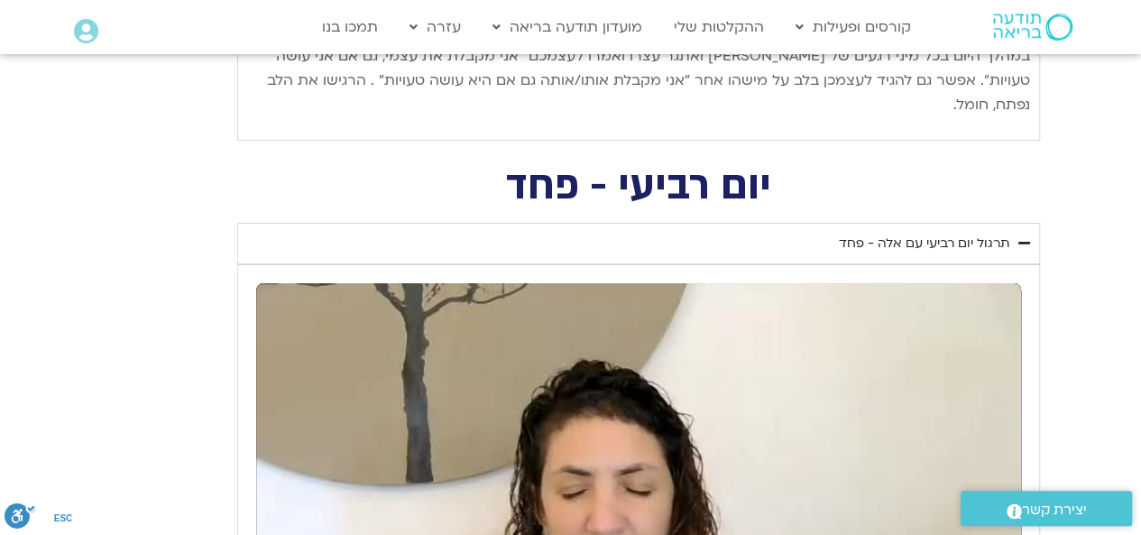
scroll to position [6853, 0]
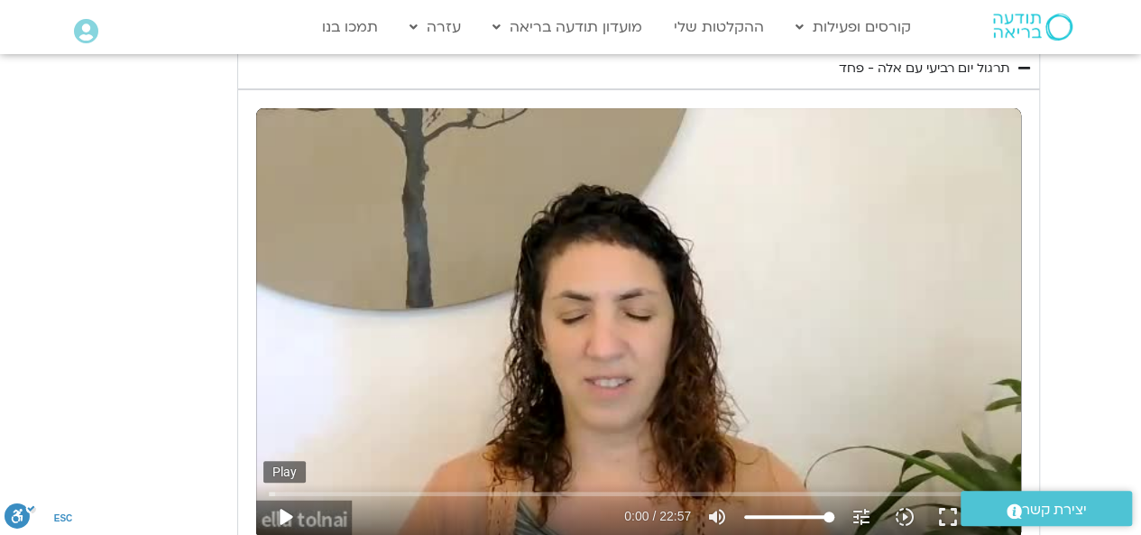
click at [286, 495] on button "play_arrow" at bounding box center [284, 516] width 43 height 43
type input "2.086545"
click at [907, 506] on icon "slow_motion_video" at bounding box center [905, 517] width 22 height 22
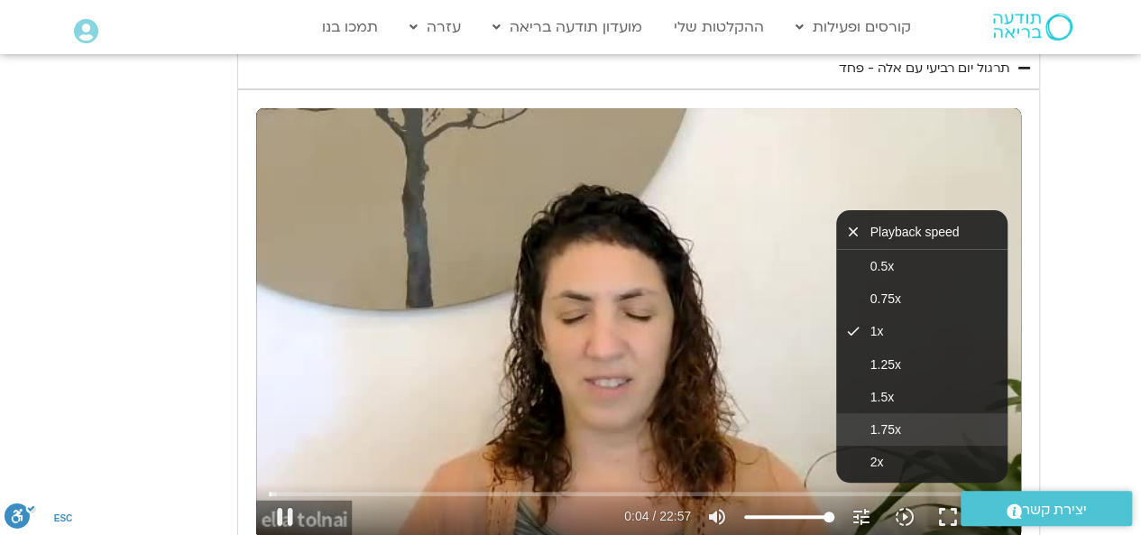
click at [929, 413] on button "1.75x" at bounding box center [921, 429] width 171 height 32
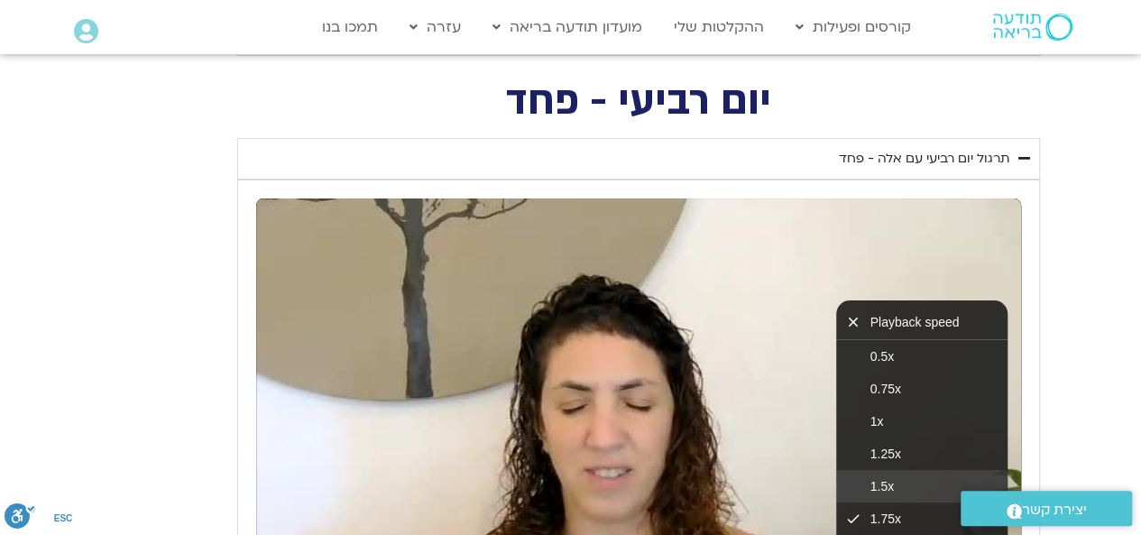
click at [878, 479] on span "1.5x" at bounding box center [881, 486] width 23 height 14
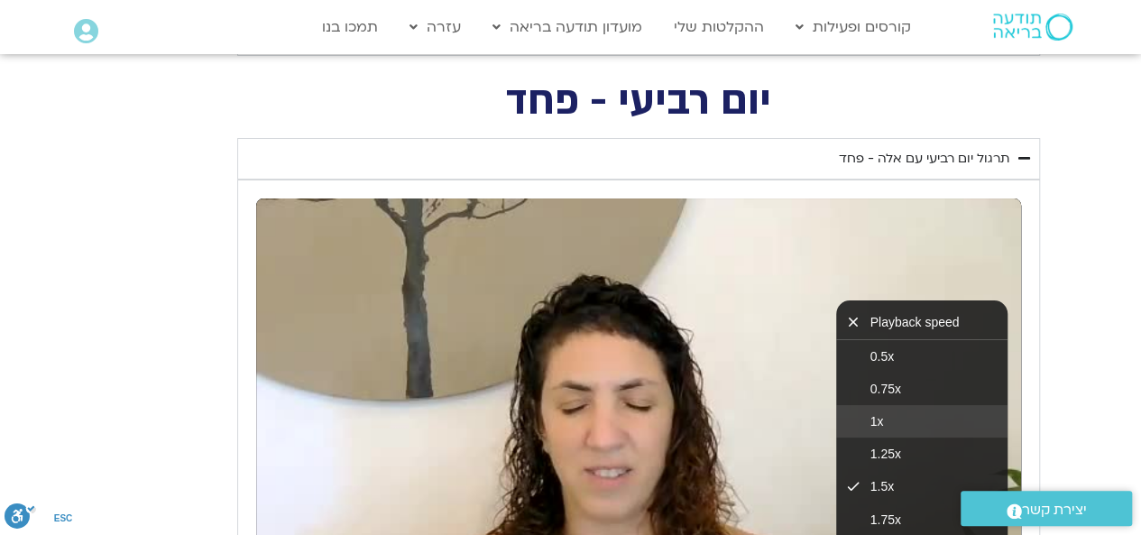
click at [881, 405] on button "1x" at bounding box center [921, 421] width 171 height 32
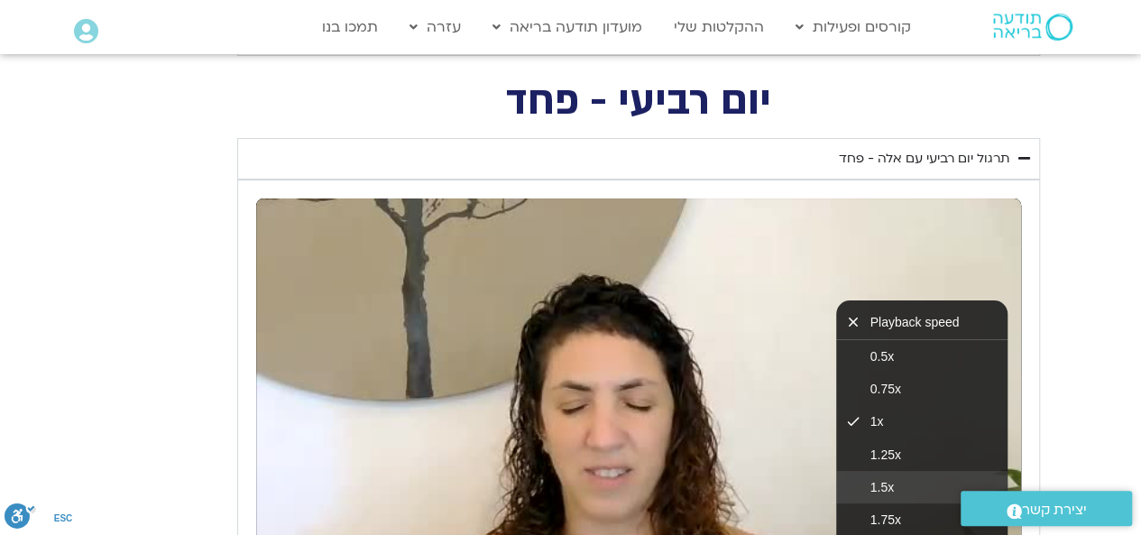
click at [909, 471] on button "1.5x" at bounding box center [921, 487] width 171 height 32
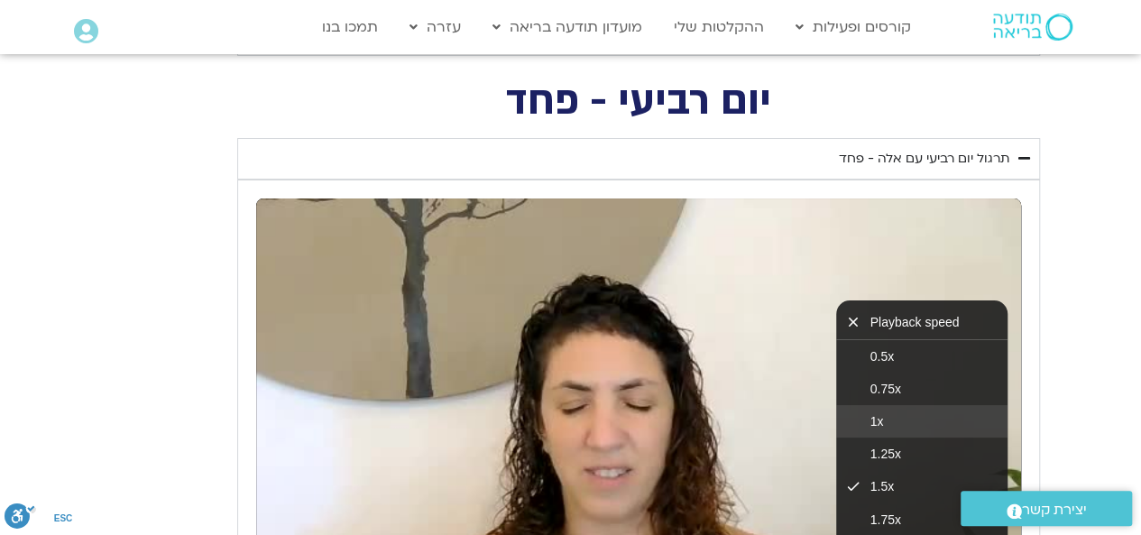
click at [889, 405] on button "1x" at bounding box center [921, 421] width 171 height 32
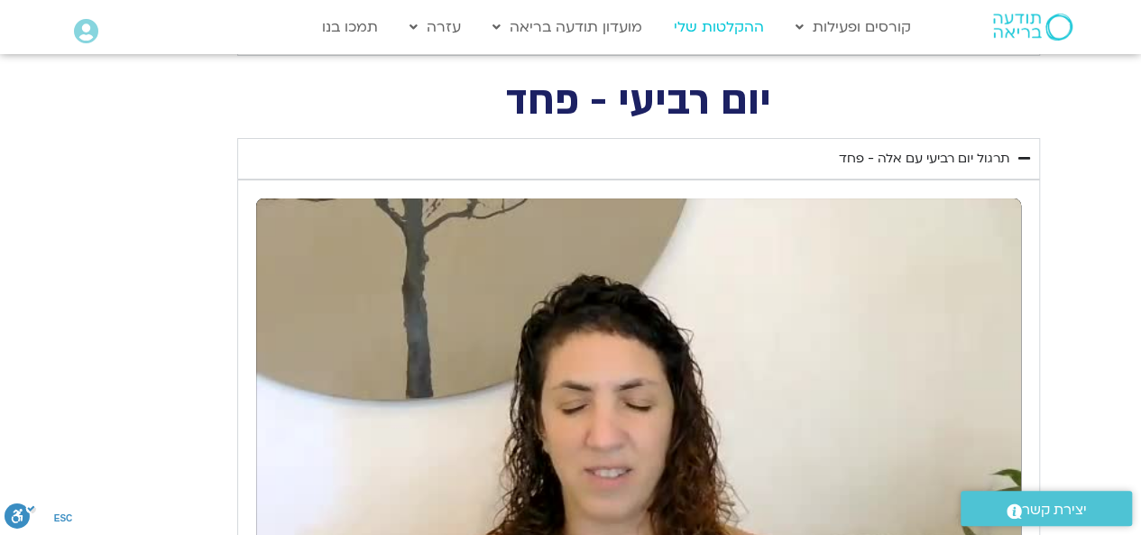
type input "490.353695"
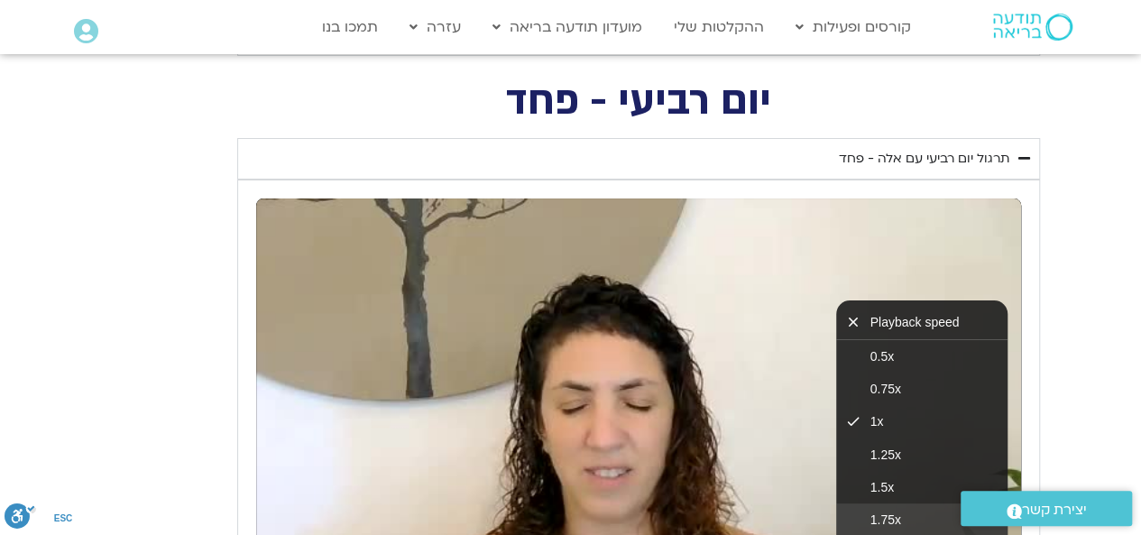
click at [909, 503] on button "1.75x" at bounding box center [921, 519] width 171 height 32
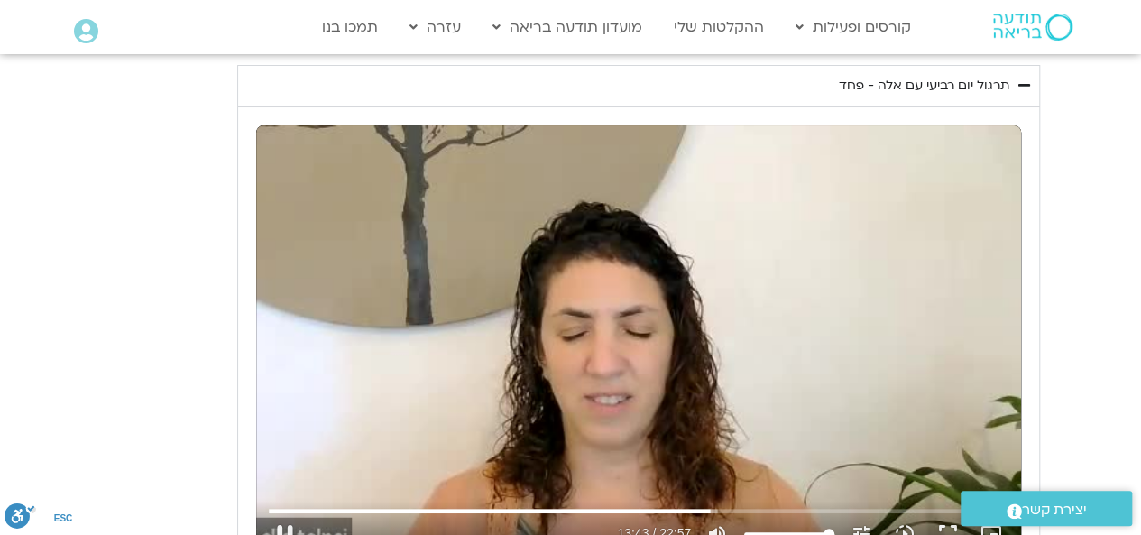
scroll to position [6853, 0]
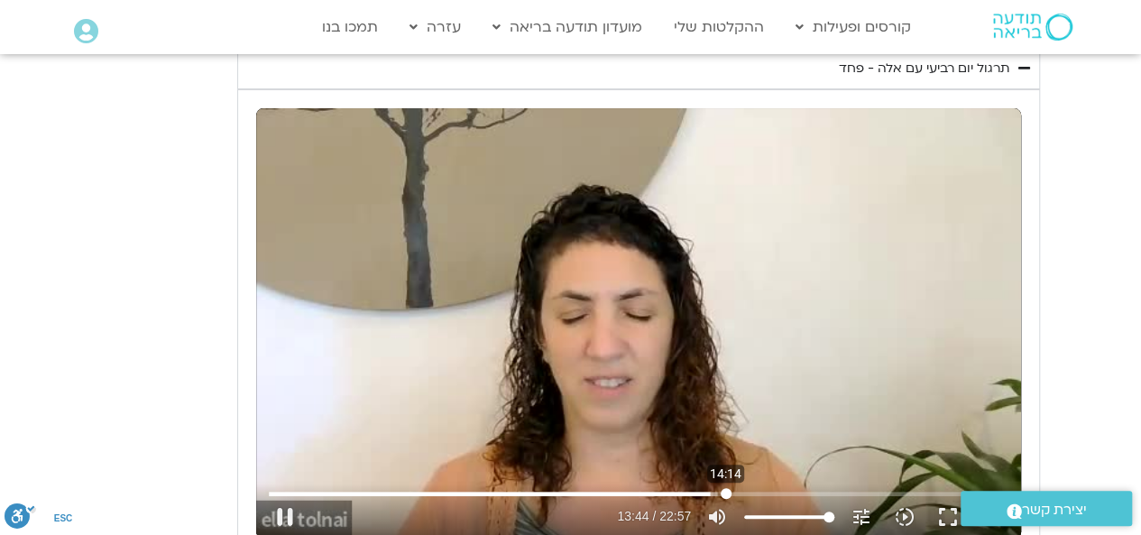
click at [725, 488] on input "Seek" at bounding box center [638, 493] width 739 height 11
click at [747, 488] on input "Seek" at bounding box center [638, 493] width 739 height 11
click at [778, 488] on input "Seek" at bounding box center [638, 493] width 739 height 11
click at [763, 488] on input "Seek" at bounding box center [638, 493] width 739 height 11
click at [770, 488] on input "Seek" at bounding box center [638, 493] width 739 height 11
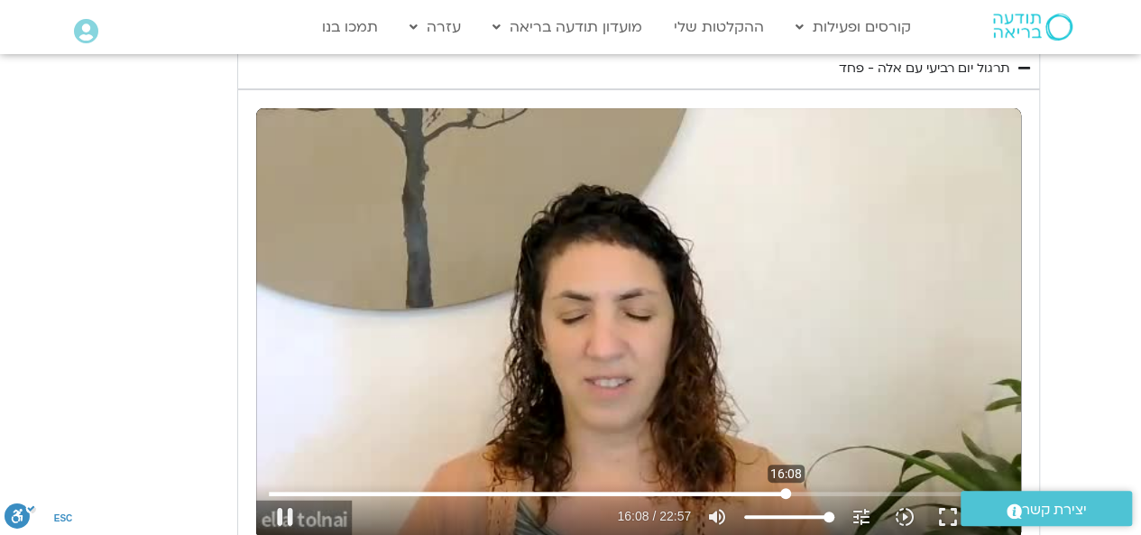
click at [785, 488] on input "Seek" at bounding box center [638, 493] width 739 height 11
click at [839, 488] on input "Seek" at bounding box center [638, 493] width 739 height 11
click at [857, 488] on input "Seek" at bounding box center [638, 493] width 739 height 11
click at [904, 506] on icon "slow_motion_video" at bounding box center [905, 517] width 22 height 22
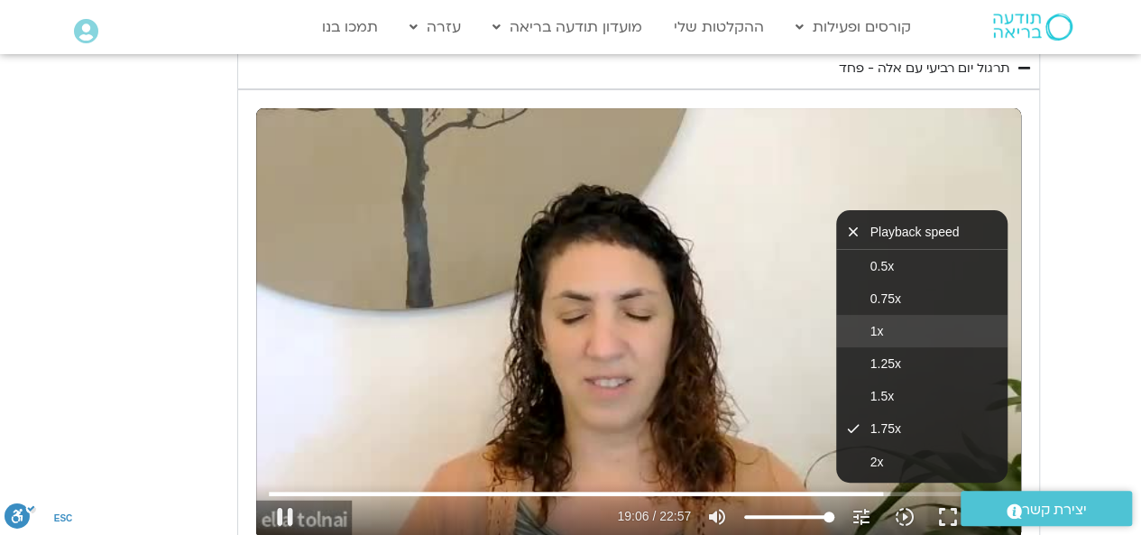
click at [891, 315] on button "1x" at bounding box center [921, 331] width 171 height 32
click at [862, 488] on input "Seek" at bounding box center [638, 493] width 739 height 11
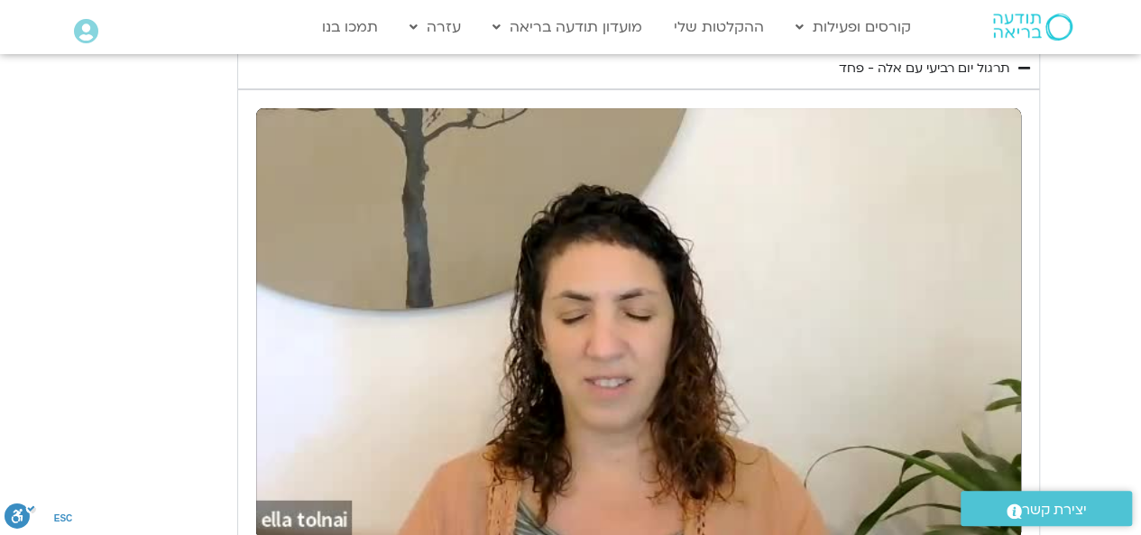
type input "1115.258824"
